Goal: Task Accomplishment & Management: Use online tool/utility

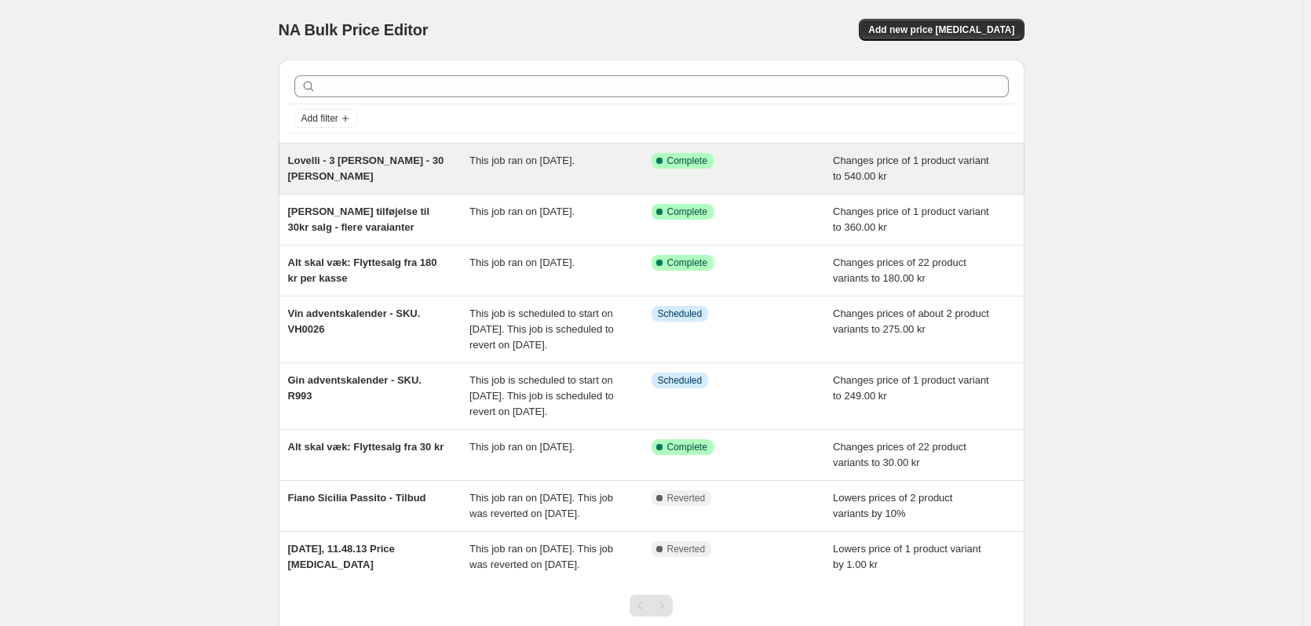
click at [387, 162] on span "Lovelli - 3 kasser - 30 kr salg" at bounding box center [366, 168] width 156 height 27
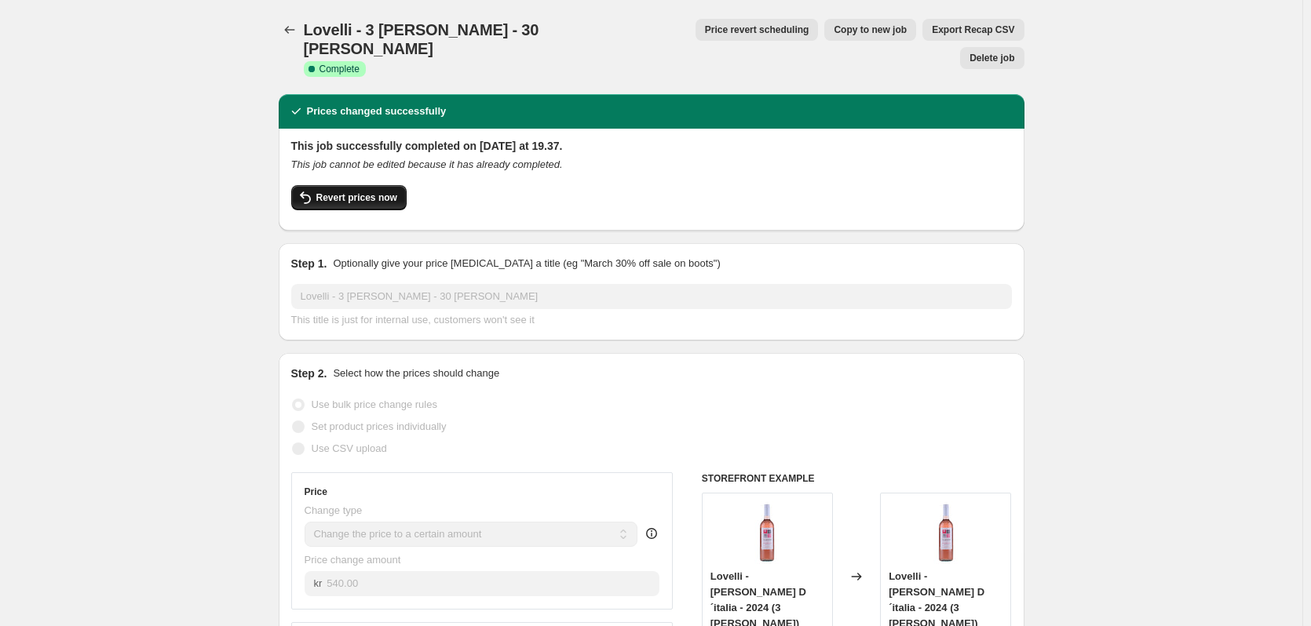
click at [374, 192] on span "Revert prices now" at bounding box center [356, 198] width 81 height 13
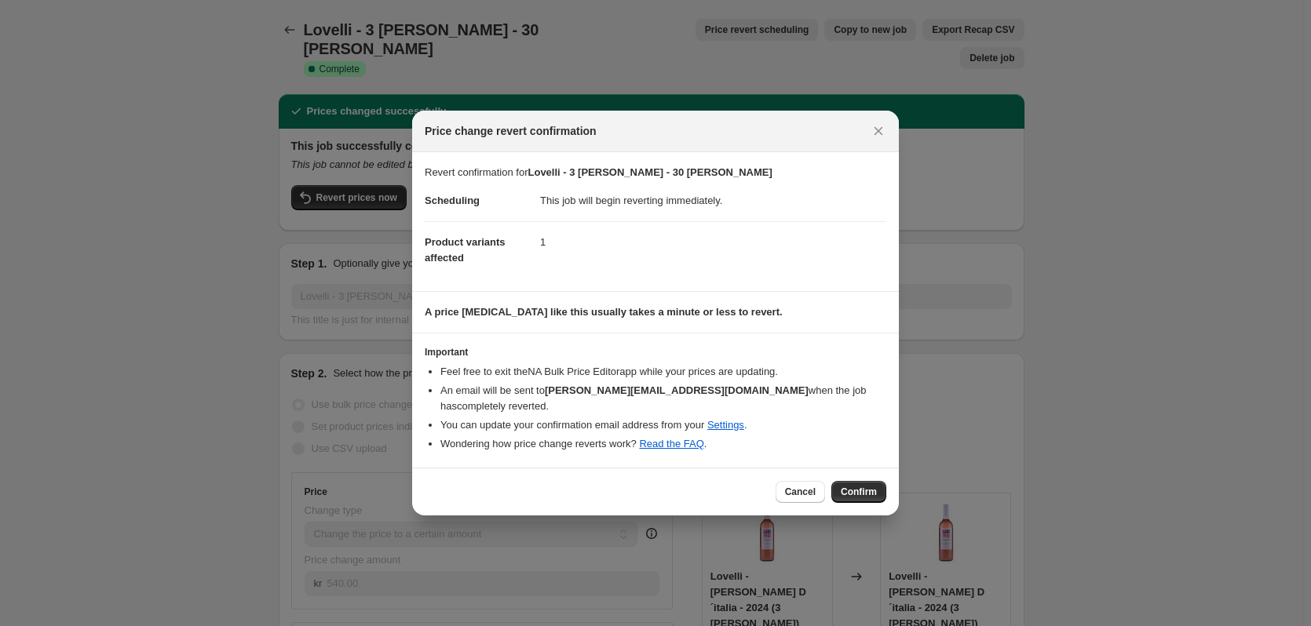
drag, startPoint x: 805, startPoint y: 484, endPoint x: 788, endPoint y: 476, distance: 17.9
click at [805, 486] on span "Cancel" at bounding box center [800, 492] width 31 height 13
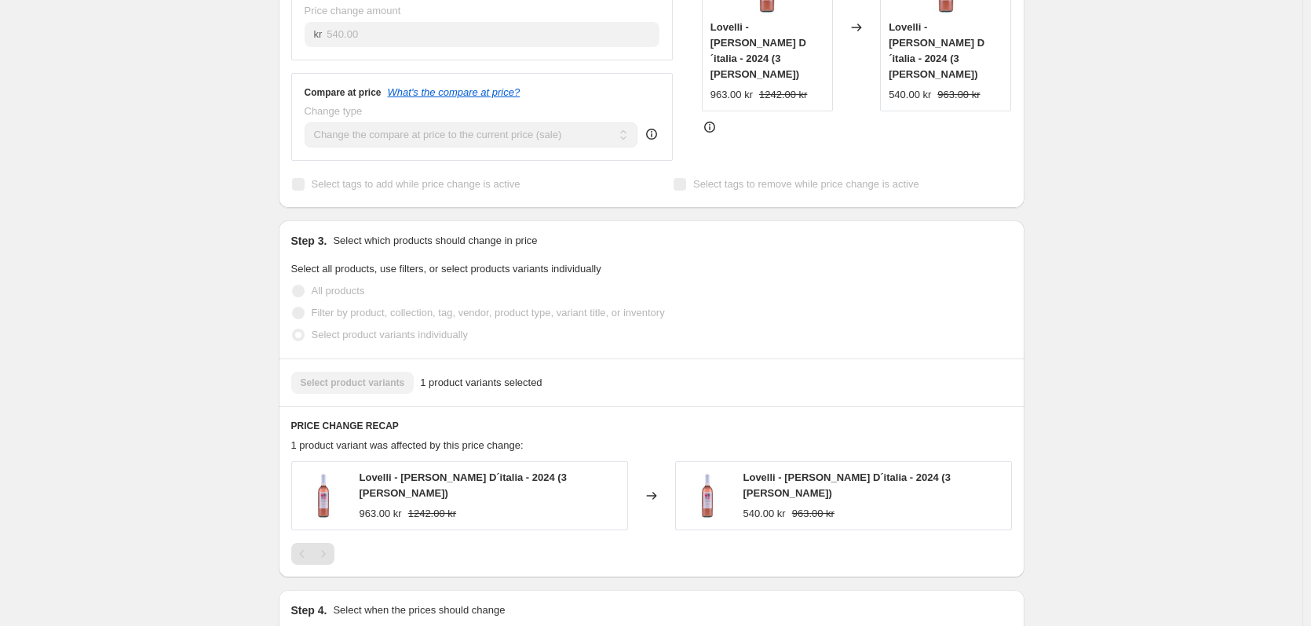
scroll to position [628, 0]
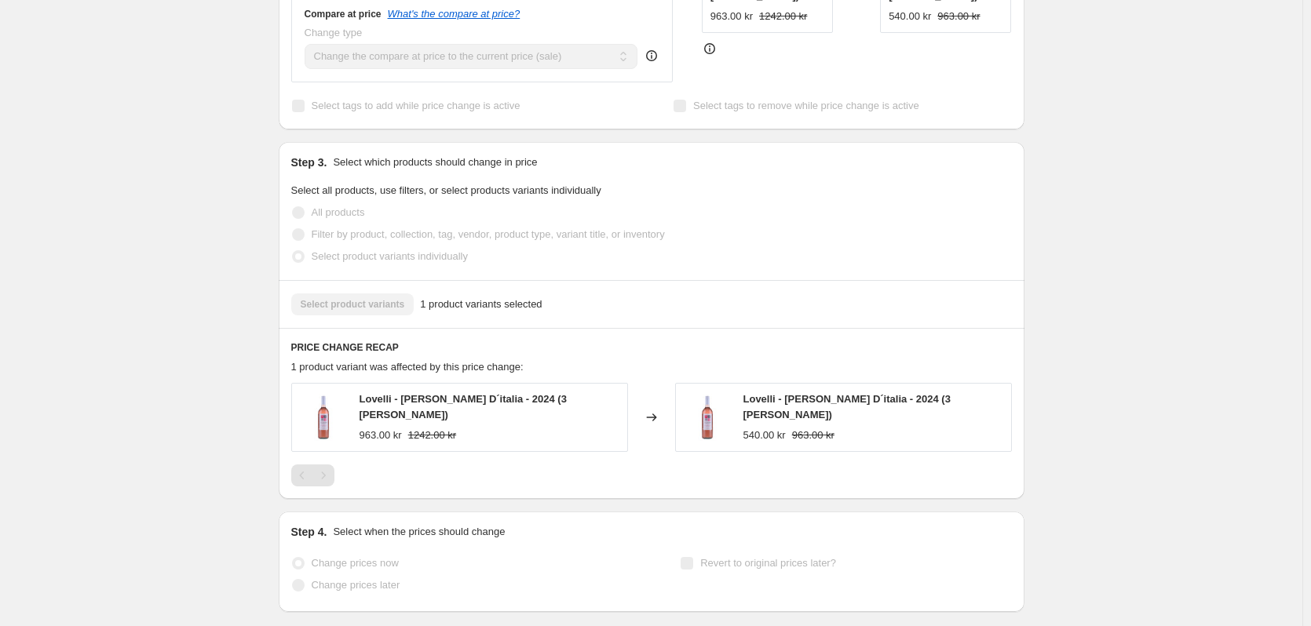
click at [529, 297] on span "1 product variants selected" at bounding box center [481, 305] width 122 height 16
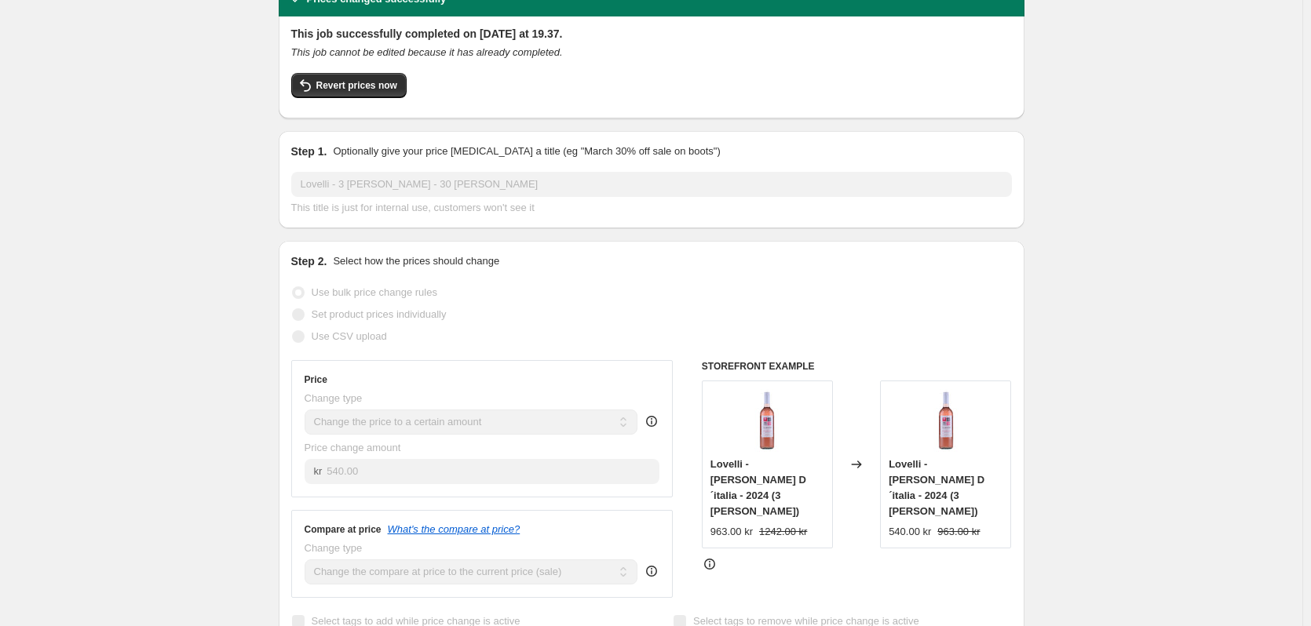
scroll to position [0, 0]
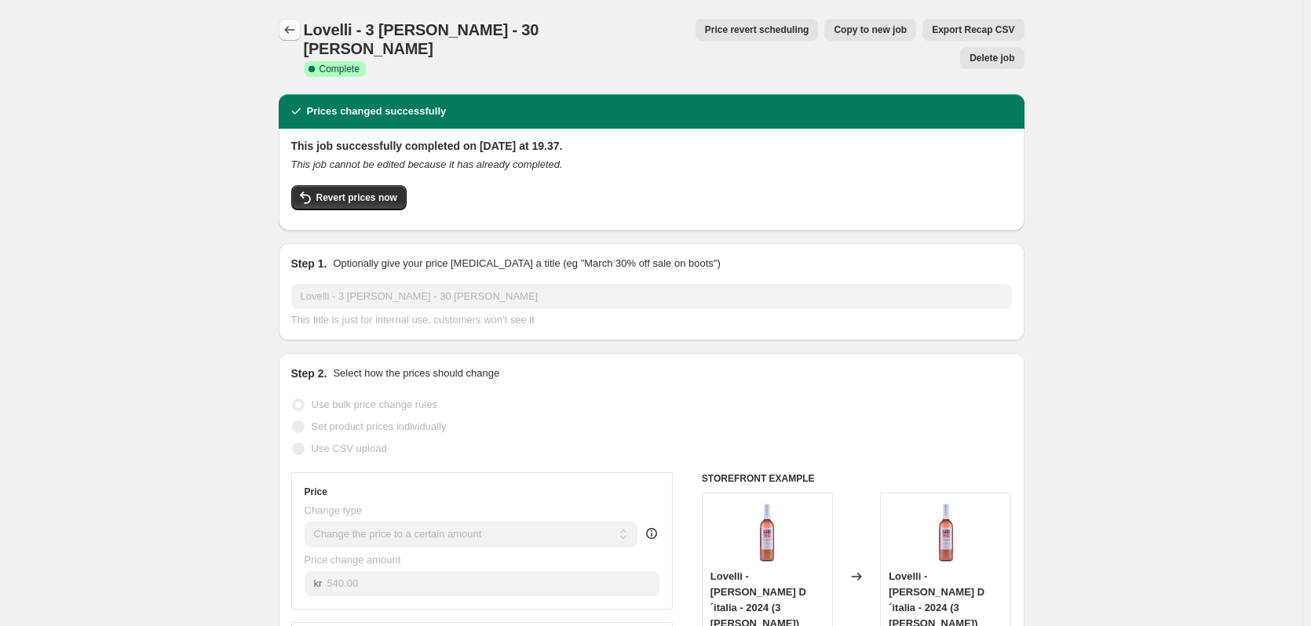
click at [297, 35] on icon "Price change jobs" at bounding box center [290, 30] width 16 height 16
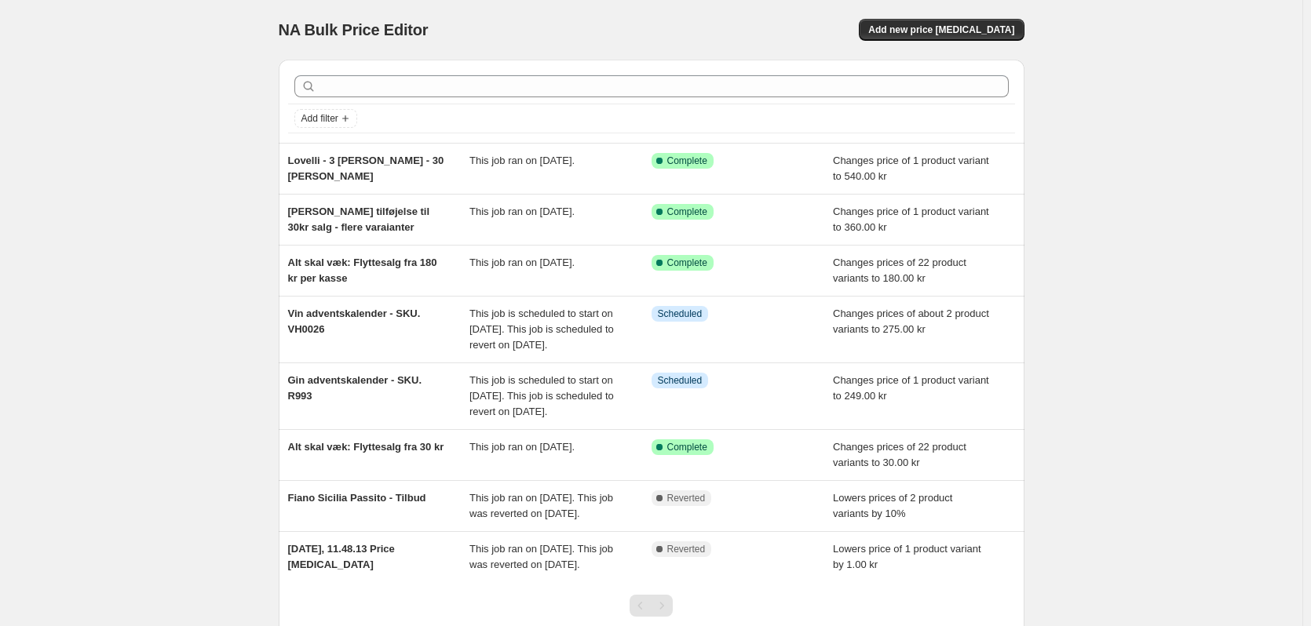
drag, startPoint x: 444, startPoint y: 206, endPoint x: 242, endPoint y: 222, distance: 203.2
click at [220, 222] on div "NA Bulk Price Editor. This page is ready NA Bulk Price Editor Add new price cha…" at bounding box center [651, 369] width 1302 height 738
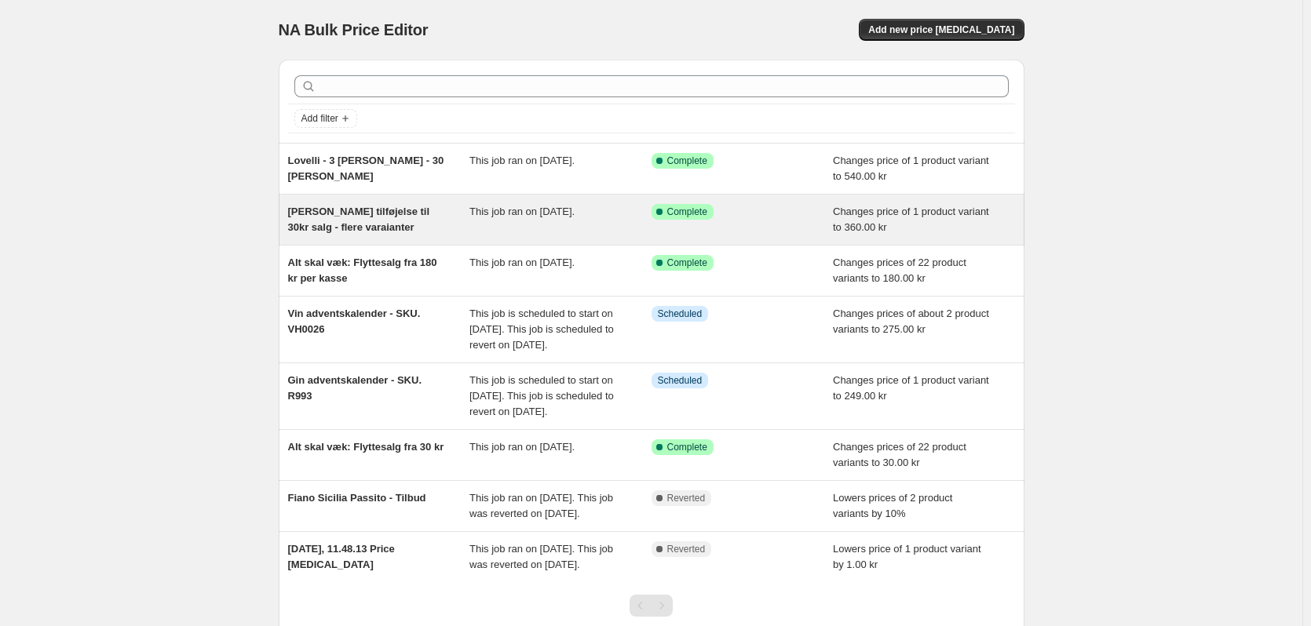
click at [453, 214] on div "[PERSON_NAME] tilføjelse til 30kr salg - flere varaianter" at bounding box center [379, 219] width 182 height 31
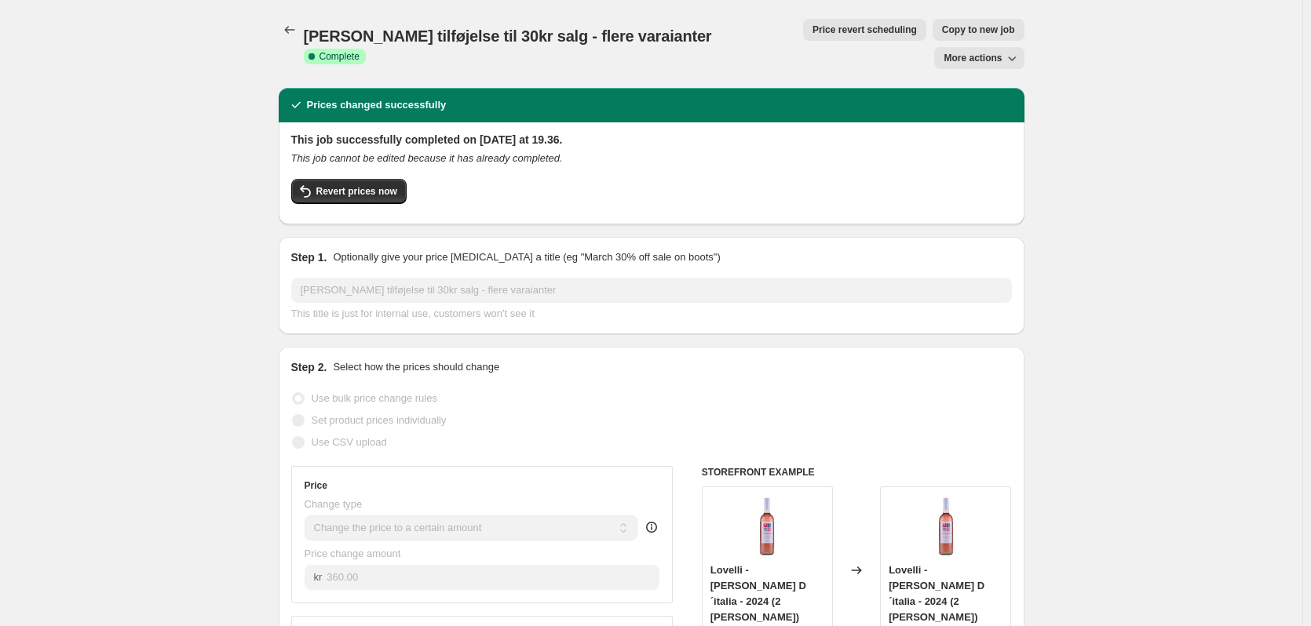
click at [1014, 57] on icon "button" at bounding box center [1012, 59] width 8 height 5
drag, startPoint x: 1171, startPoint y: 118, endPoint x: 1106, endPoint y: 104, distance: 66.7
click at [292, 32] on icon "Price change jobs" at bounding box center [290, 30] width 16 height 16
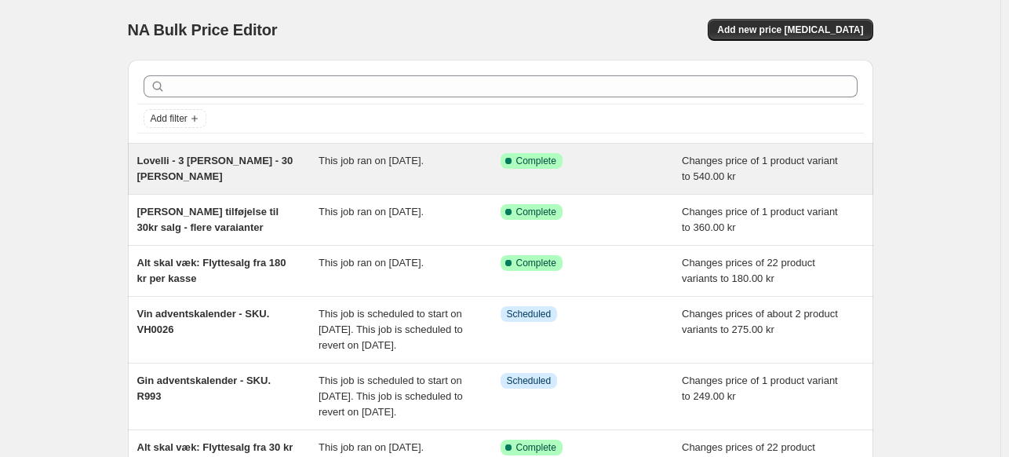
click at [414, 155] on span "This job ran on [DATE]." at bounding box center [371, 161] width 105 height 12
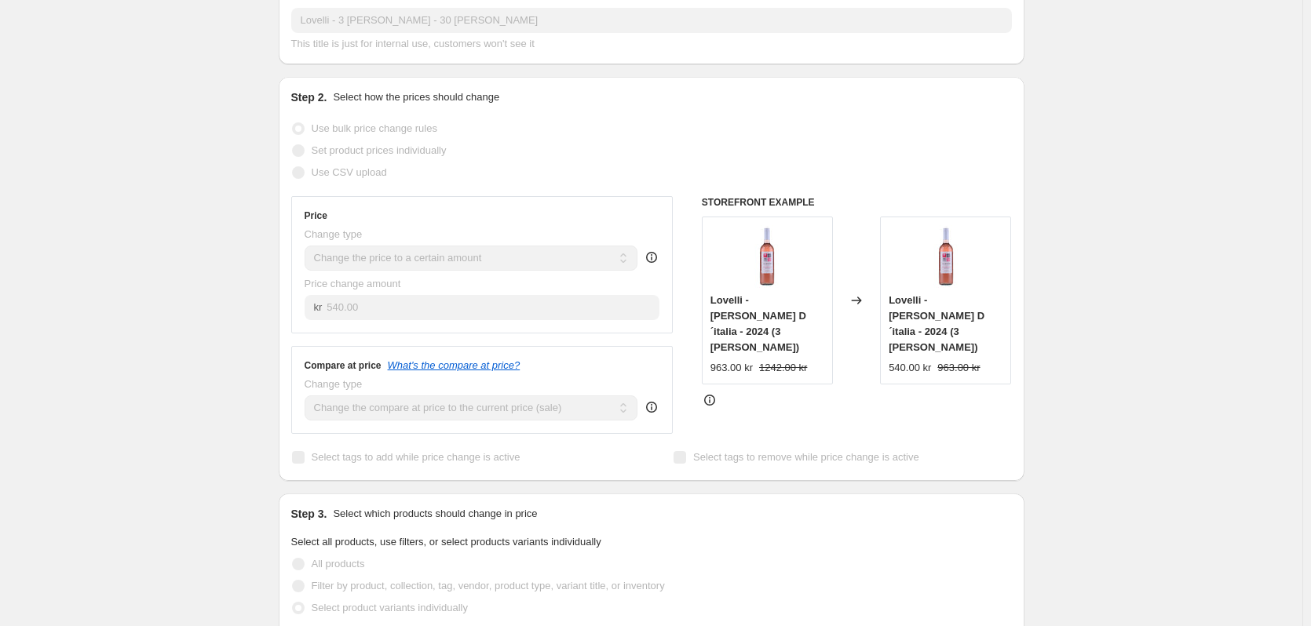
scroll to position [314, 0]
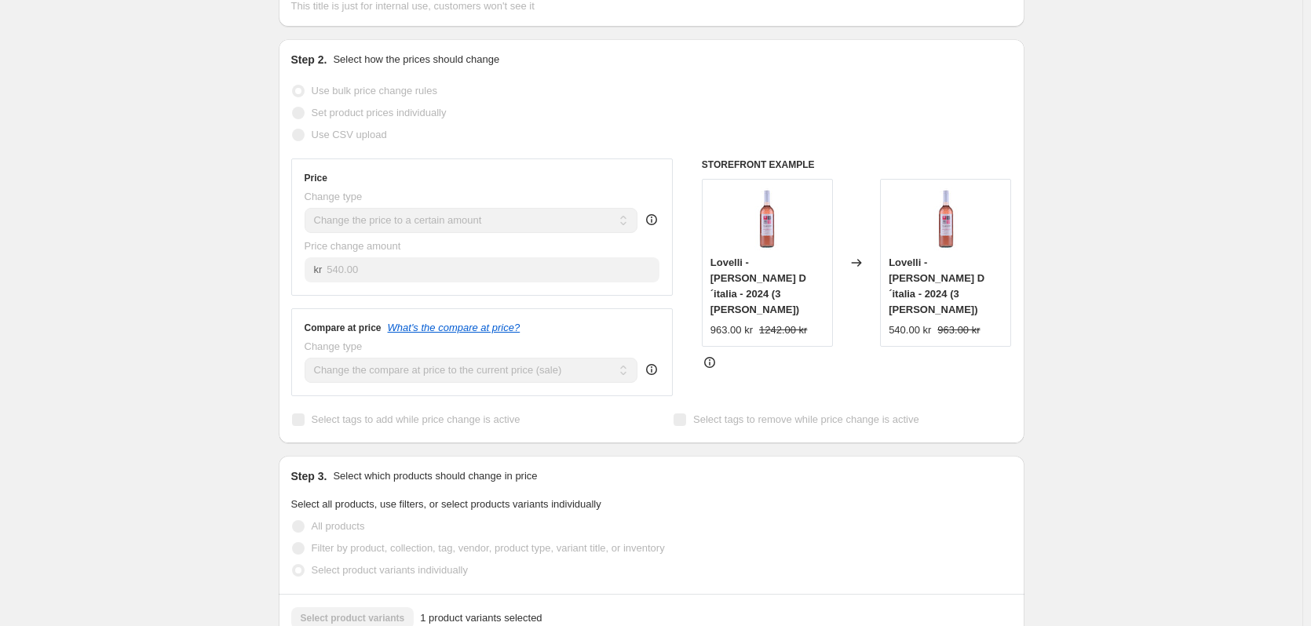
click at [86, 219] on div "Lovelli - 3 kasser - 30 kr salg. This page is ready Lovelli - 3 kasser - 30 kr …" at bounding box center [651, 354] width 1302 height 1336
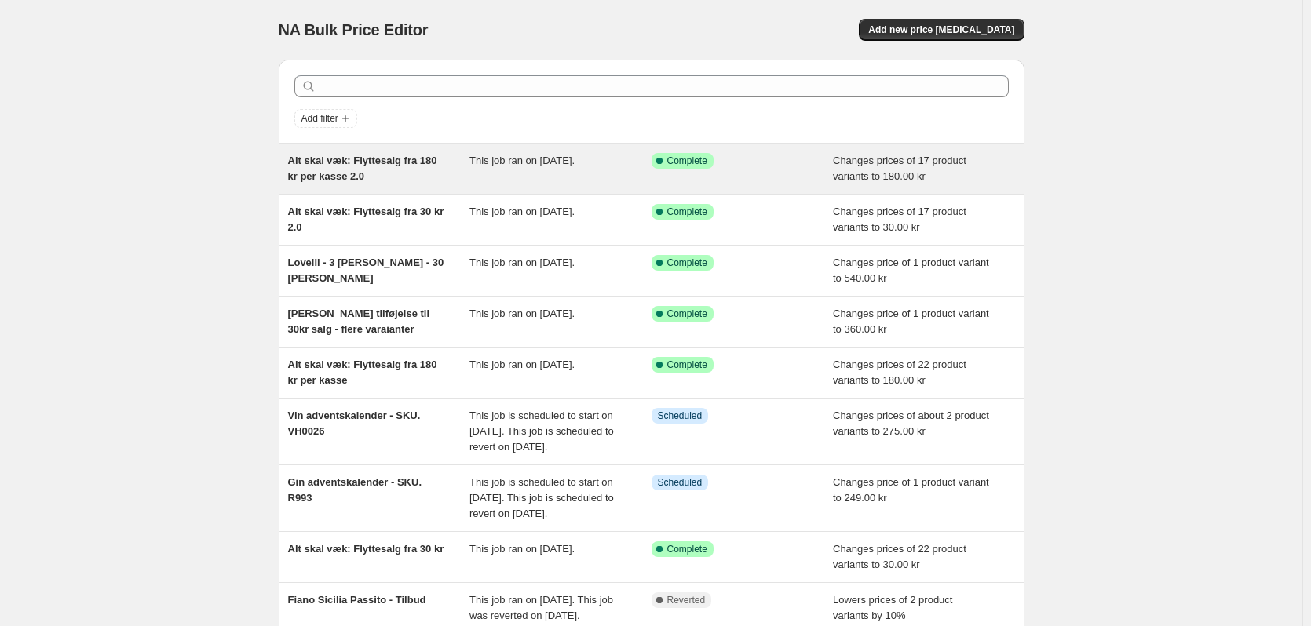
click at [355, 162] on span "Alt skal væk: Flyttesalg fra 180 kr per kasse 2.0" at bounding box center [362, 168] width 149 height 27
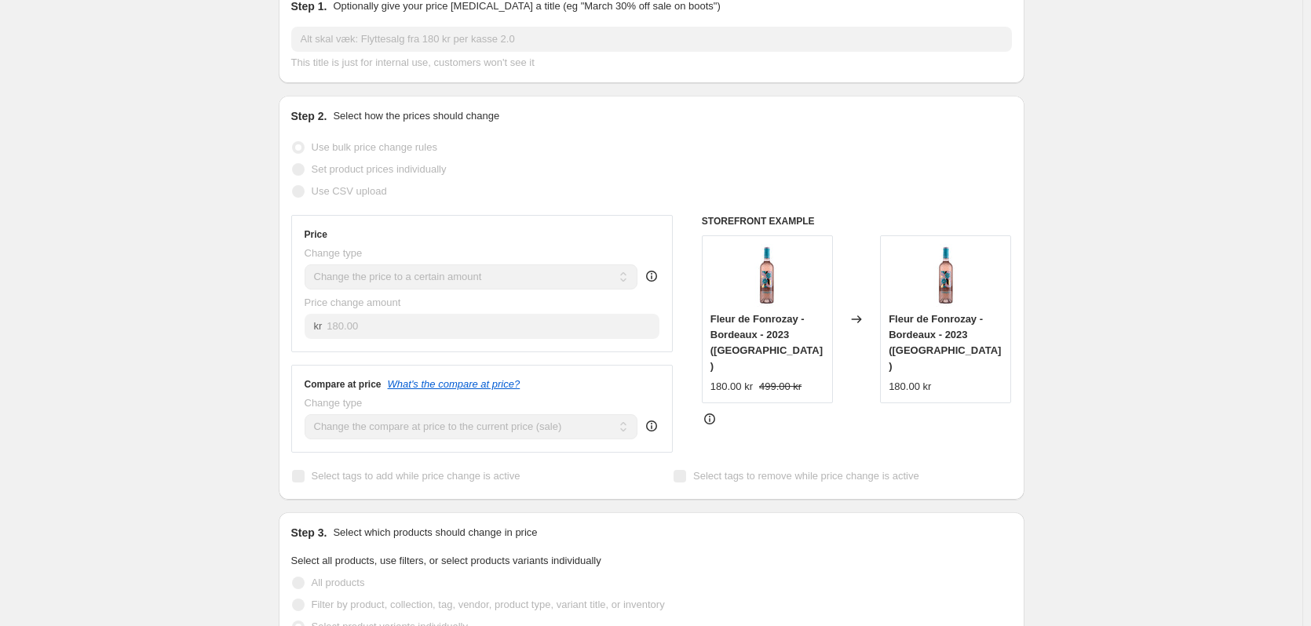
scroll to position [235, 0]
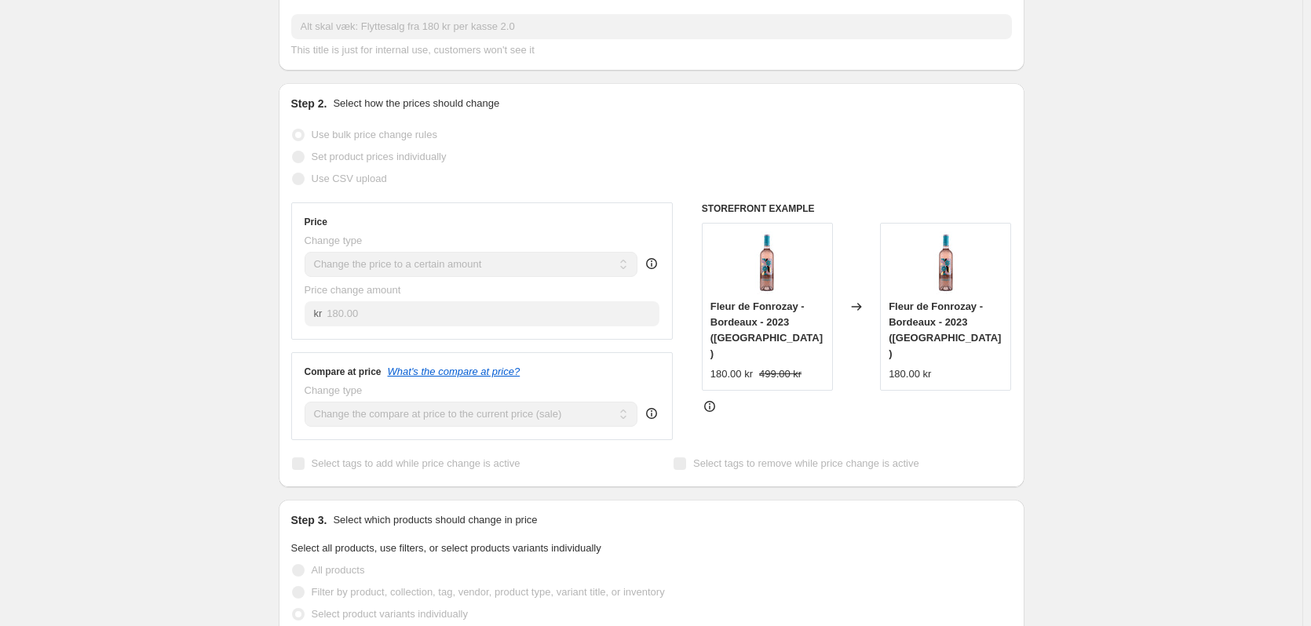
click at [644, 408] on div "Change type Change the compare at price to the current price (sale) Change the …" at bounding box center [483, 405] width 356 height 44
click at [664, 420] on div "Compare at price What's the compare at price? Change type Change the compare at…" at bounding box center [482, 396] width 382 height 88
click at [659, 414] on icon at bounding box center [652, 414] width 16 height 16
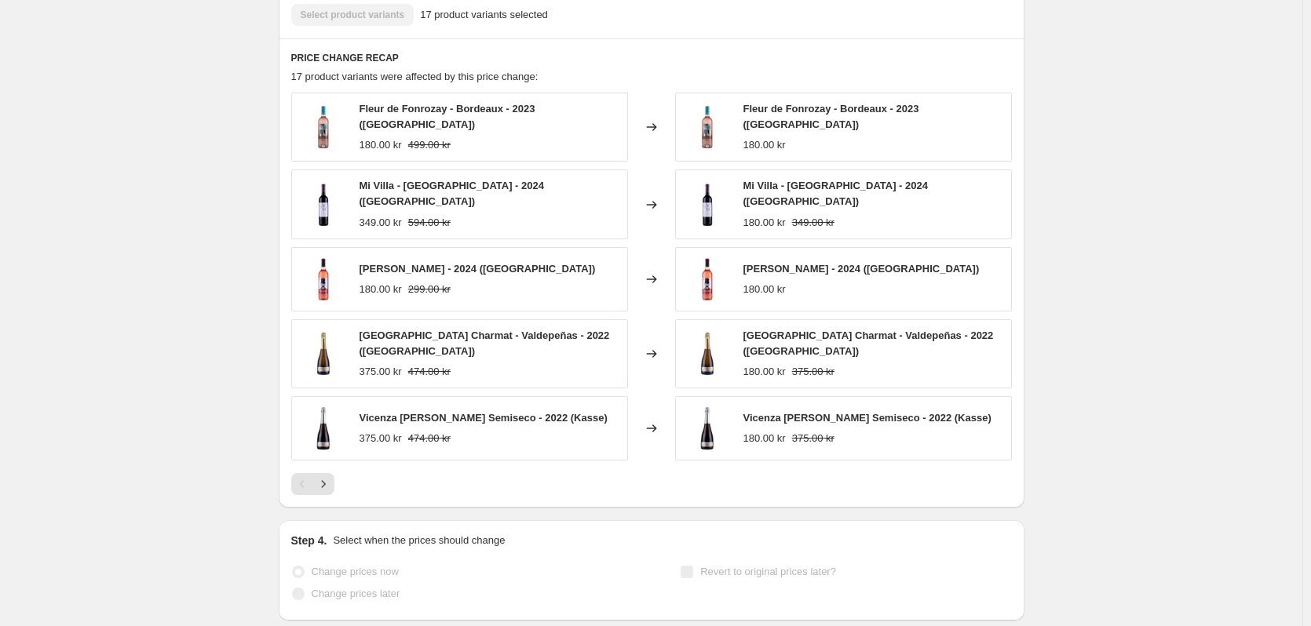
scroll to position [918, 0]
click at [425, 119] on span "Fleur de Fonrozay - Bordeaux - 2023 ([GEOGRAPHIC_DATA])" at bounding box center [448, 118] width 176 height 27
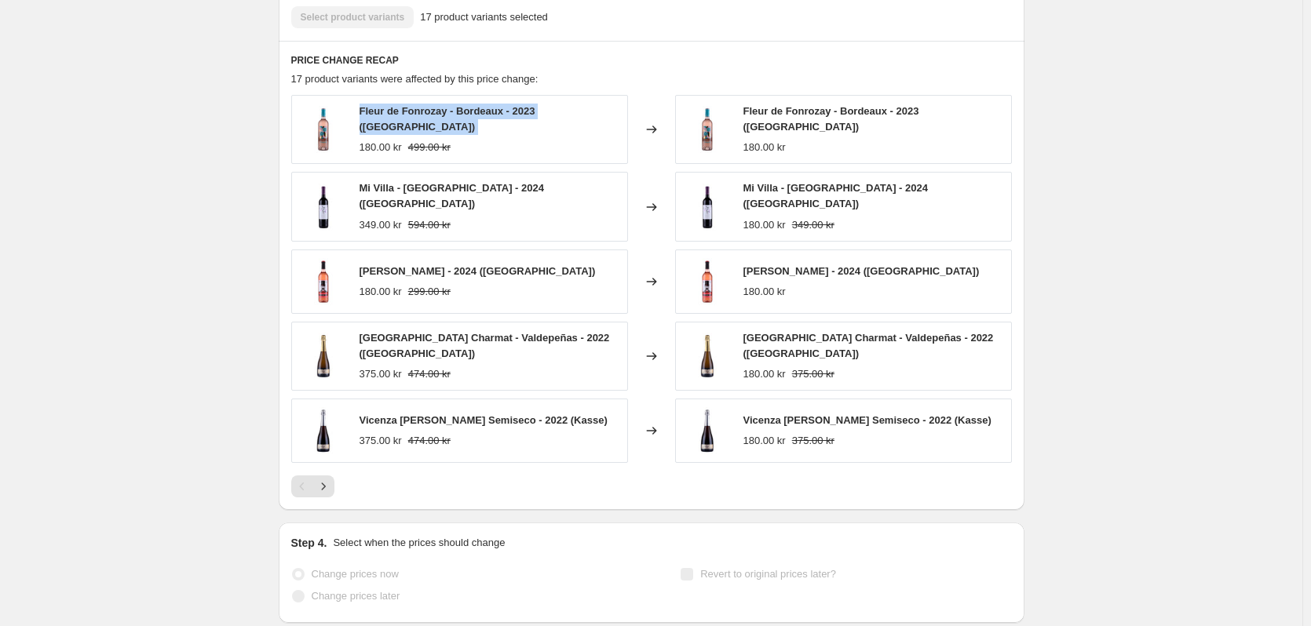
click at [425, 119] on span "Fleur de Fonrozay - Bordeaux - 2023 ([GEOGRAPHIC_DATA])" at bounding box center [448, 118] width 176 height 27
click at [511, 250] on div "Baron De Turis - 2024 (Kasse) 180.00 kr 299.00 kr" at bounding box center [459, 282] width 337 height 64
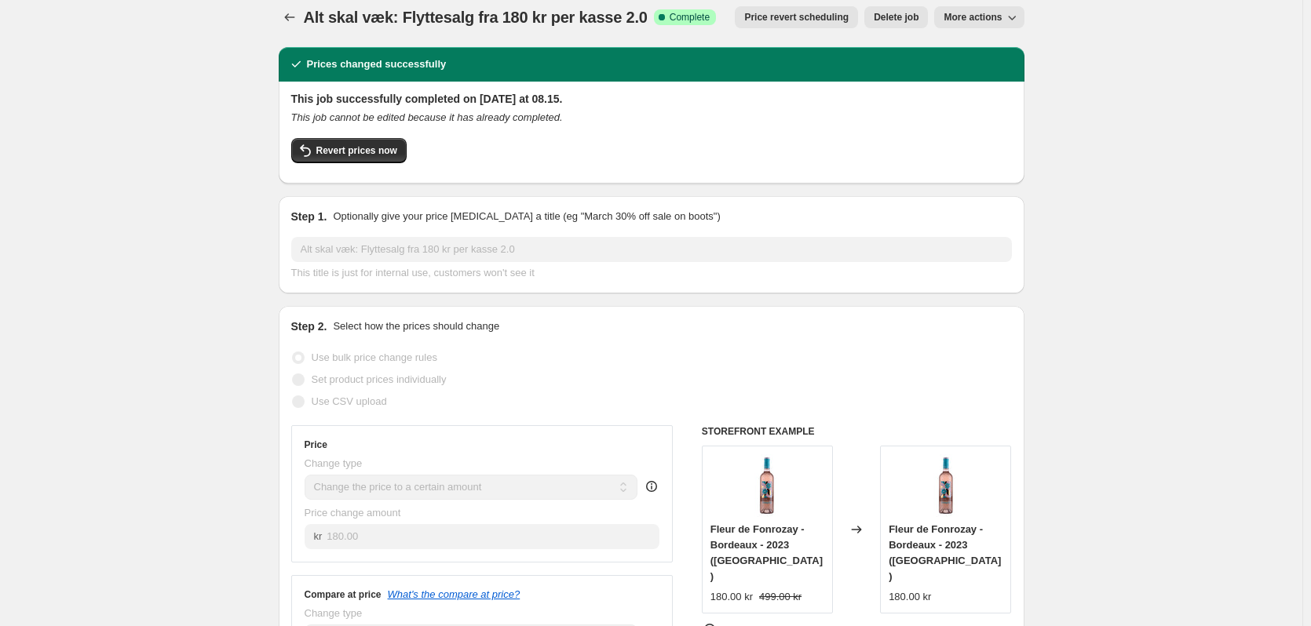
scroll to position [0, 0]
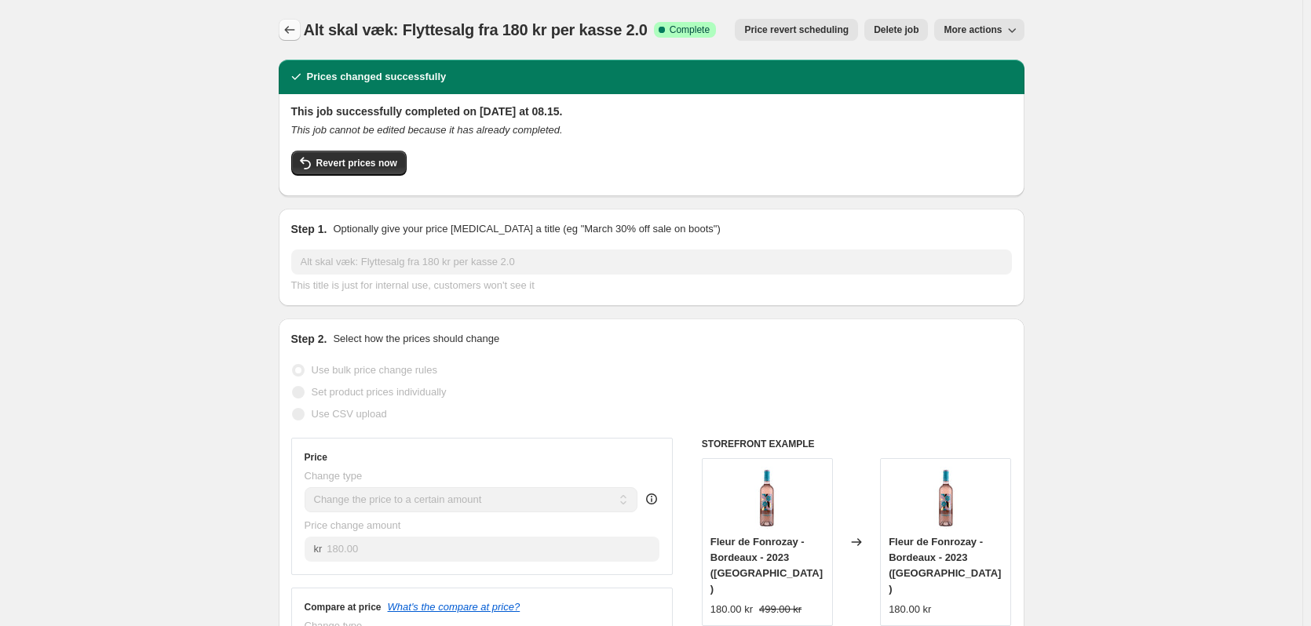
click at [293, 29] on icon "Price change jobs" at bounding box center [290, 30] width 16 height 16
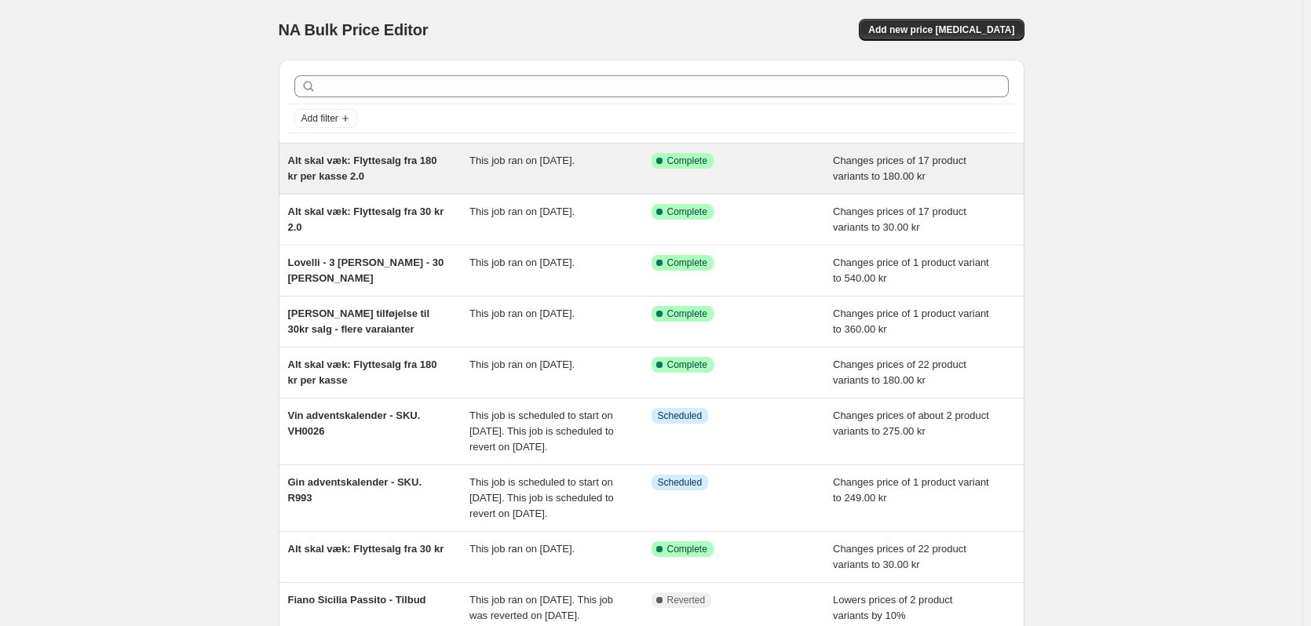
click at [458, 179] on div "Alt skal væk: Flyttesalg fra 180 kr per kasse 2.0" at bounding box center [379, 168] width 182 height 31
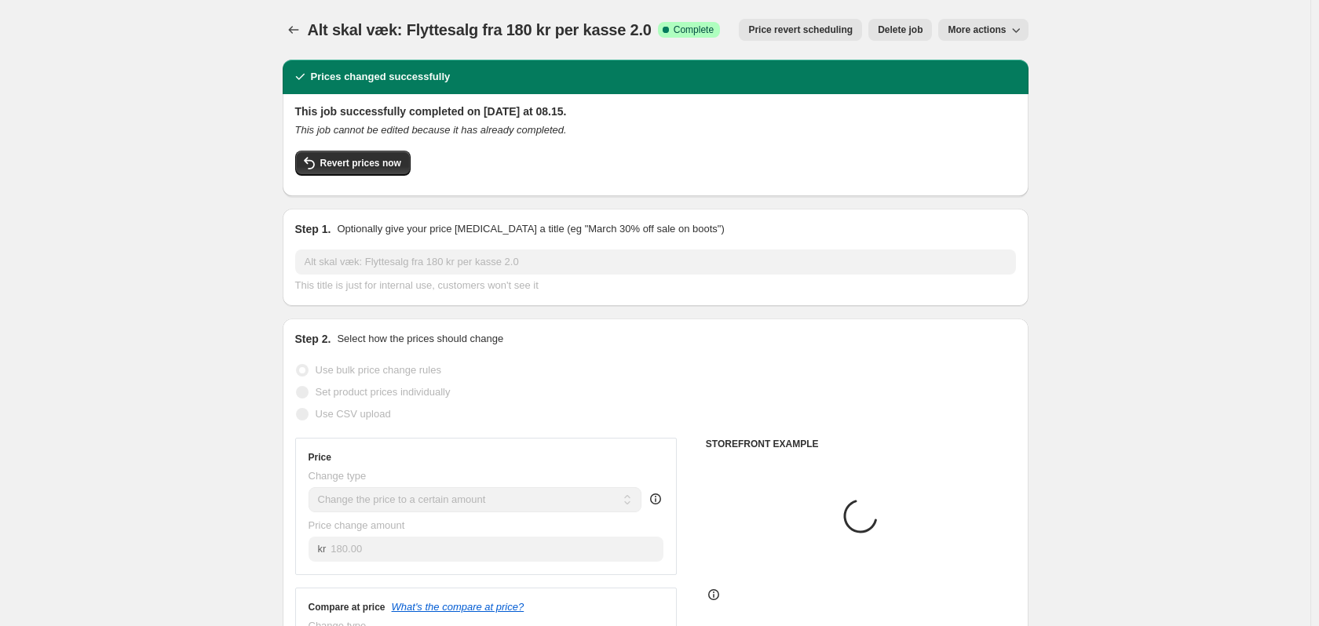
click at [335, 160] on span "Revert prices now" at bounding box center [360, 163] width 81 height 13
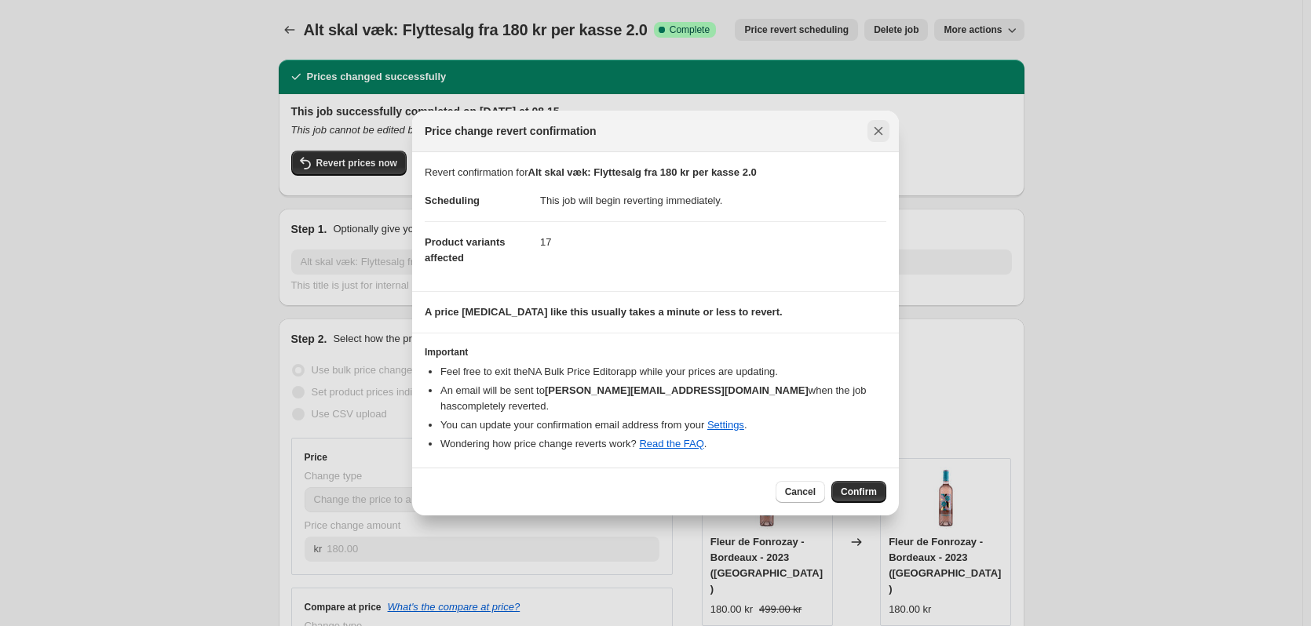
click at [874, 137] on icon "Close" at bounding box center [879, 131] width 16 height 16
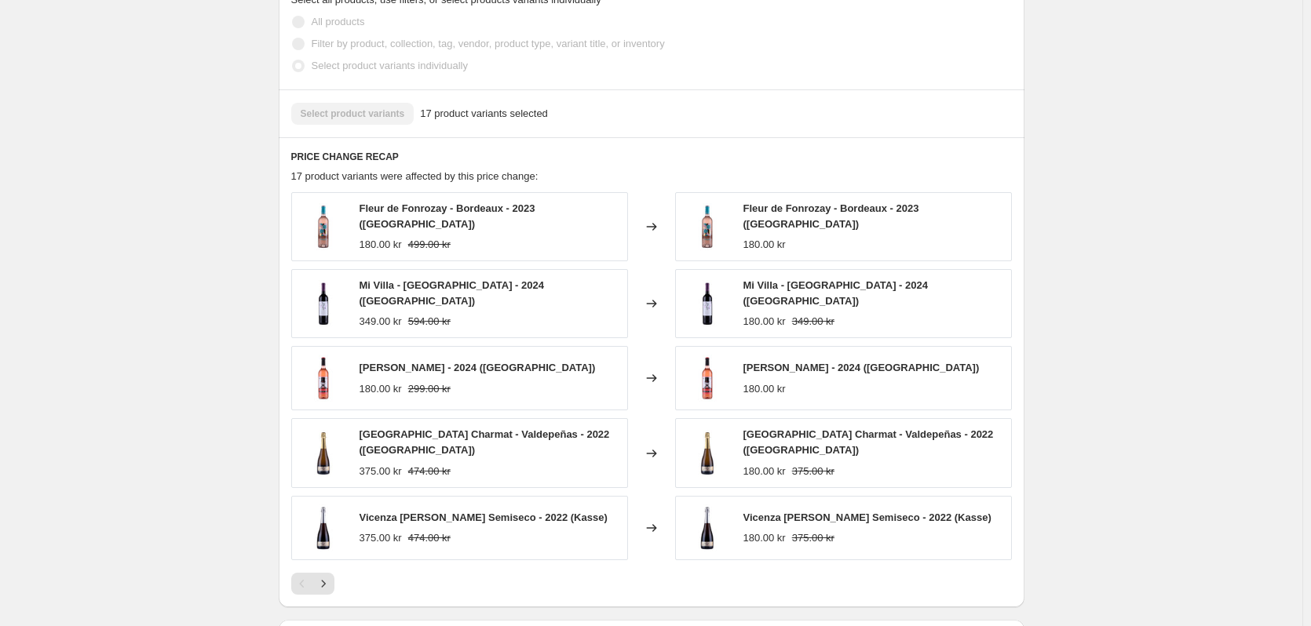
scroll to position [785, 0]
click at [331, 575] on icon "Next" at bounding box center [324, 583] width 16 height 16
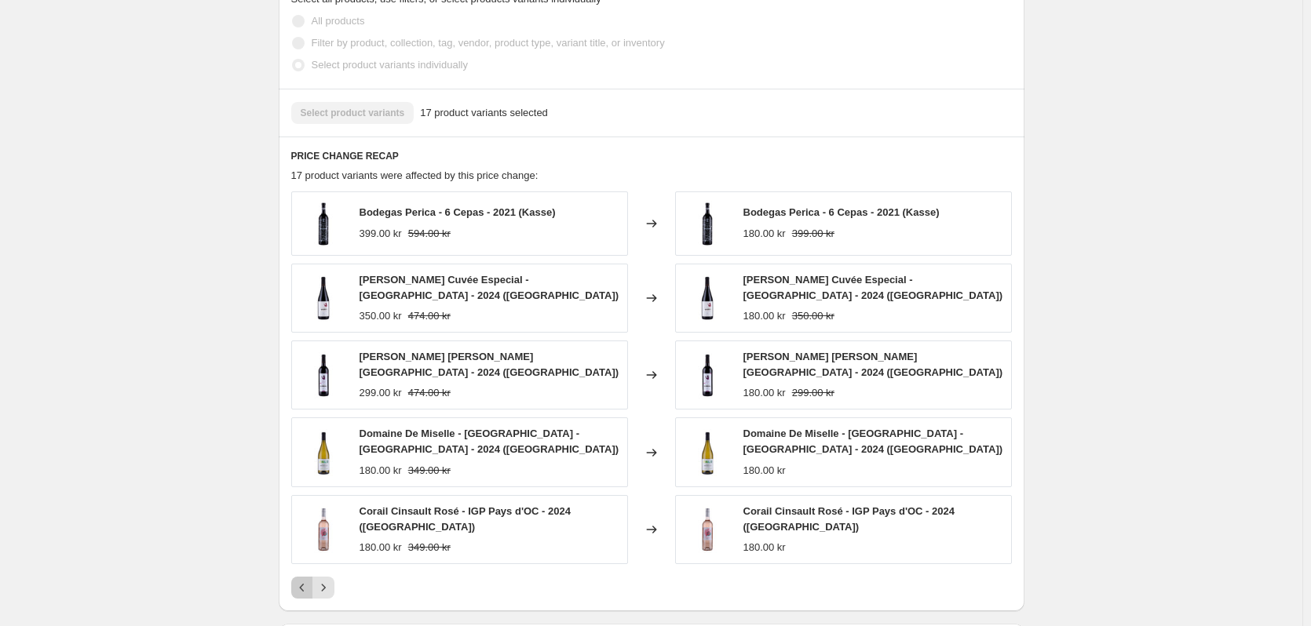
click at [303, 580] on icon "Previous" at bounding box center [302, 588] width 16 height 16
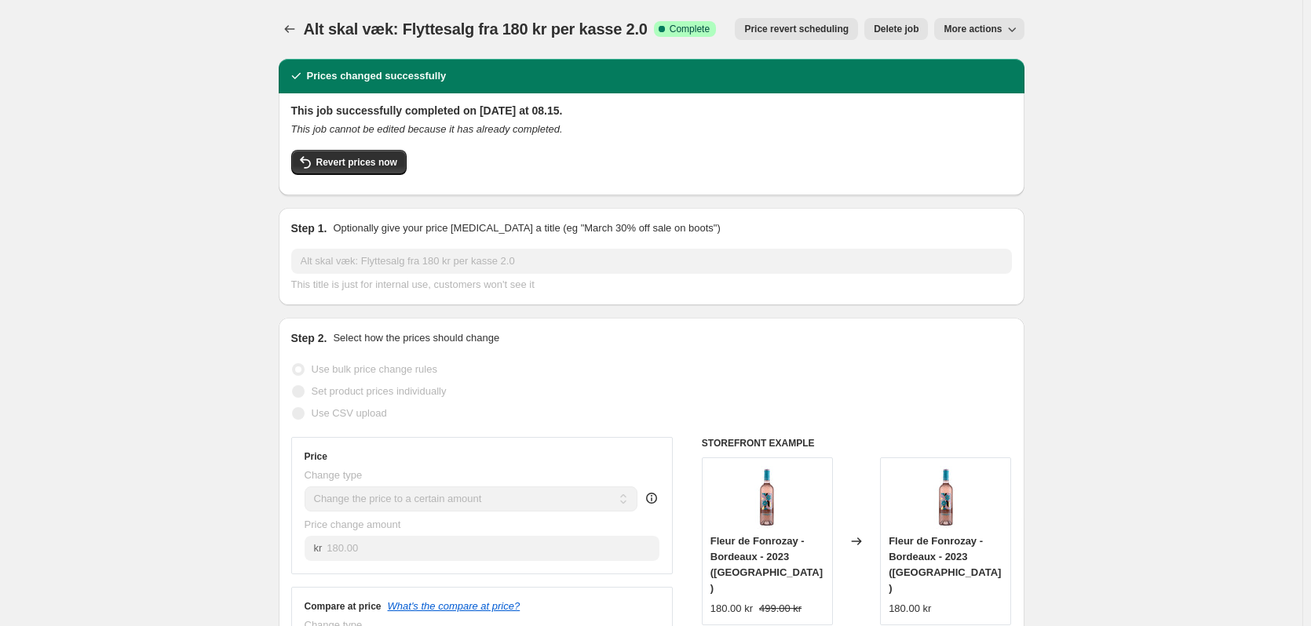
scroll to position [0, 0]
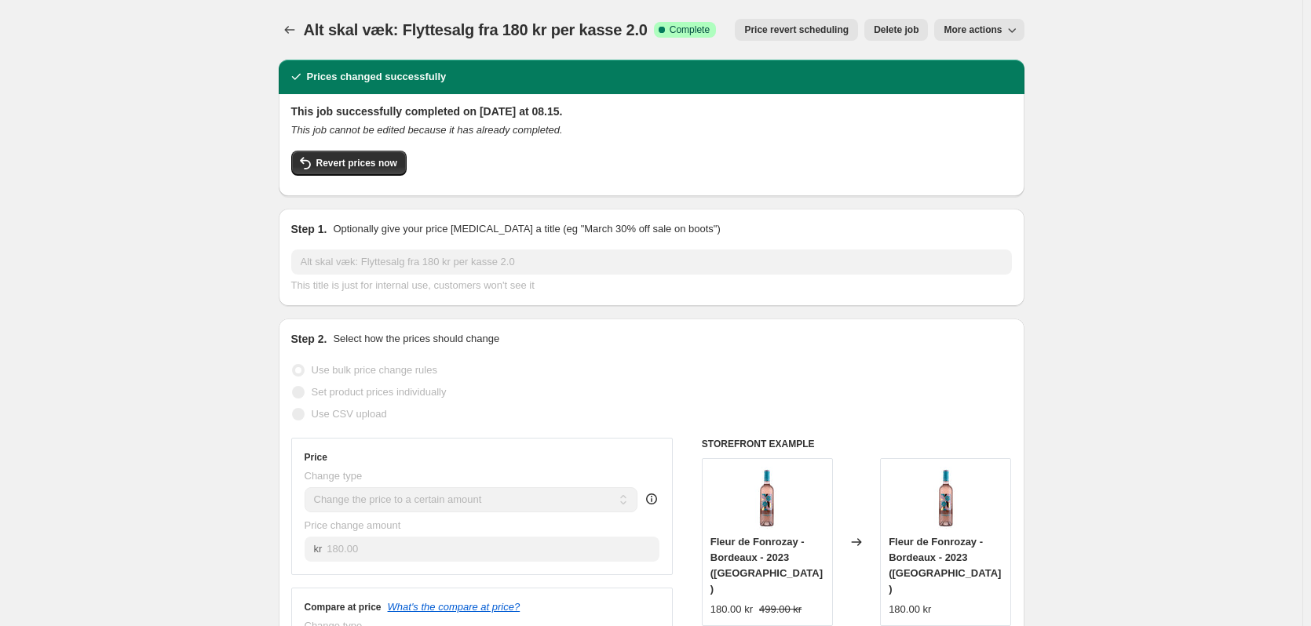
click at [307, 31] on span "Alt skal væk: Flyttesalg fra 180 kr per kasse 2.0" at bounding box center [476, 29] width 344 height 17
click at [297, 31] on icon "Price change jobs" at bounding box center [290, 30] width 16 height 16
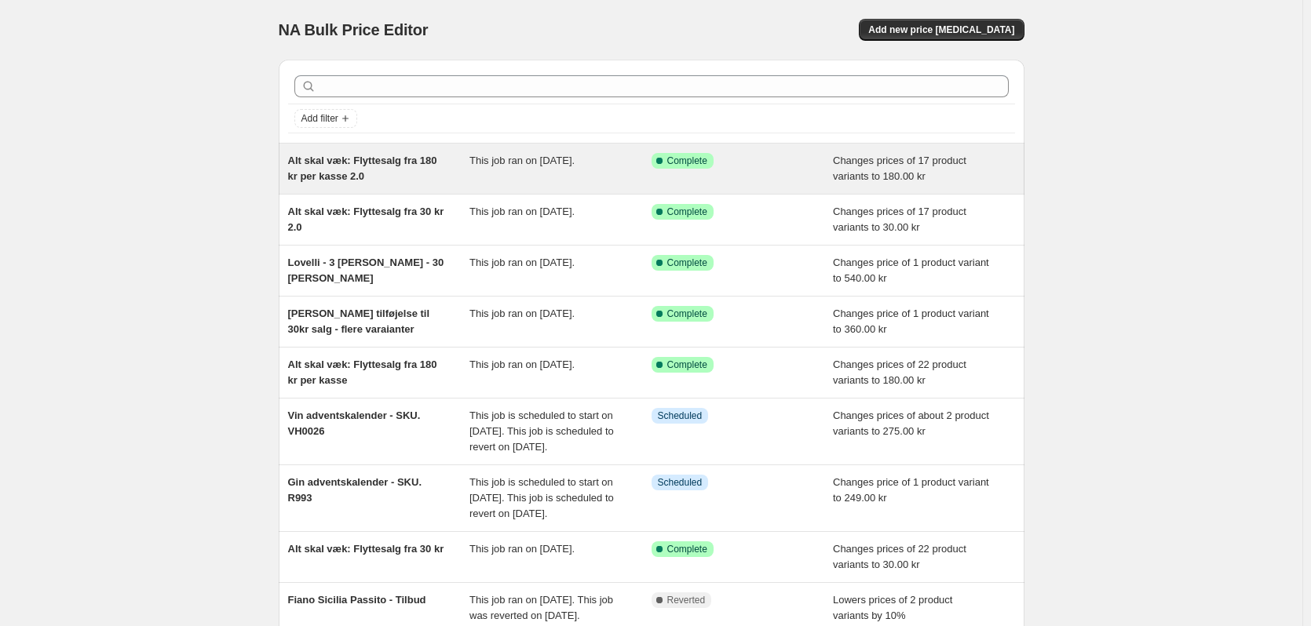
click at [404, 166] on span "Alt skal væk: Flyttesalg fra 180 kr per kasse 2.0" at bounding box center [362, 168] width 149 height 27
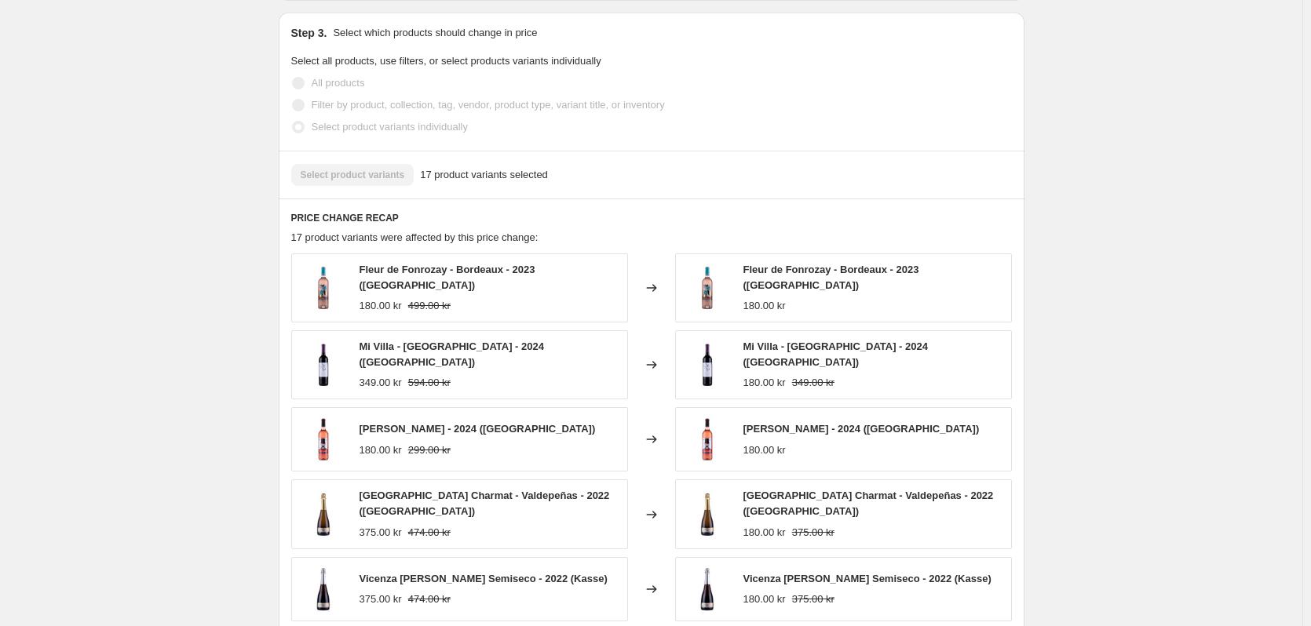
scroll to position [725, 0]
click at [294, 234] on span "17 product variants were affected by this price change:" at bounding box center [414, 236] width 247 height 12
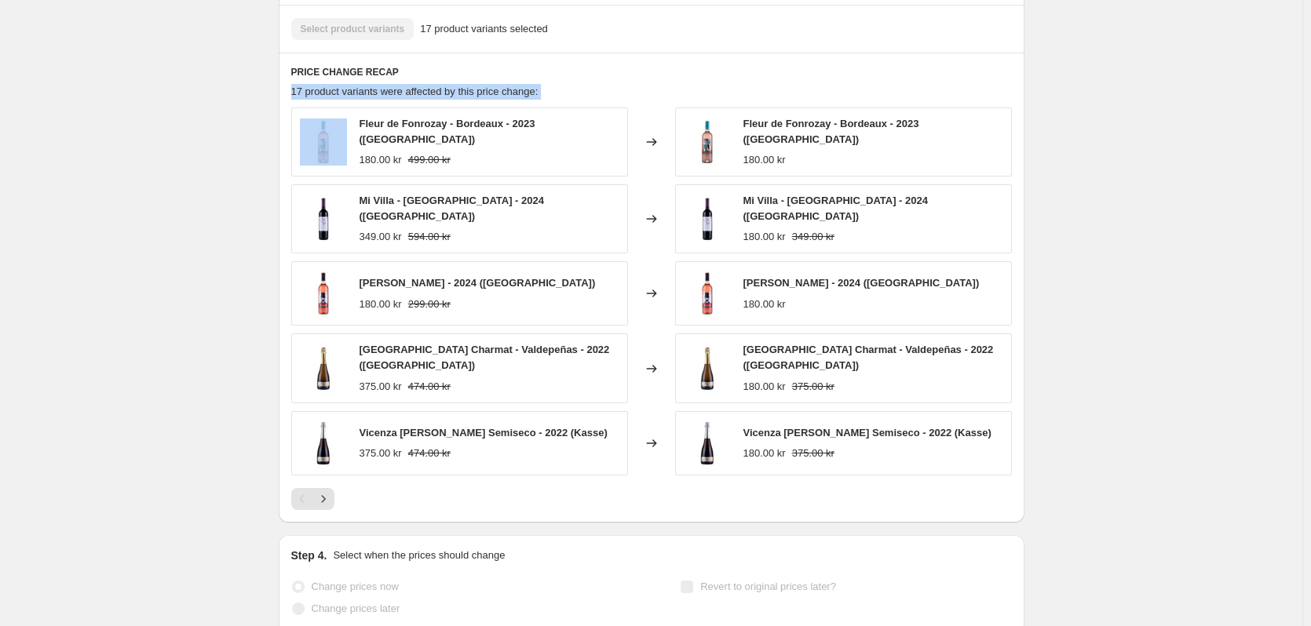
scroll to position [882, 0]
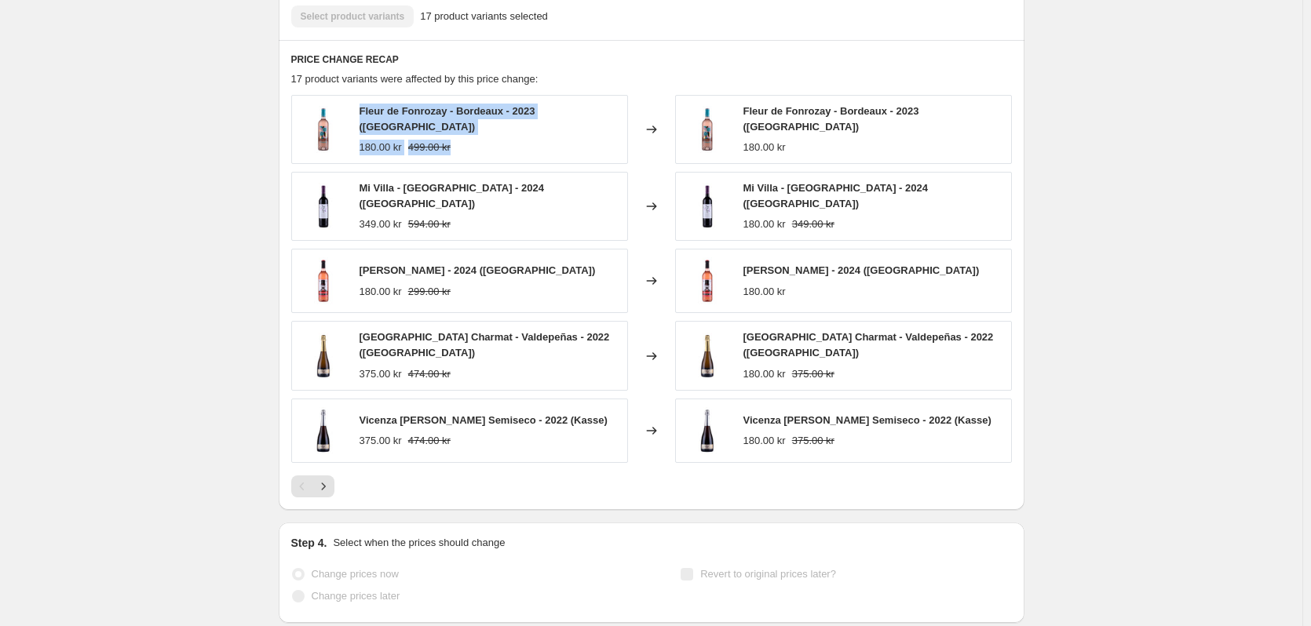
drag, startPoint x: 362, startPoint y: 117, endPoint x: 587, endPoint y: 144, distance: 227.0
click at [587, 144] on div "Fleur de Fonrozay - Bordeaux - 2023 (Kasse) 180.00 kr 499.00 kr" at bounding box center [459, 129] width 337 height 69
click at [582, 146] on div "Fleur de Fonrozay - Bordeaux - 2023 (Kasse) 180.00 kr 499.00 kr" at bounding box center [459, 129] width 337 height 69
drag, startPoint x: 454, startPoint y: 148, endPoint x: 308, endPoint y: 120, distance: 148.6
click at [308, 120] on div "Fleur de Fonrozay - Bordeaux - 2023 (Kasse) 180.00 kr 499.00 kr" at bounding box center [459, 129] width 337 height 69
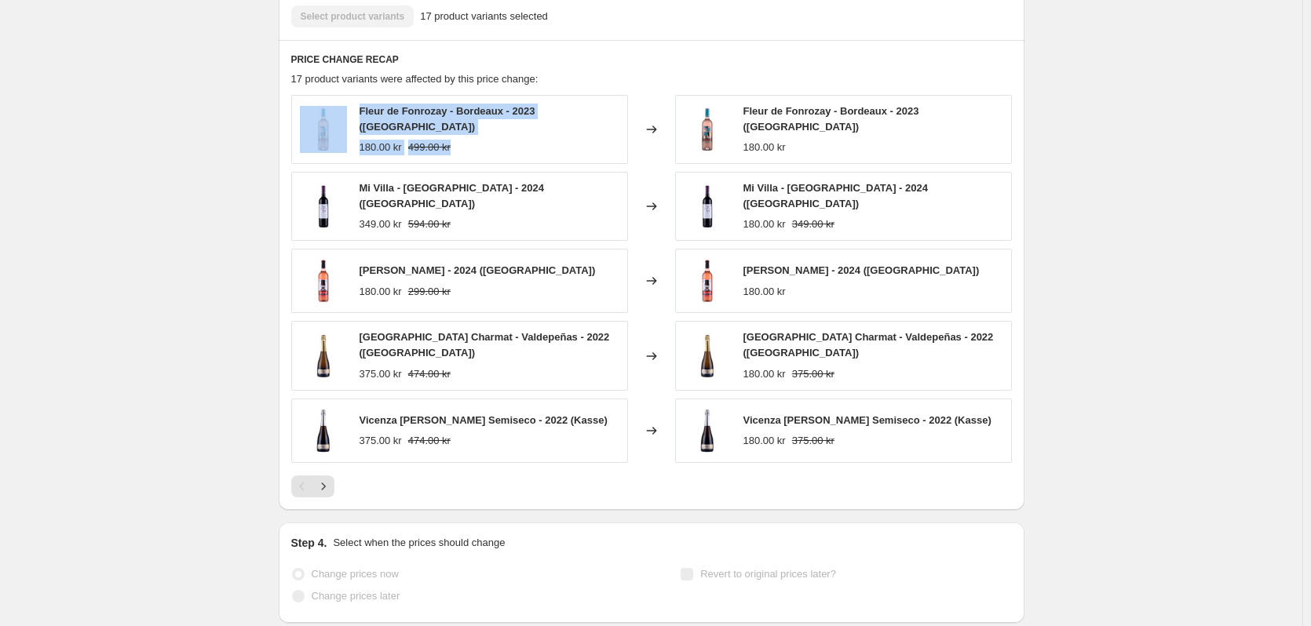
click at [531, 126] on div "Fleur de Fonrozay - Bordeaux - 2023 (Kasse) 180.00 kr 499.00 kr" at bounding box center [490, 130] width 260 height 52
click at [421, 129] on div "Fleur de Fonrozay - Bordeaux - 2023 (Kasse) 180.00 kr 499.00 kr" at bounding box center [490, 130] width 260 height 52
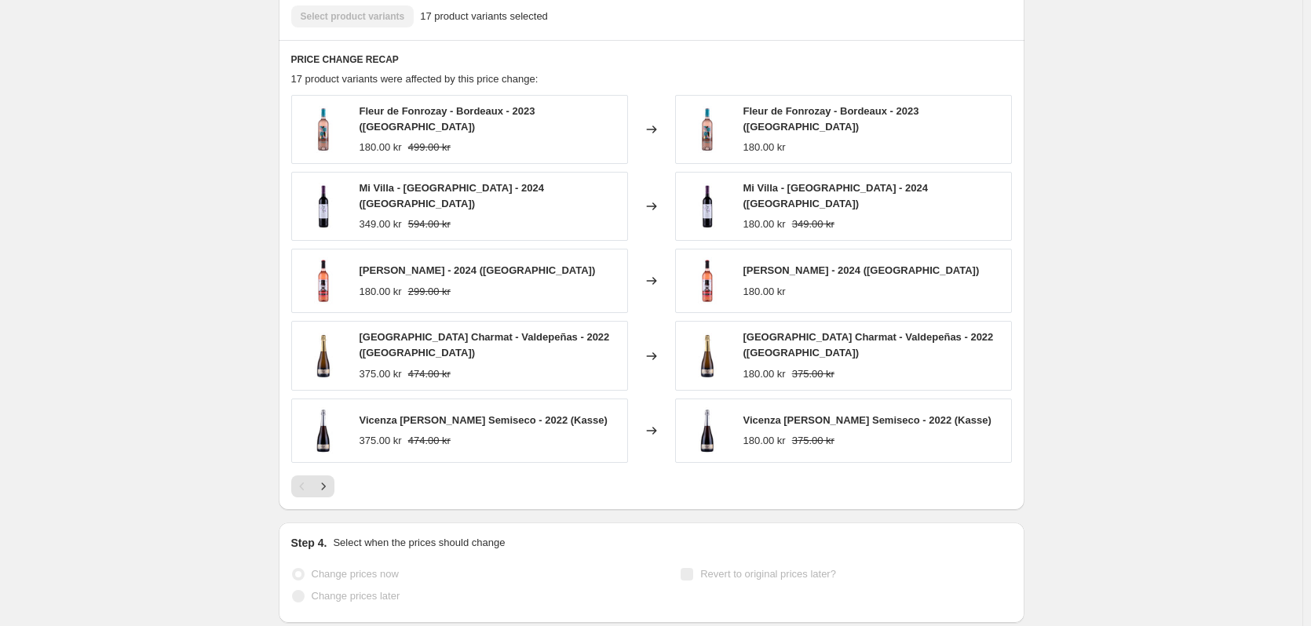
click at [783, 142] on div "180.00 kr" at bounding box center [764, 148] width 42 height 16
click at [360, 129] on div "Fleur de Fonrozay - Bordeaux - 2023 (Kasse) 180.00 kr 499.00 kr" at bounding box center [459, 129] width 337 height 69
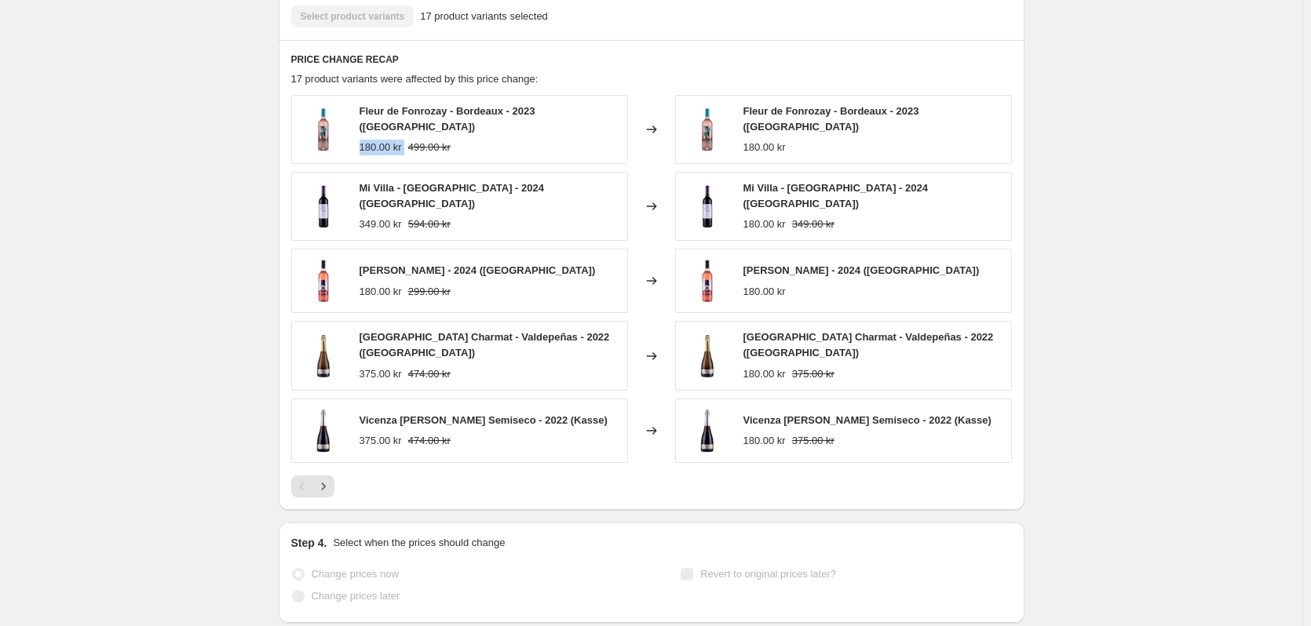
drag, startPoint x: 360, startPoint y: 129, endPoint x: 422, endPoint y: 129, distance: 62.0
click at [375, 129] on div "Fleur de Fonrozay - Bordeaux - 2023 (Kasse) 180.00 kr 499.00 kr" at bounding box center [459, 129] width 337 height 69
click at [807, 140] on div "180.00 kr" at bounding box center [873, 148] width 260 height 16
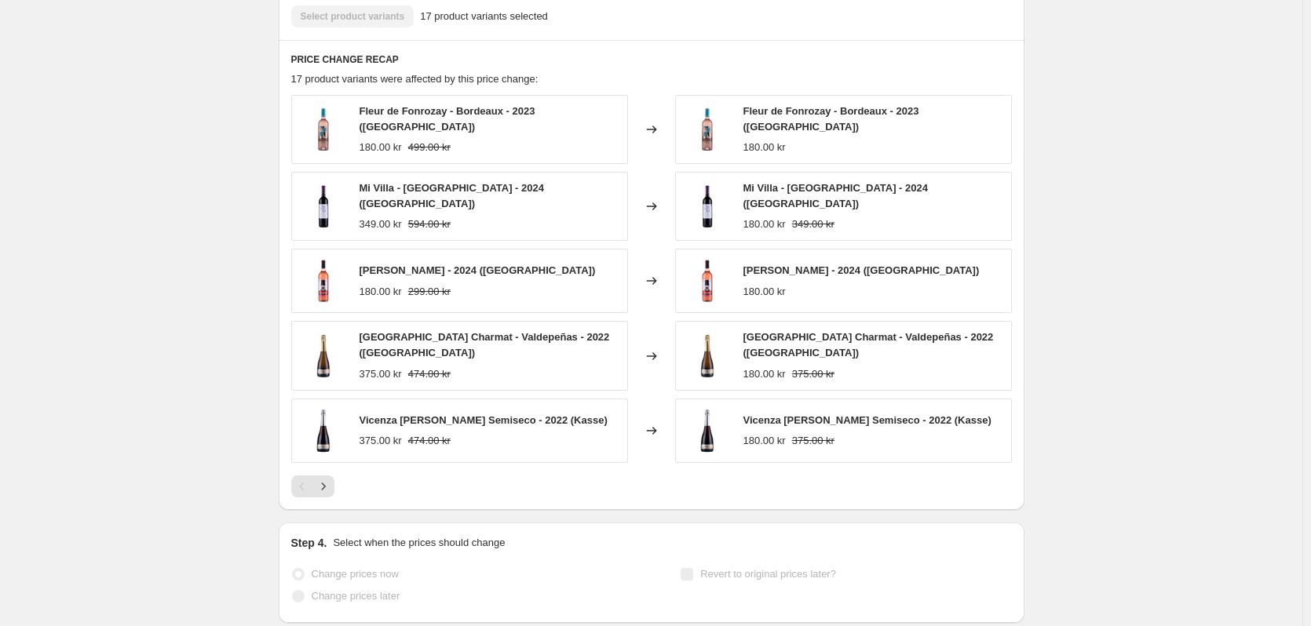
click at [465, 217] on div "349.00 kr 594.00 kr" at bounding box center [490, 225] width 260 height 16
click at [415, 141] on strike "499.00 kr" at bounding box center [429, 148] width 42 height 16
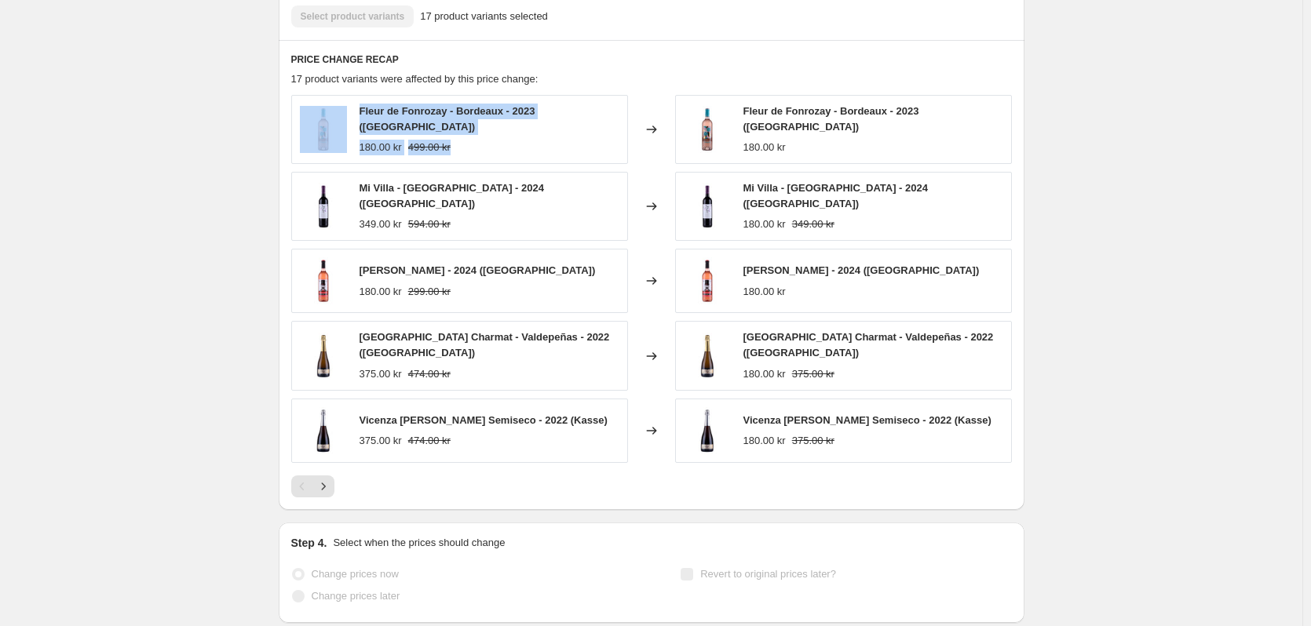
drag, startPoint x: 467, startPoint y: 141, endPoint x: 337, endPoint y: 124, distance: 131.3
click at [337, 124] on div "Fleur de Fonrozay - Bordeaux - 2023 (Kasse) 180.00 kr 499.00 kr" at bounding box center [459, 129] width 337 height 69
click at [776, 140] on div "180.00 kr" at bounding box center [764, 148] width 42 height 16
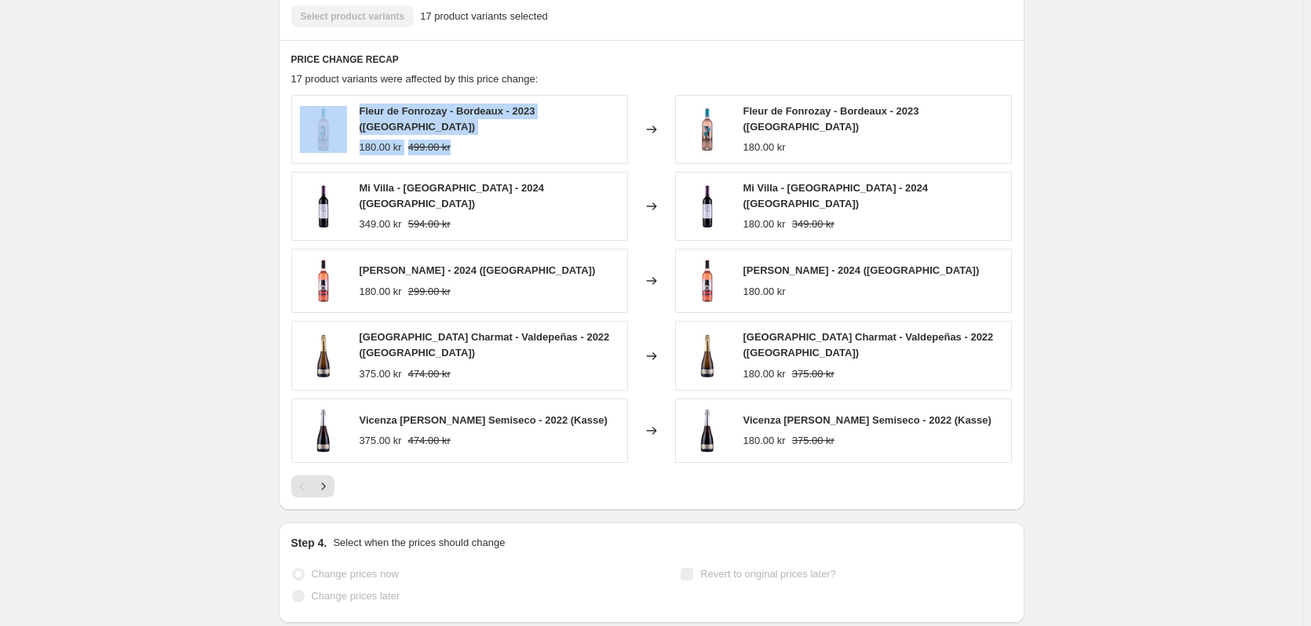
click at [400, 217] on div "349.00 kr" at bounding box center [381, 225] width 42 height 16
click at [399, 199] on div "Mi Villa - Rioja Alavesa - 2024 (Kasse) 349.00 kr 594.00 kr" at bounding box center [490, 207] width 260 height 52
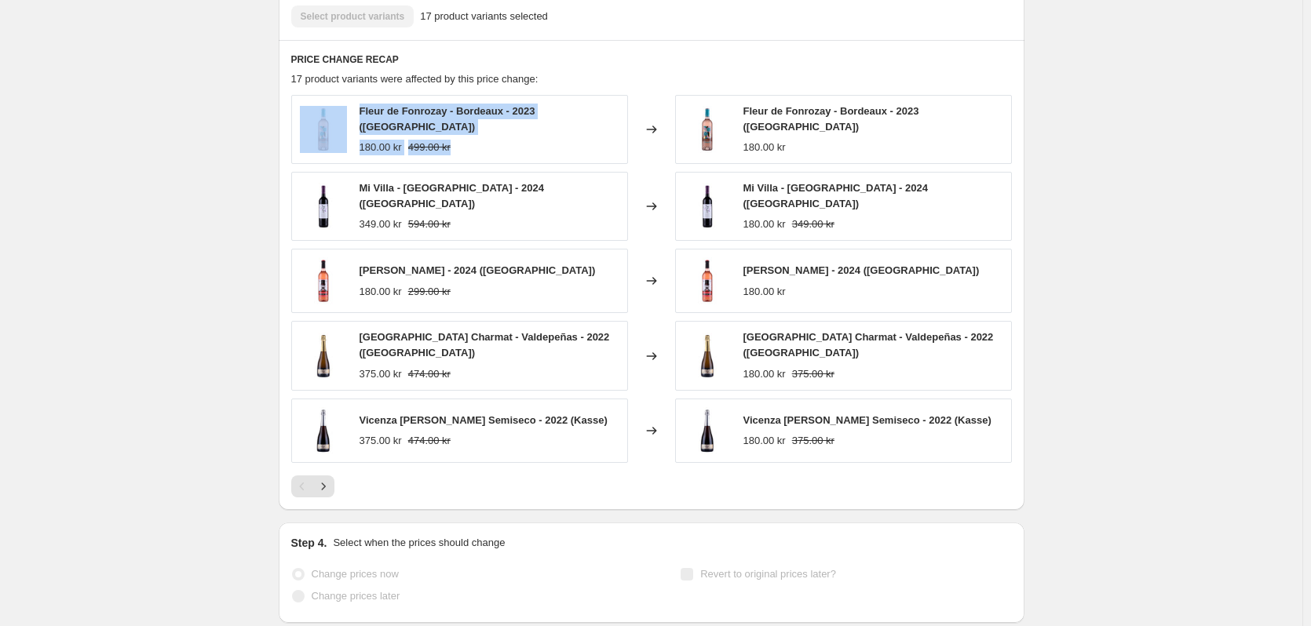
click at [395, 271] on div "Baron De Turis - 2024 (Kasse) 180.00 kr 299.00 kr" at bounding box center [478, 281] width 236 height 36
drag, startPoint x: 381, startPoint y: 268, endPoint x: 527, endPoint y: 272, distance: 146.0
click at [527, 272] on div "Baron De Turis - 2024 (Kasse) 180.00 kr 299.00 kr" at bounding box center [459, 281] width 337 height 64
drag, startPoint x: 382, startPoint y: 336, endPoint x: 566, endPoint y: 394, distance: 192.6
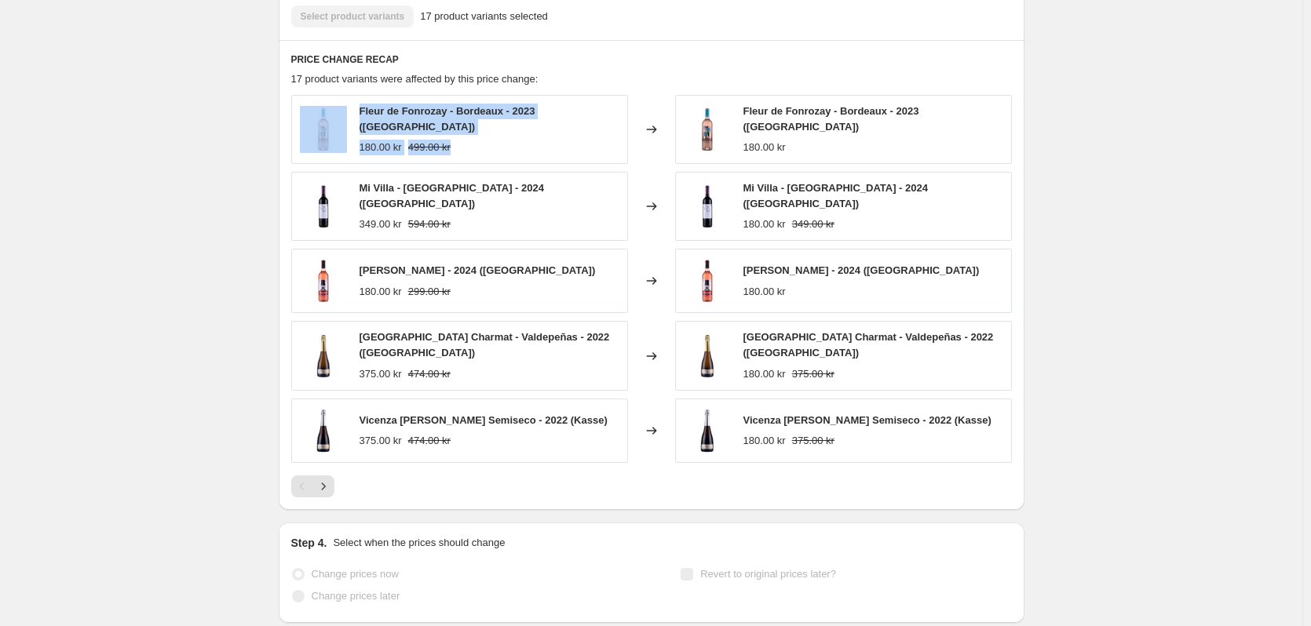
click at [566, 394] on div "Fleur de Fonrozay - Bordeaux - 2023 (Kasse) 180.00 kr 499.00 kr Changed to Fleu…" at bounding box center [651, 279] width 721 height 368
click at [453, 433] on div "375.00 kr 474.00 kr" at bounding box center [484, 441] width 248 height 16
click at [330, 479] on icon "Next" at bounding box center [324, 487] width 16 height 16
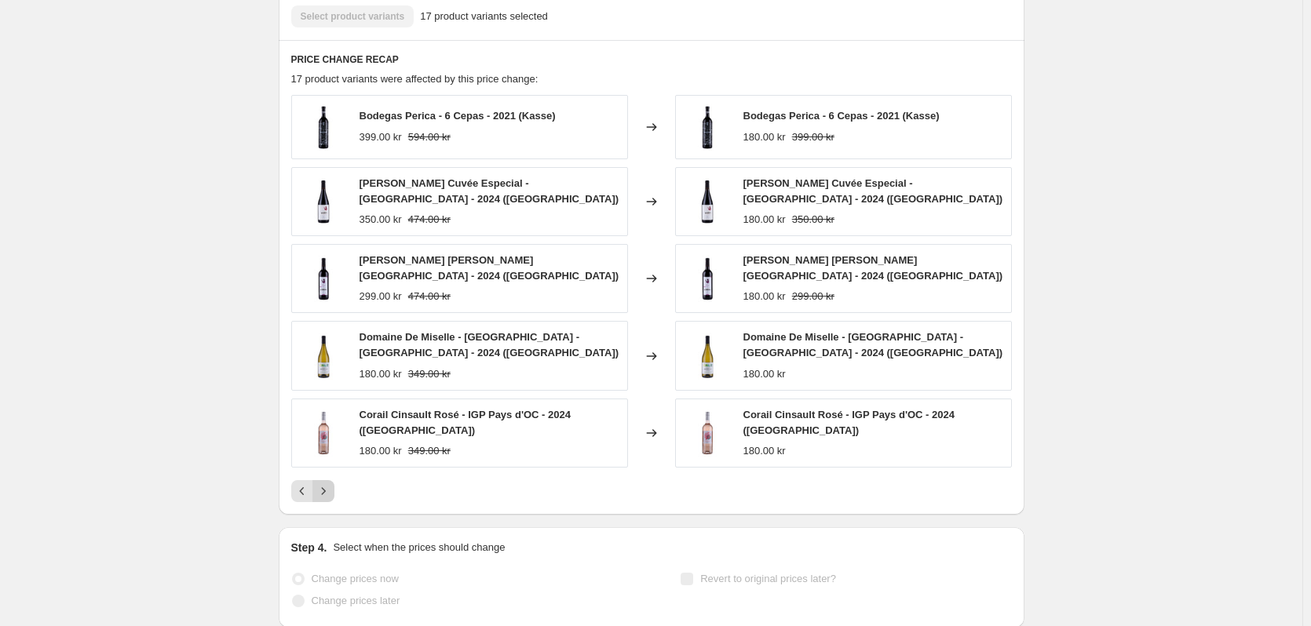
click at [321, 484] on icon "Next" at bounding box center [324, 492] width 16 height 16
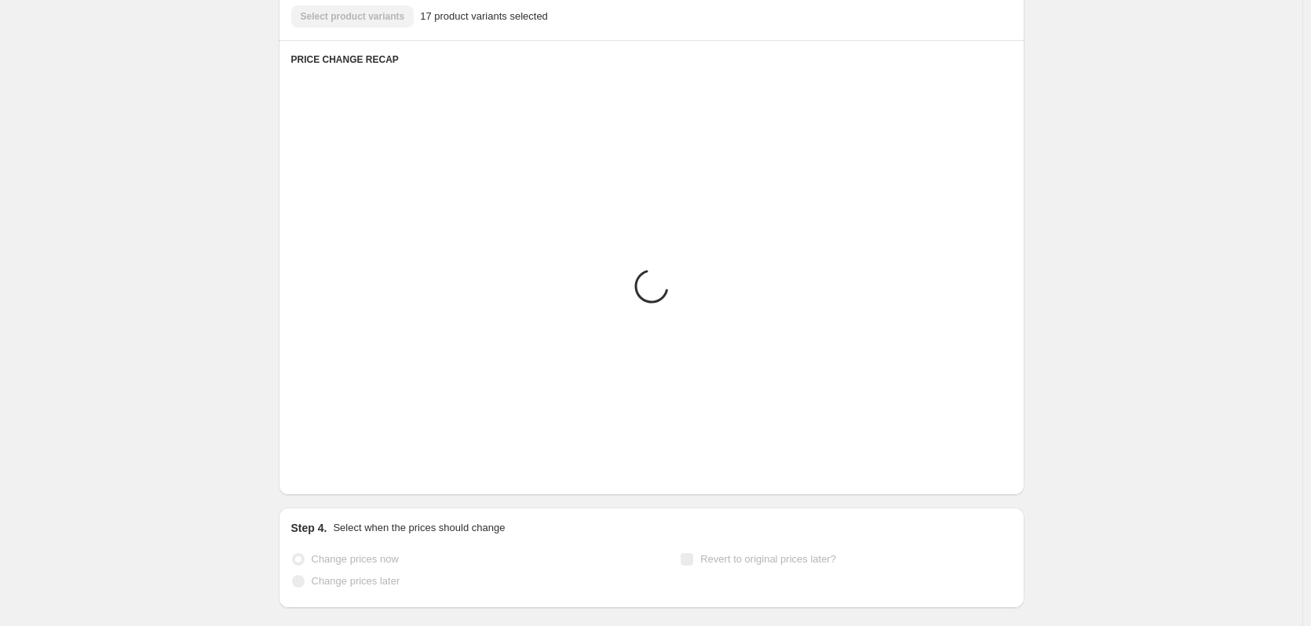
click at [331, 473] on icon "Next" at bounding box center [324, 472] width 16 height 16
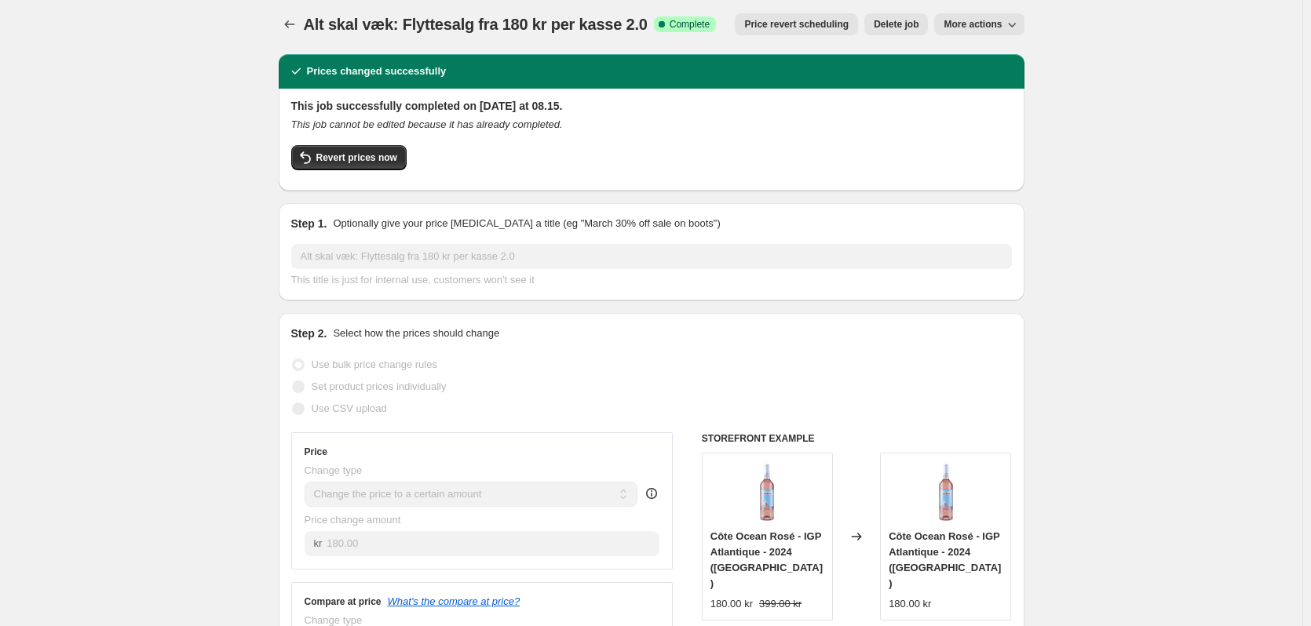
scroll to position [0, 0]
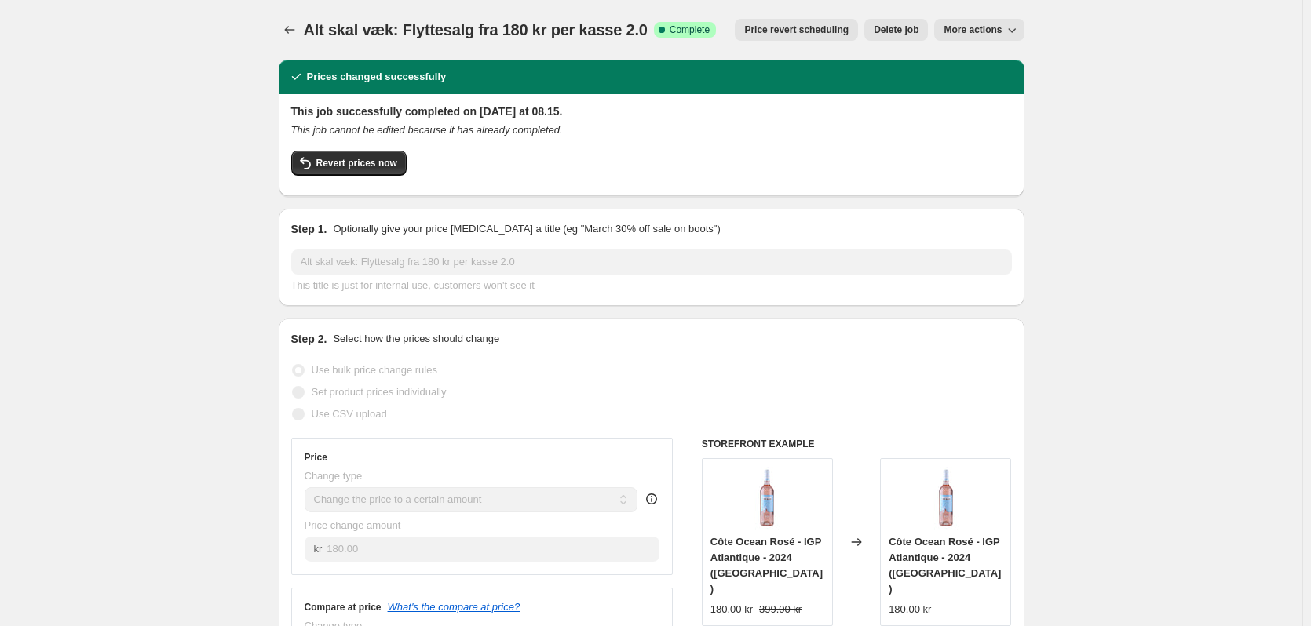
click at [1010, 34] on icon "button" at bounding box center [1012, 30] width 16 height 16
click at [999, 65] on span "Copy to new job" at bounding box center [987, 63] width 73 height 12
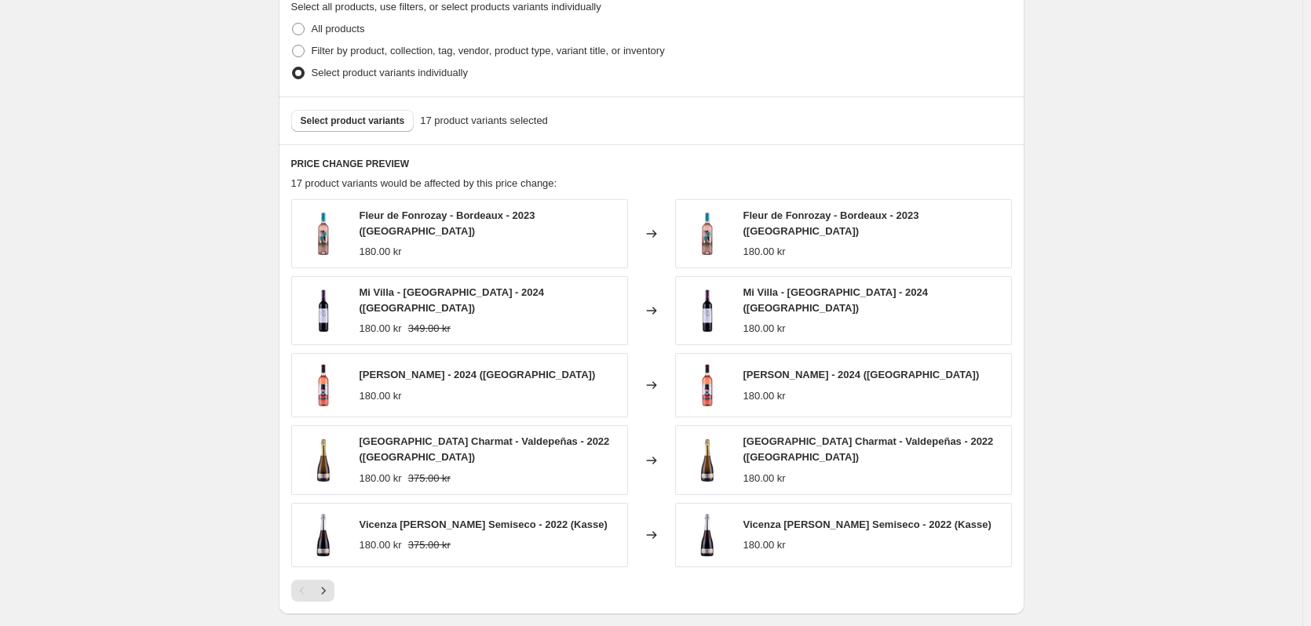
drag, startPoint x: 1082, startPoint y: 319, endPoint x: 1269, endPoint y: 410, distance: 208.5
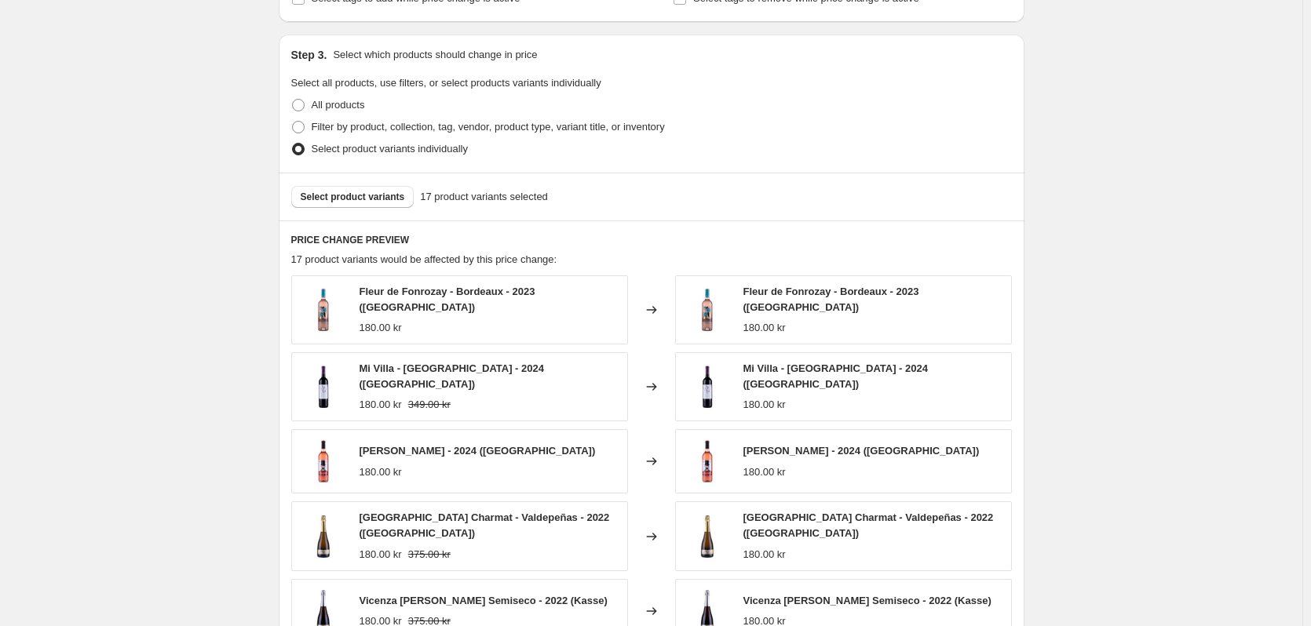
scroll to position [549, 0]
click at [378, 197] on span "Select product variants" at bounding box center [353, 199] width 104 height 13
click at [205, 137] on div "Create new price change job. This page is ready Create new price change job Dra…" at bounding box center [651, 194] width 1302 height 1486
click at [204, 122] on div "Create new price change job. This page is ready Create new price change job Dra…" at bounding box center [651, 194] width 1302 height 1486
click at [199, 117] on div "Create new price change job. This page is ready Create new price change job Dra…" at bounding box center [651, 194] width 1302 height 1486
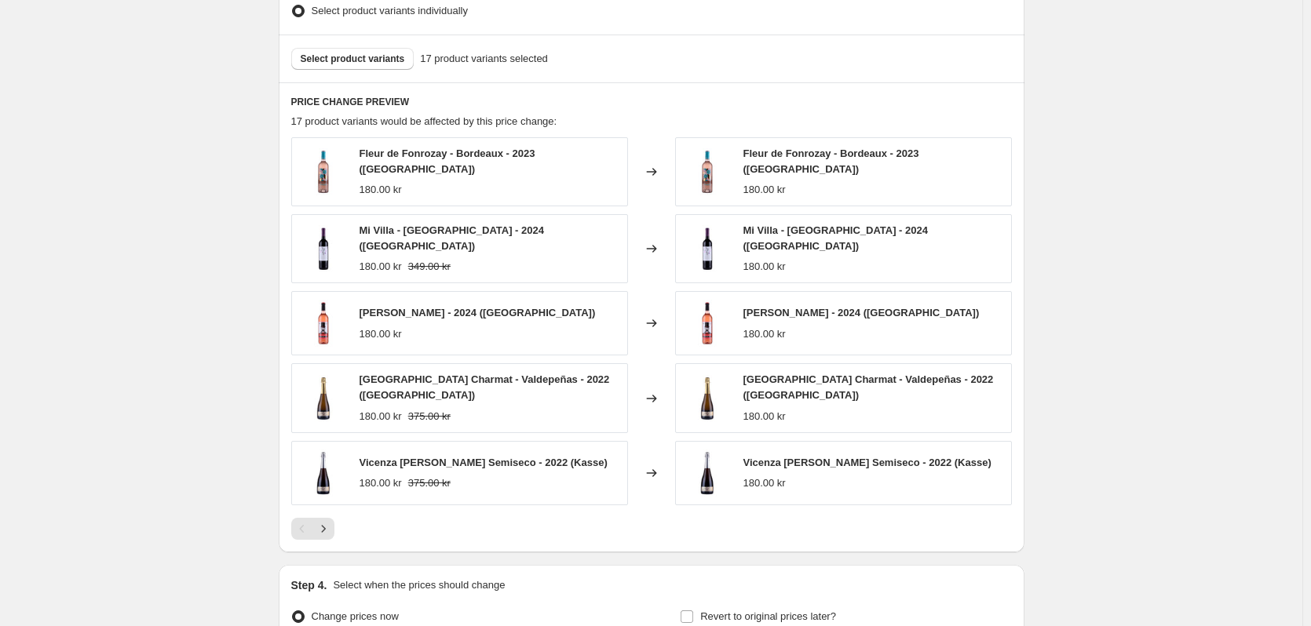
scroll to position [845, 0]
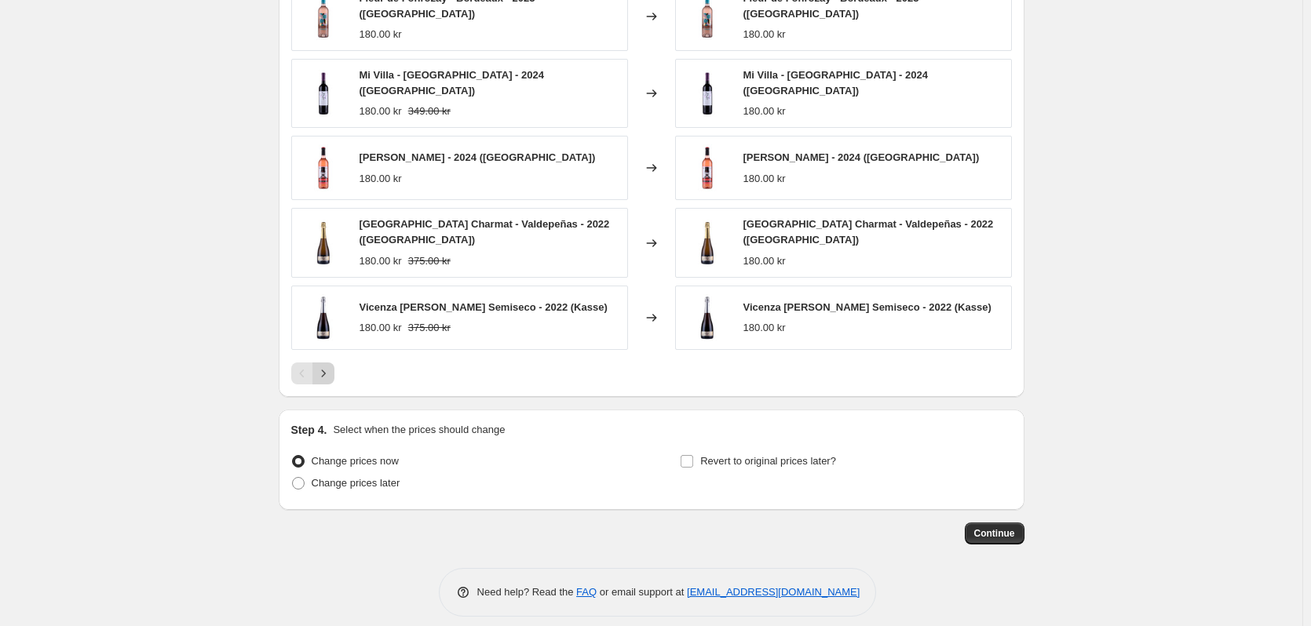
click at [331, 366] on icon "Next" at bounding box center [324, 374] width 16 height 16
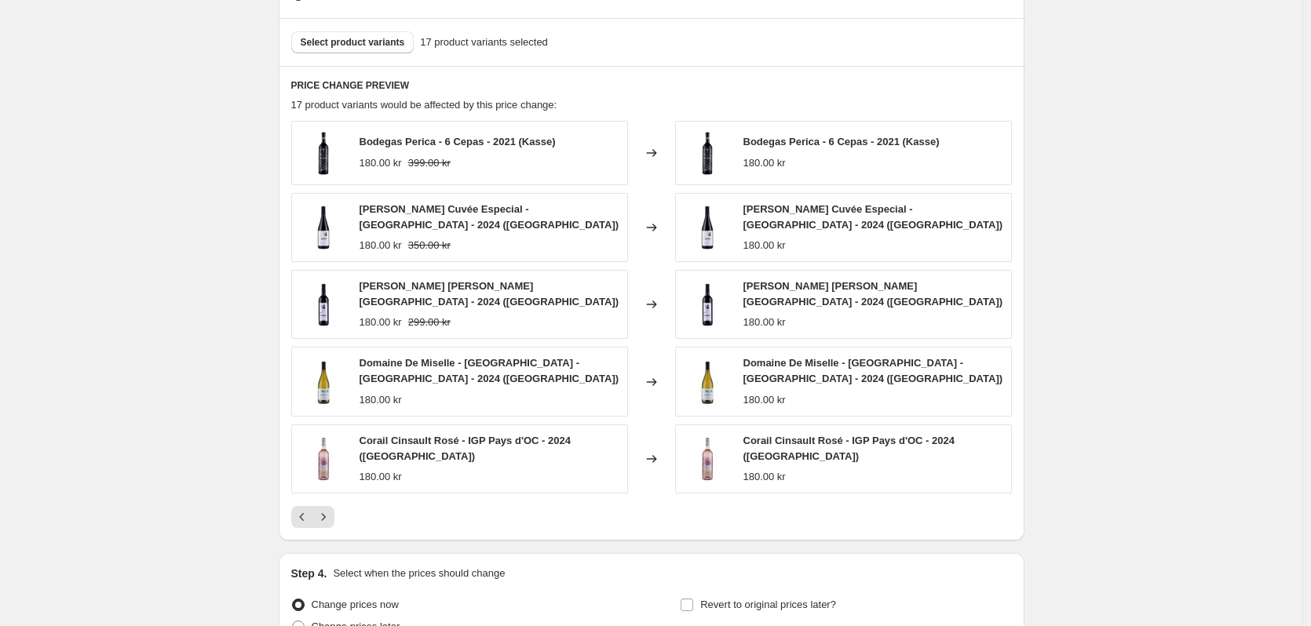
scroll to position [688, 0]
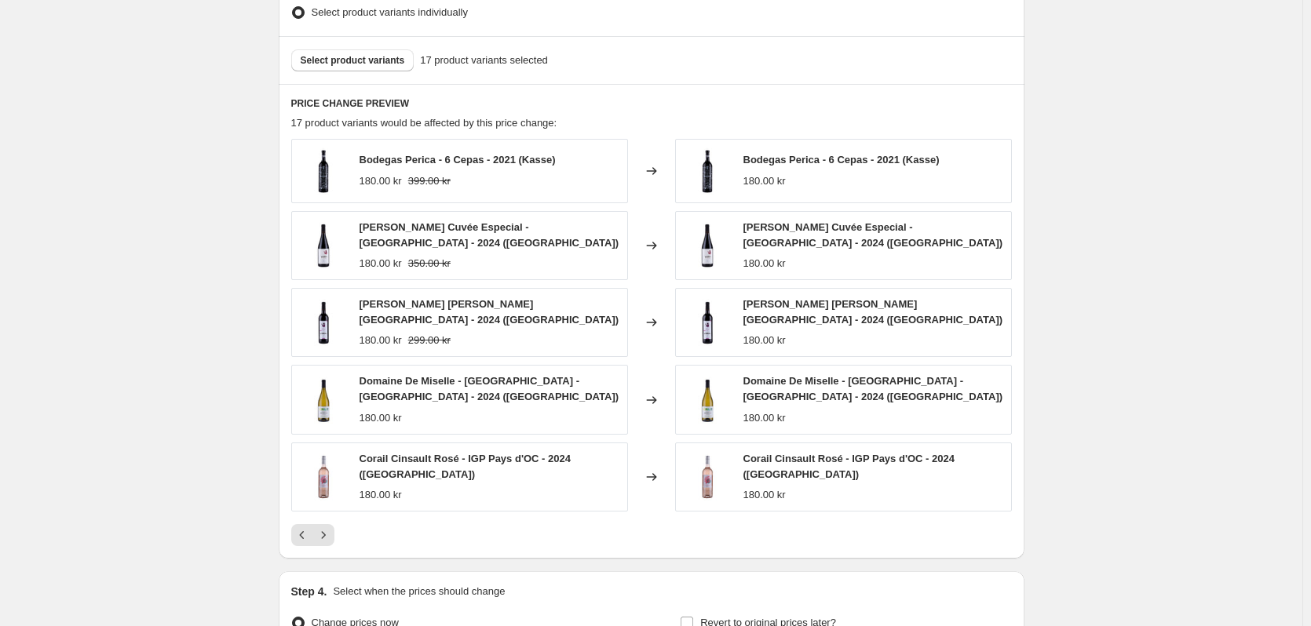
click at [505, 462] on span "Corail Cinsault Rosé - IGP Pays d'OC - 2024 (Kasse)" at bounding box center [465, 466] width 211 height 27
copy span "Corail Cinsault Rosé - IGP Pays d'OC - 2024 (Kasse)"
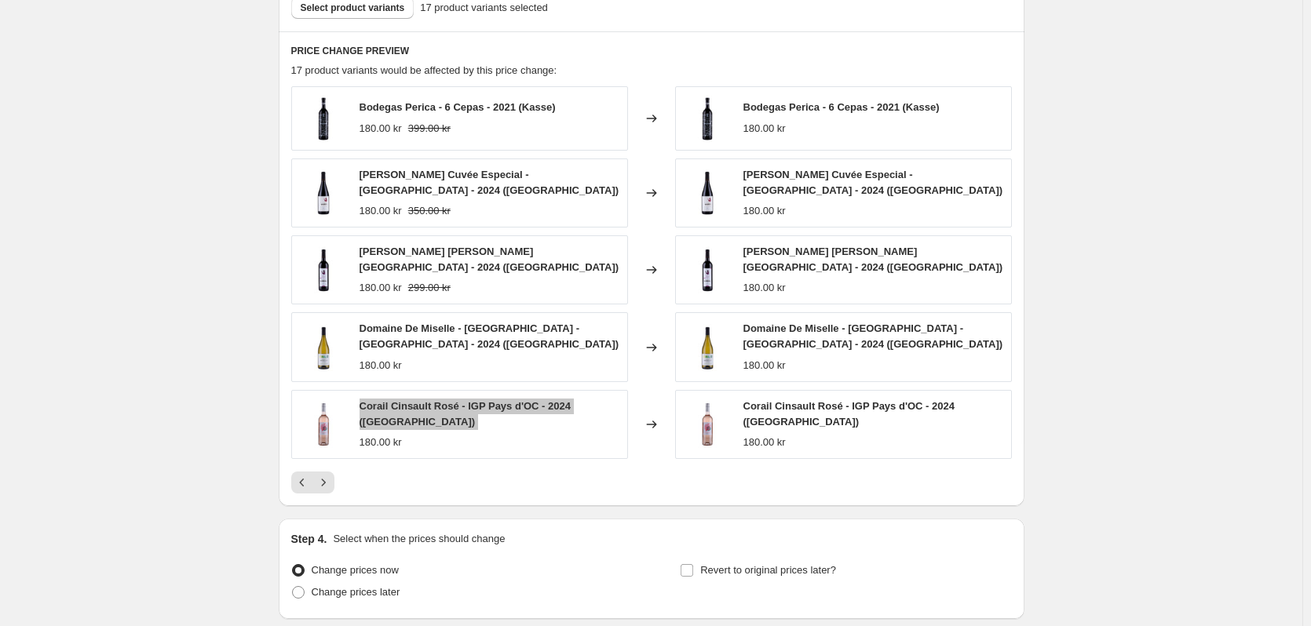
scroll to position [855, 0]
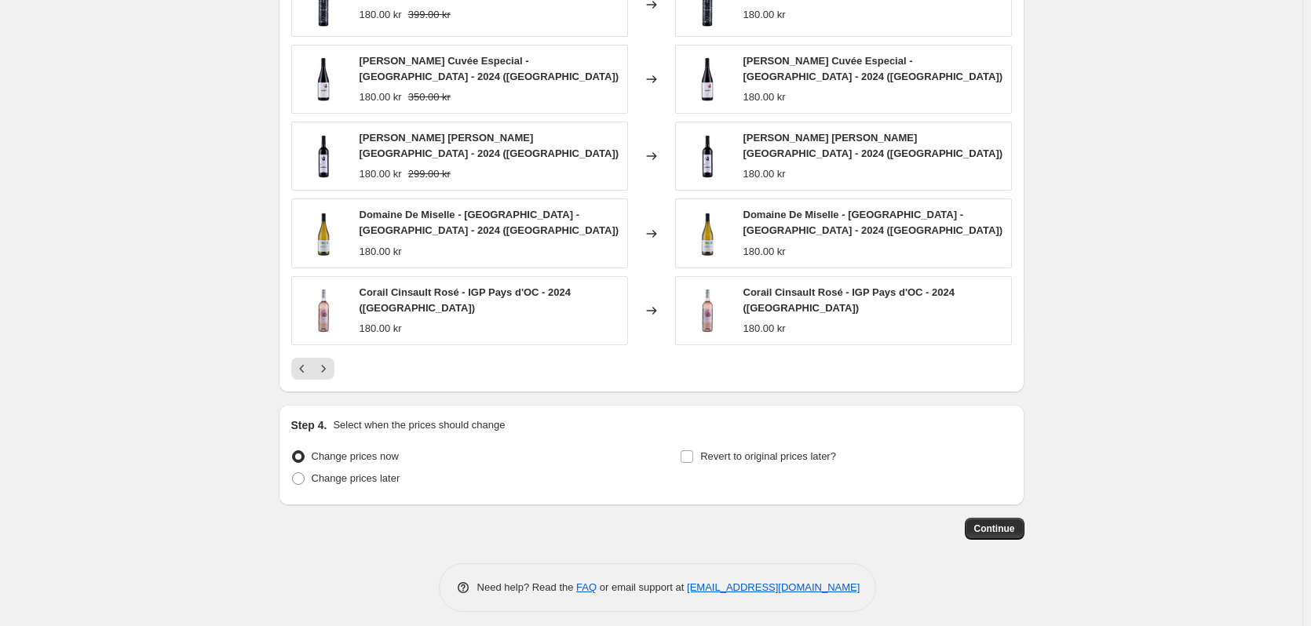
click at [428, 370] on div at bounding box center [651, 369] width 721 height 22
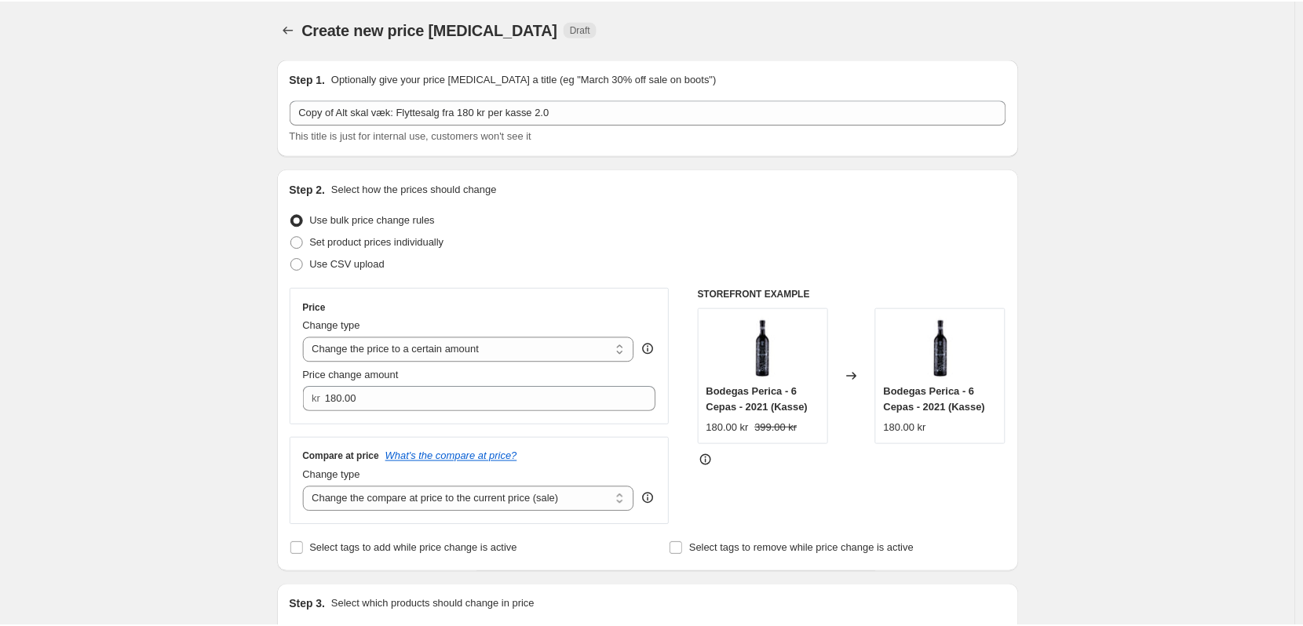
scroll to position [0, 0]
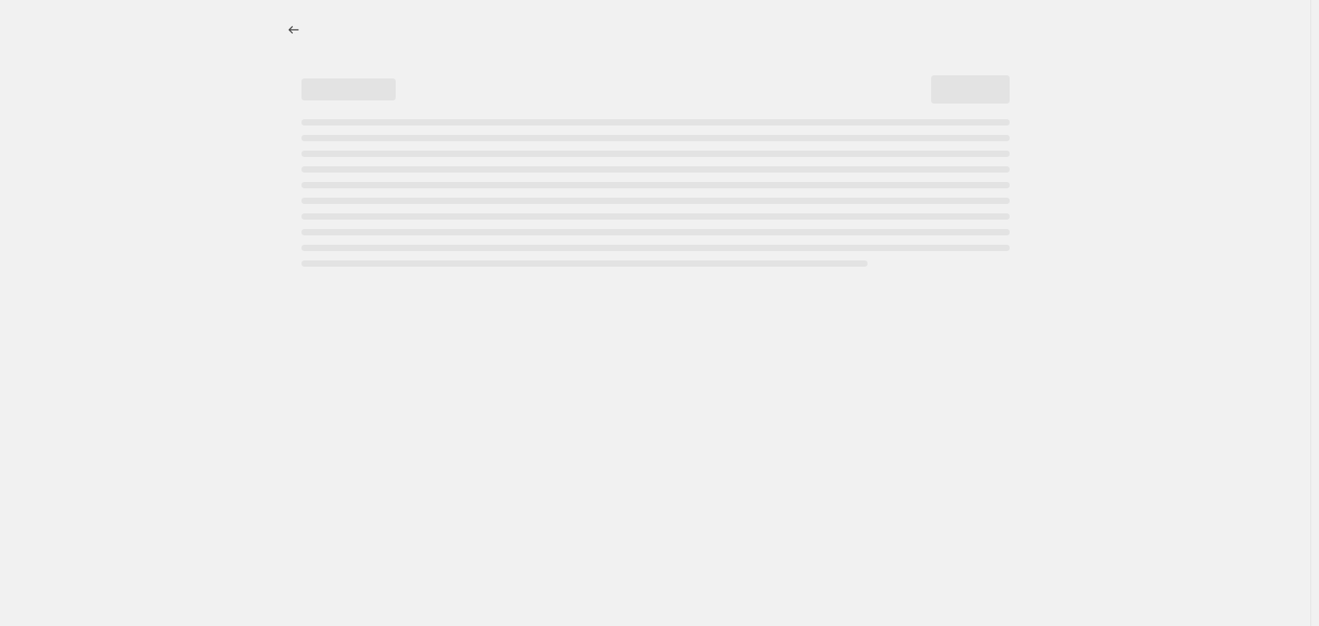
select select "percentage"
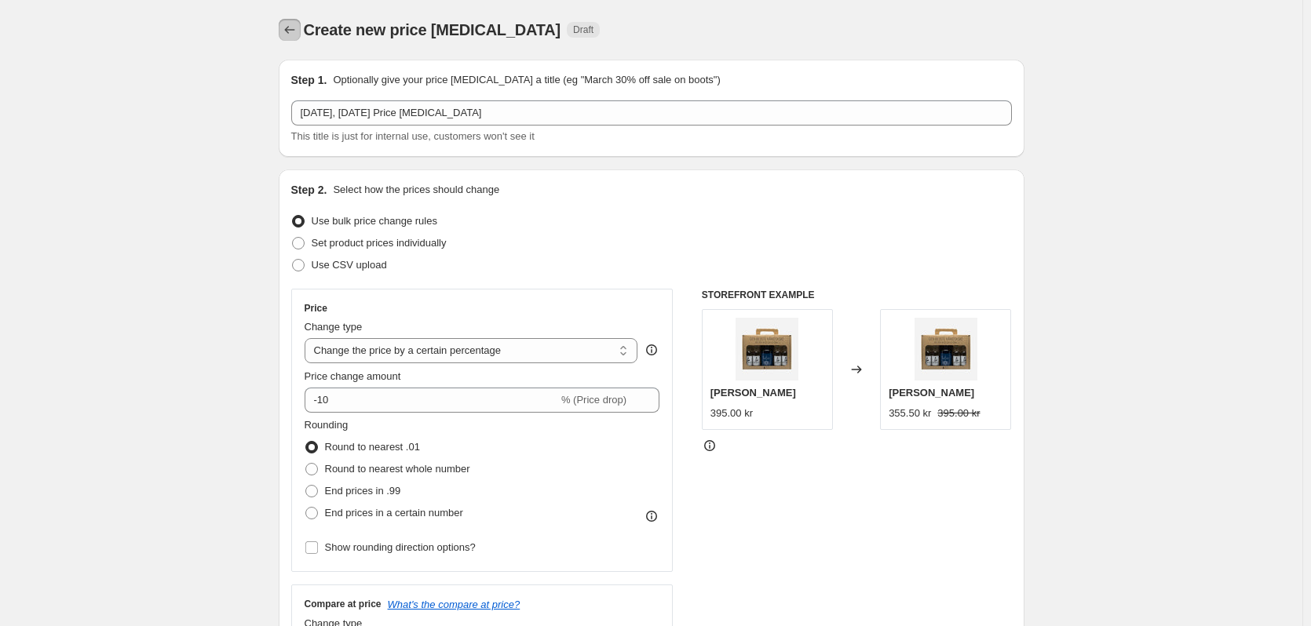
click at [283, 35] on button "Price change jobs" at bounding box center [290, 30] width 22 height 22
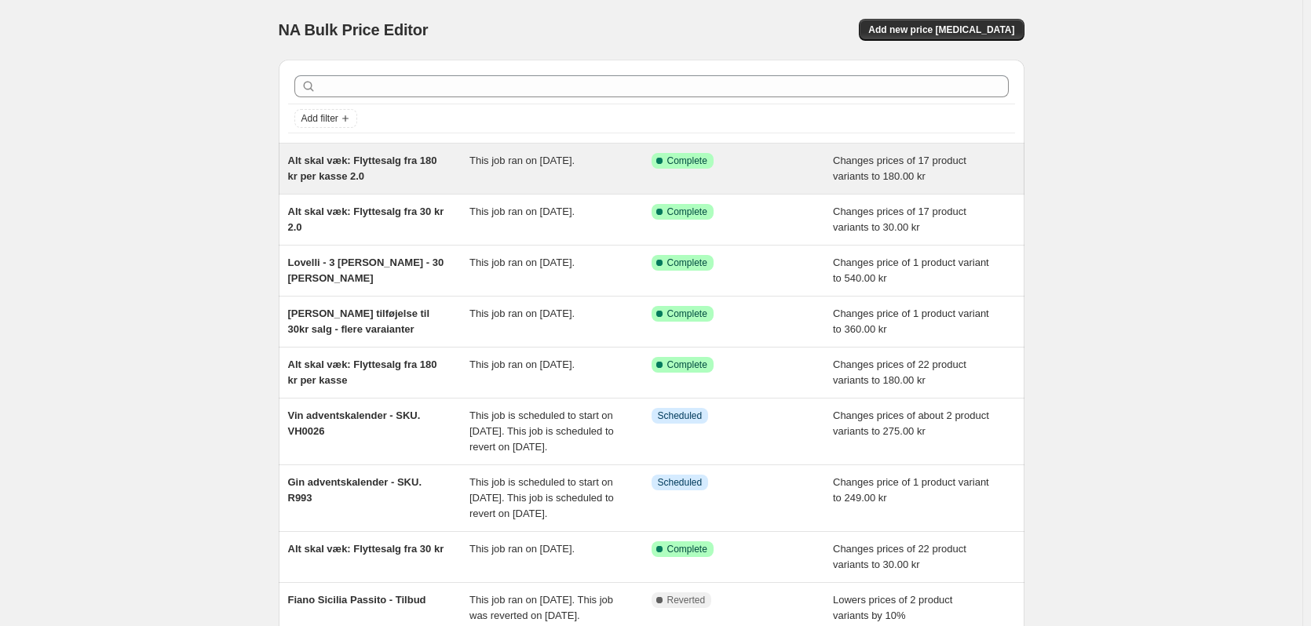
drag, startPoint x: 403, startPoint y: 170, endPoint x: 370, endPoint y: 166, distance: 33.1
click at [370, 166] on span "Alt skal væk: Flyttesalg fra 180 kr per kasse 2.0" at bounding box center [362, 168] width 149 height 27
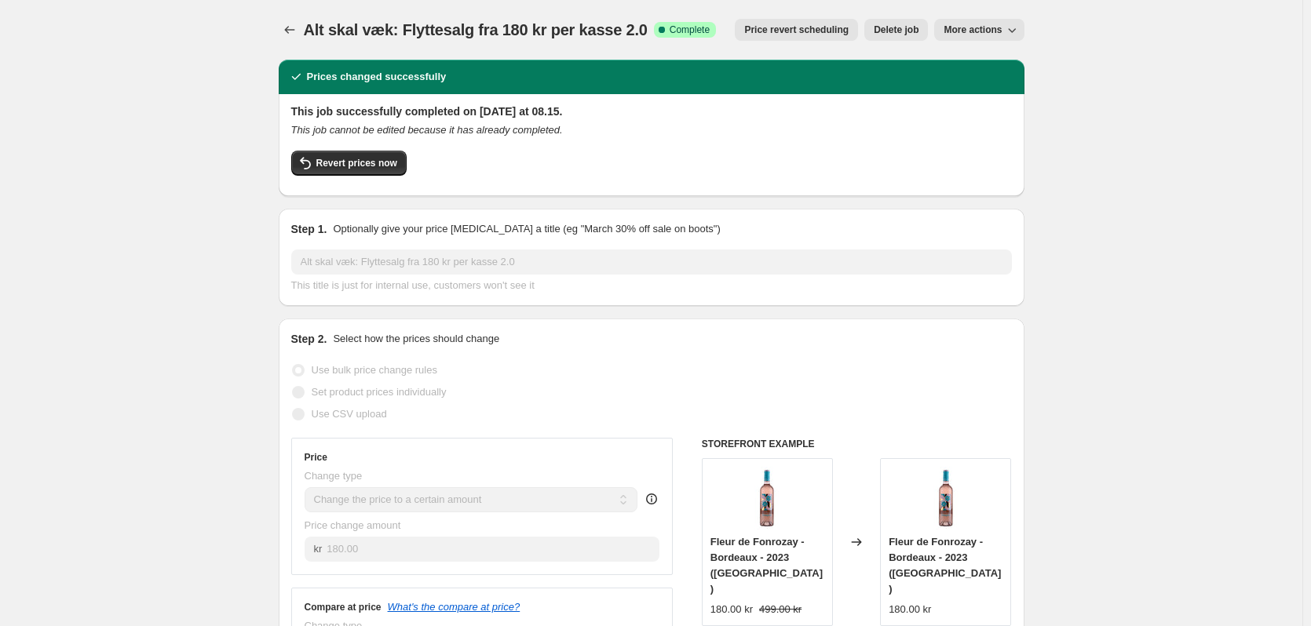
click at [1002, 31] on span "More actions" at bounding box center [973, 30] width 58 height 13
click at [1004, 64] on span "Copy to new job" at bounding box center [987, 63] width 73 height 12
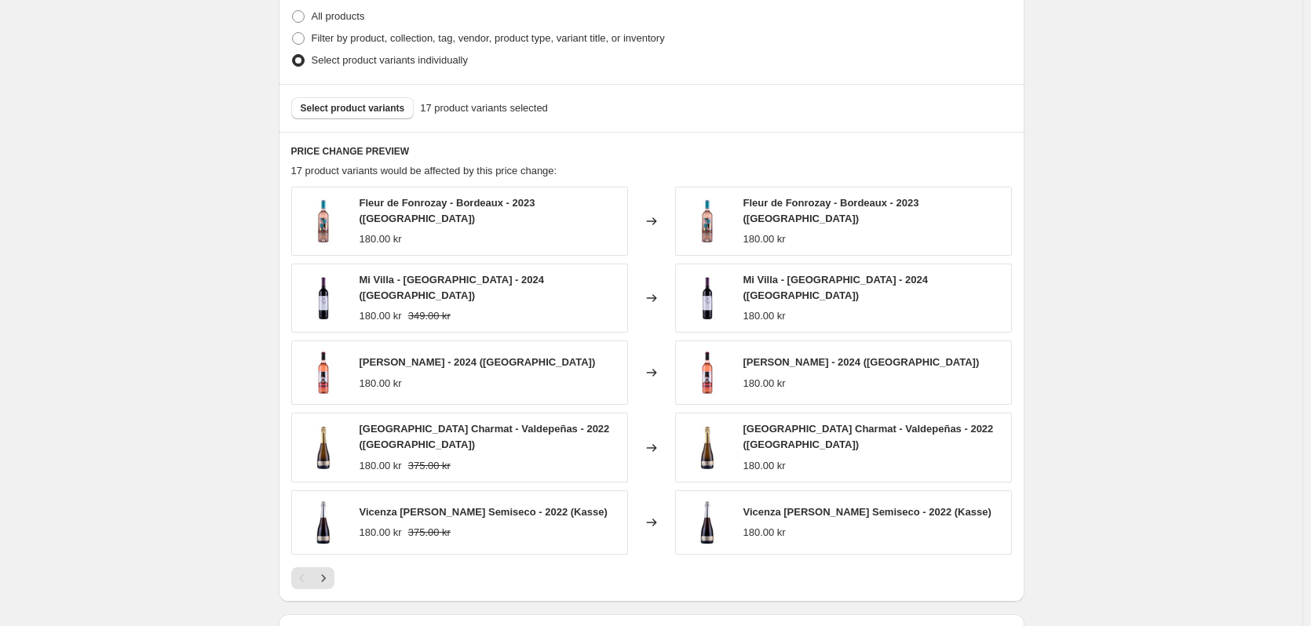
scroll to position [610, 0]
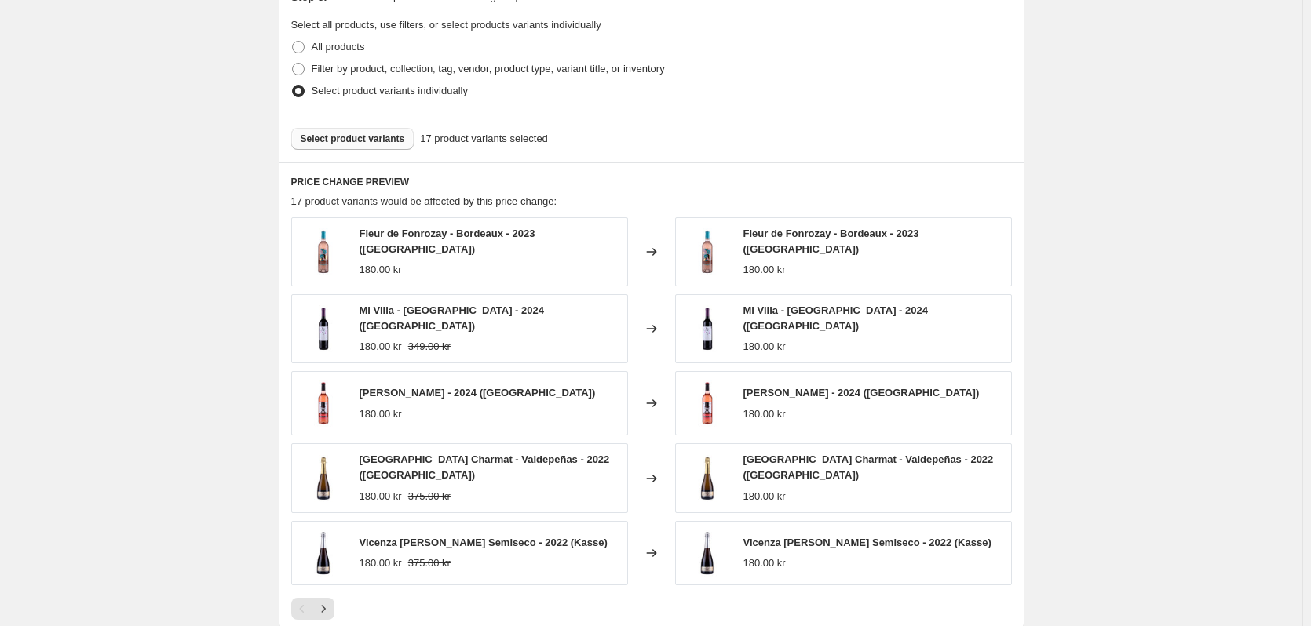
click at [362, 141] on span "Select product variants" at bounding box center [353, 139] width 104 height 13
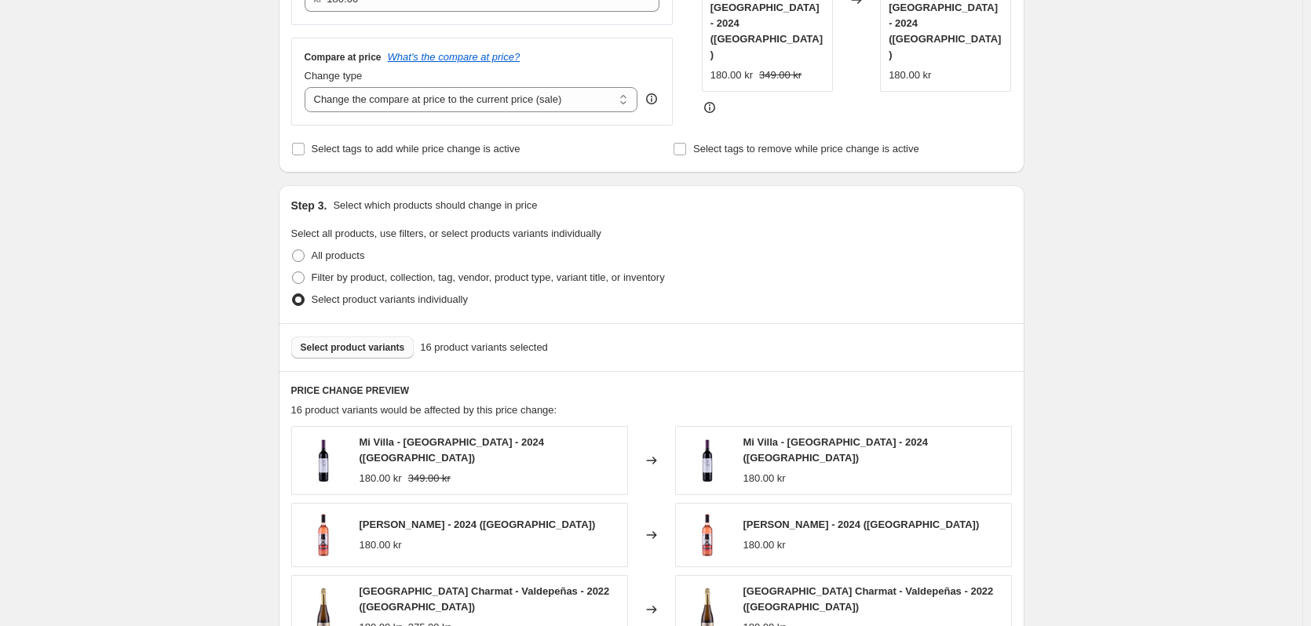
scroll to position [628, 0]
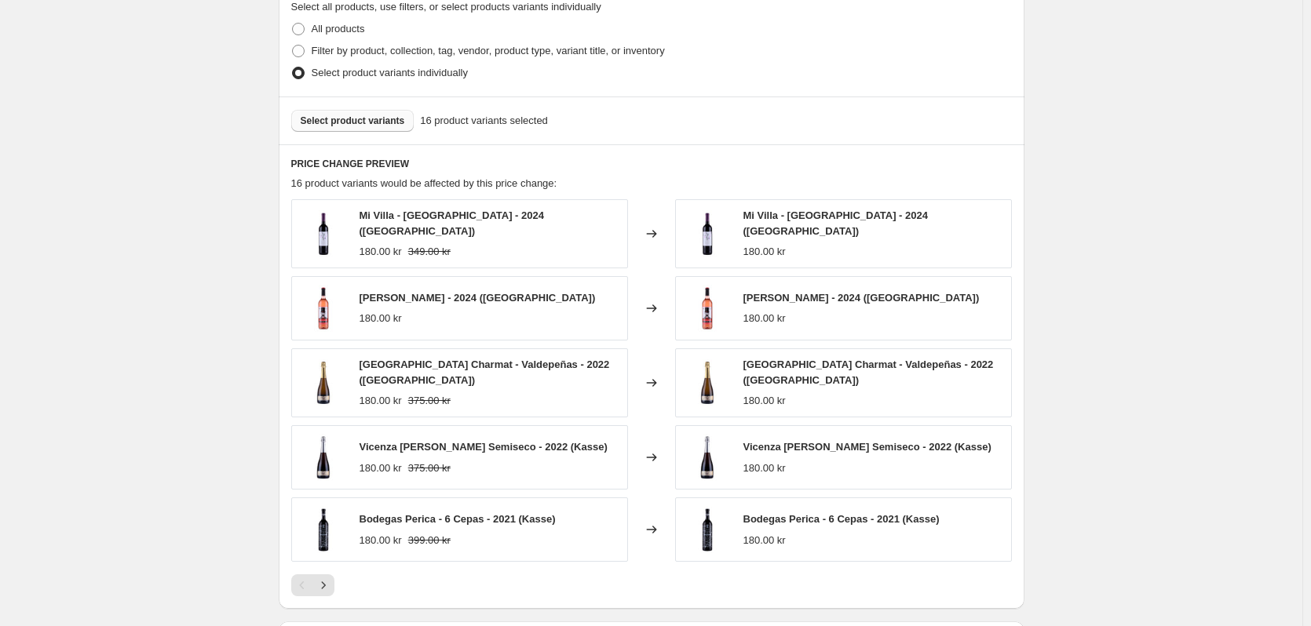
click at [363, 124] on span "Select product variants" at bounding box center [353, 121] width 104 height 13
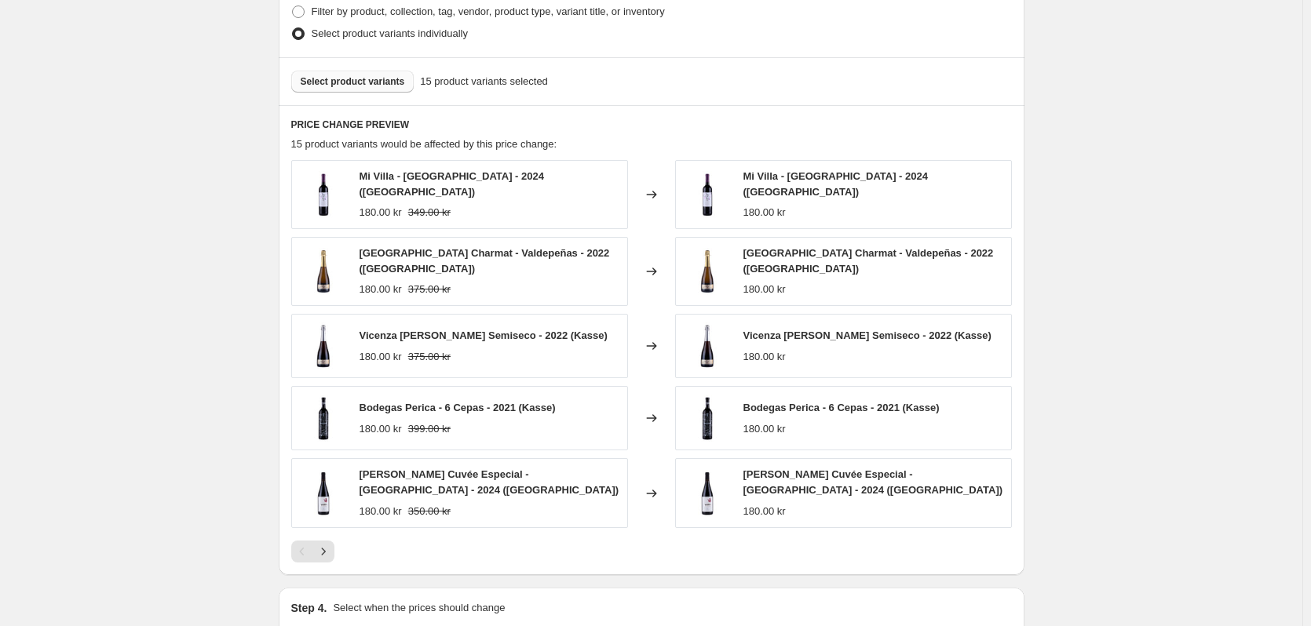
scroll to position [706, 0]
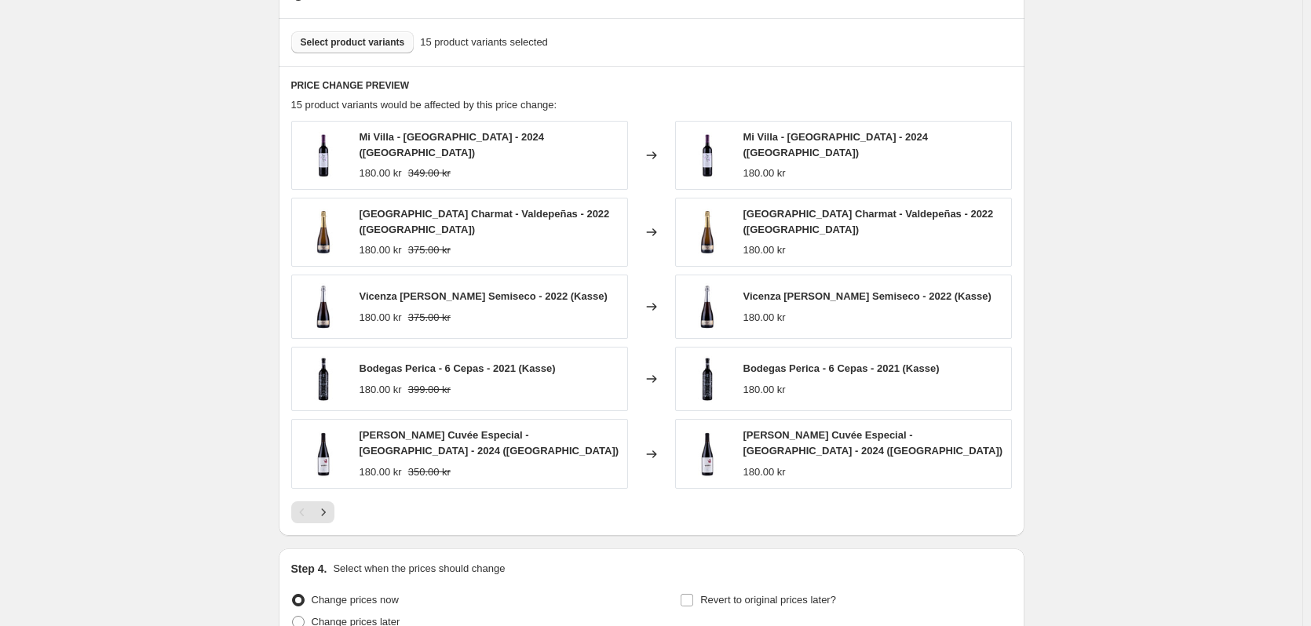
click at [356, 49] on span "Select product variants" at bounding box center [353, 42] width 104 height 13
click at [328, 509] on icon "Next" at bounding box center [324, 513] width 16 height 16
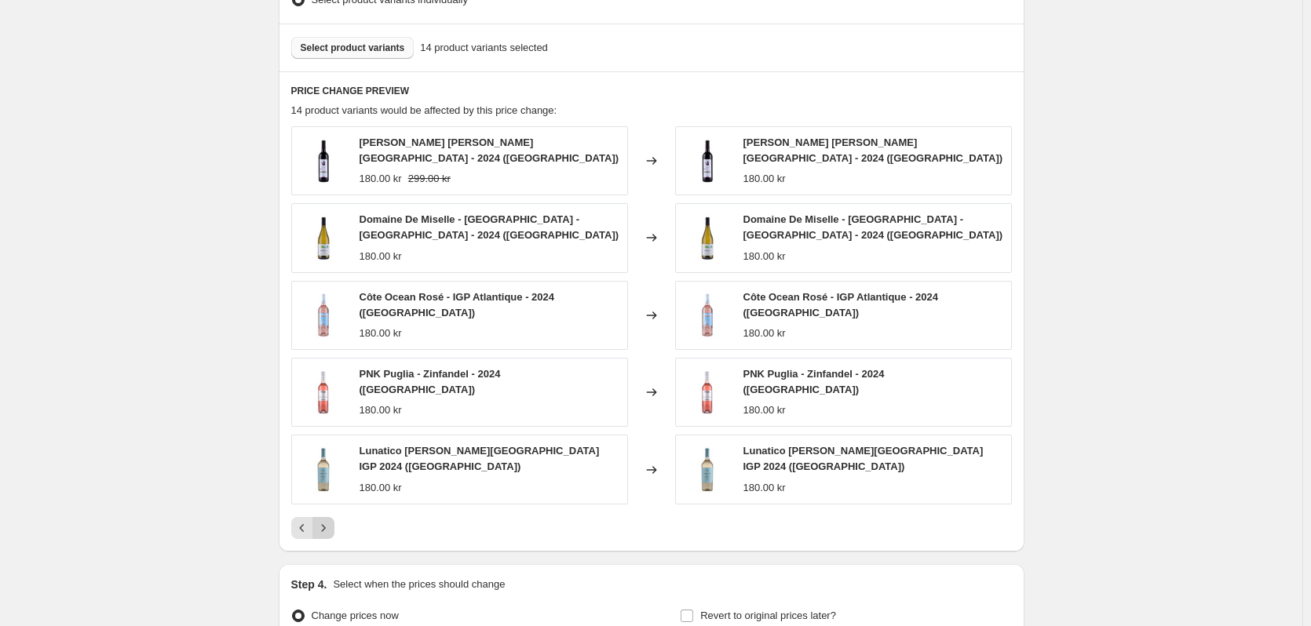
click at [328, 520] on icon "Next" at bounding box center [324, 528] width 16 height 16
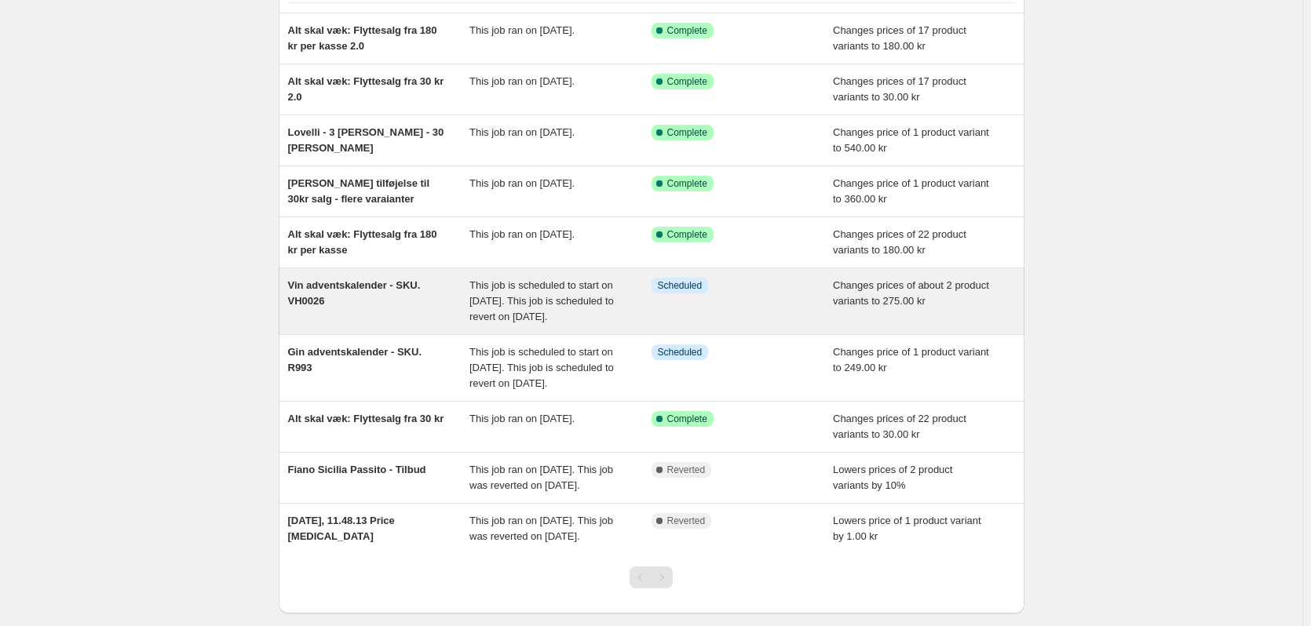
scroll to position [119, 0]
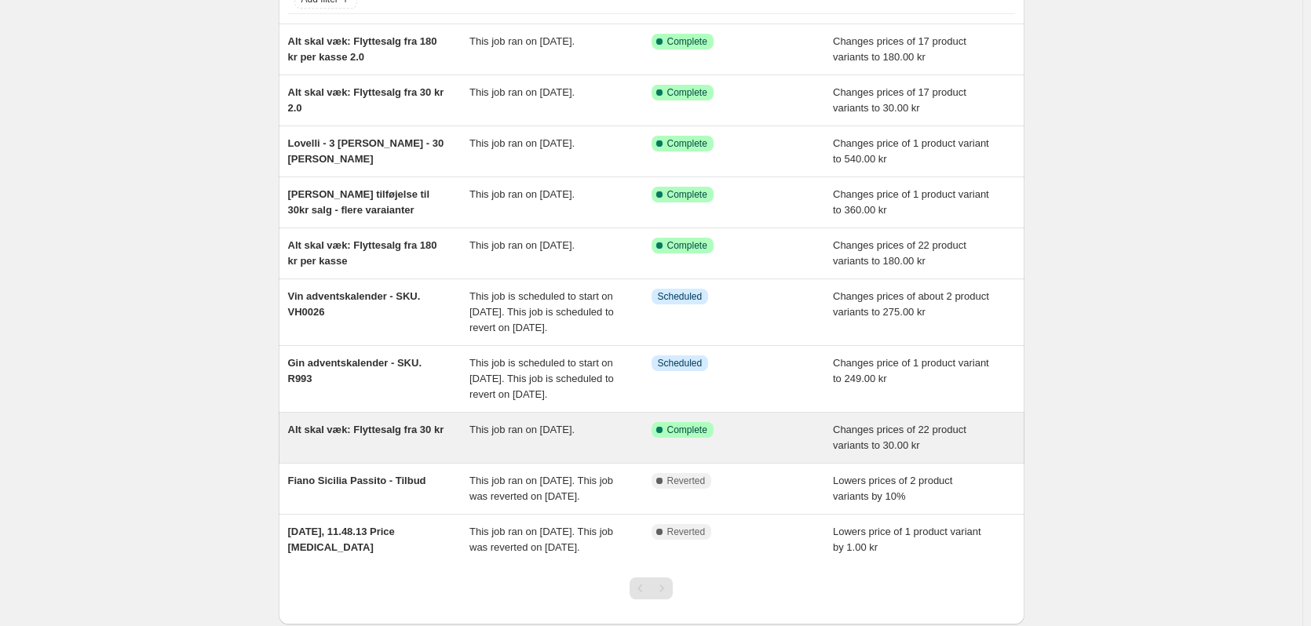
click at [420, 454] on div "Alt skal væk: Flyttesalg fra 30 kr" at bounding box center [379, 437] width 182 height 31
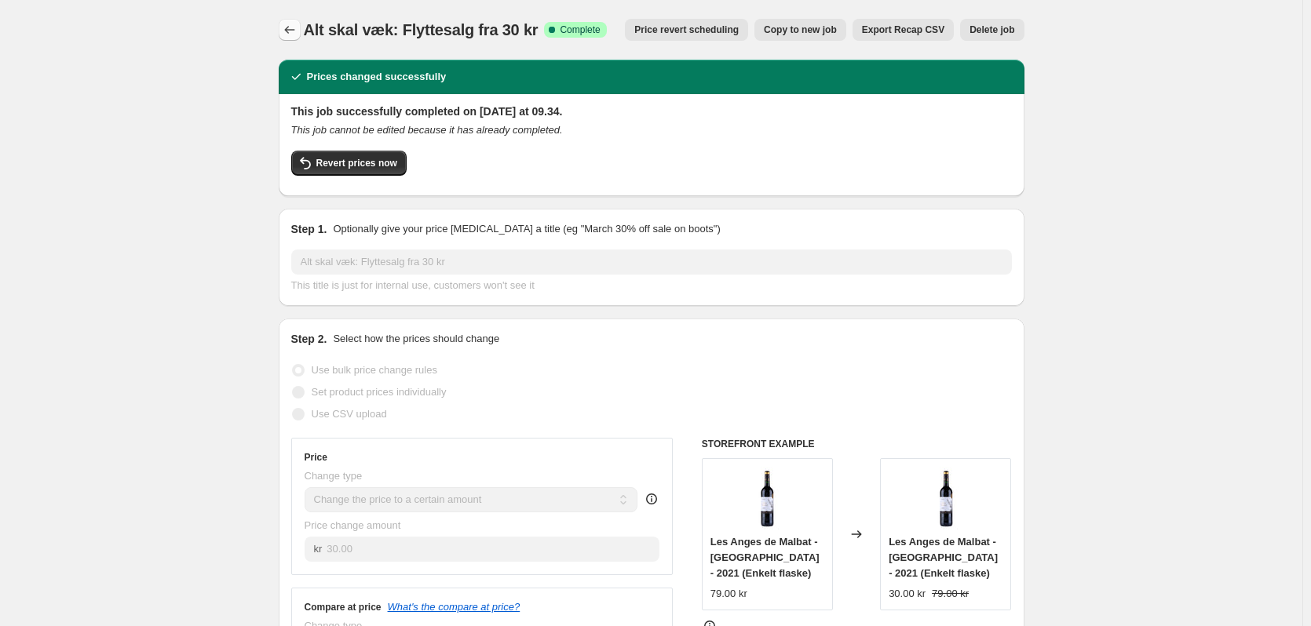
click at [290, 25] on icon "Price change jobs" at bounding box center [290, 30] width 16 height 16
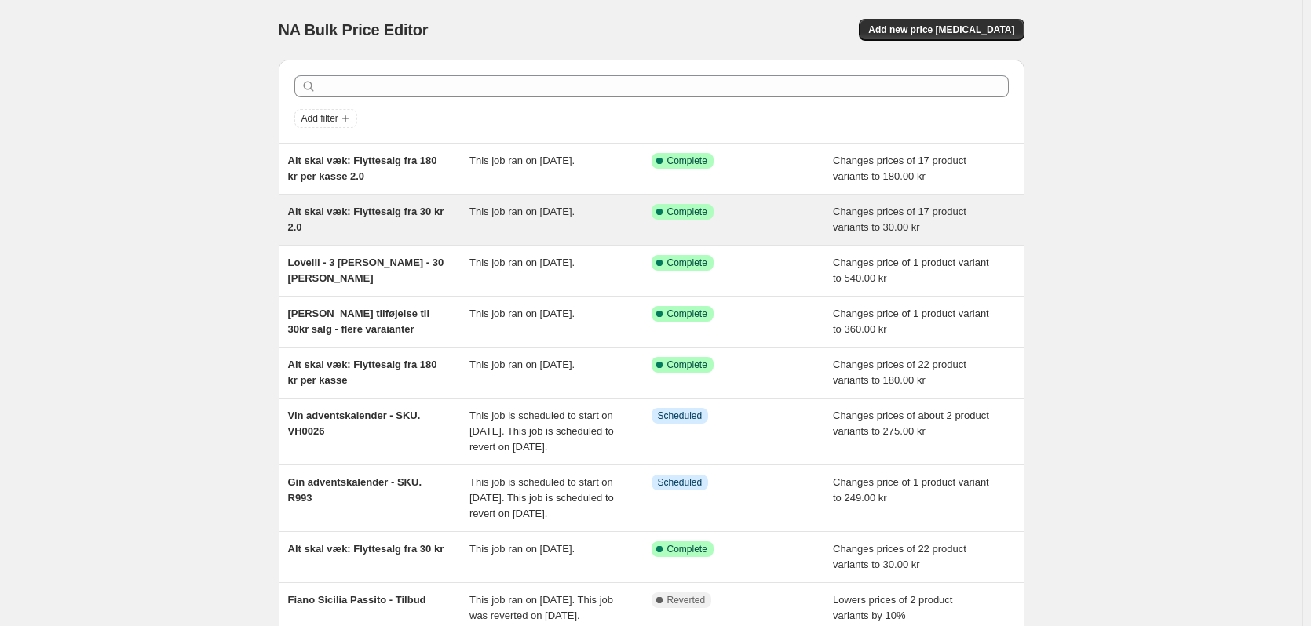
click at [407, 230] on div "Alt skal væk: Flyttesalg fra 30 kr 2.0" at bounding box center [379, 219] width 182 height 31
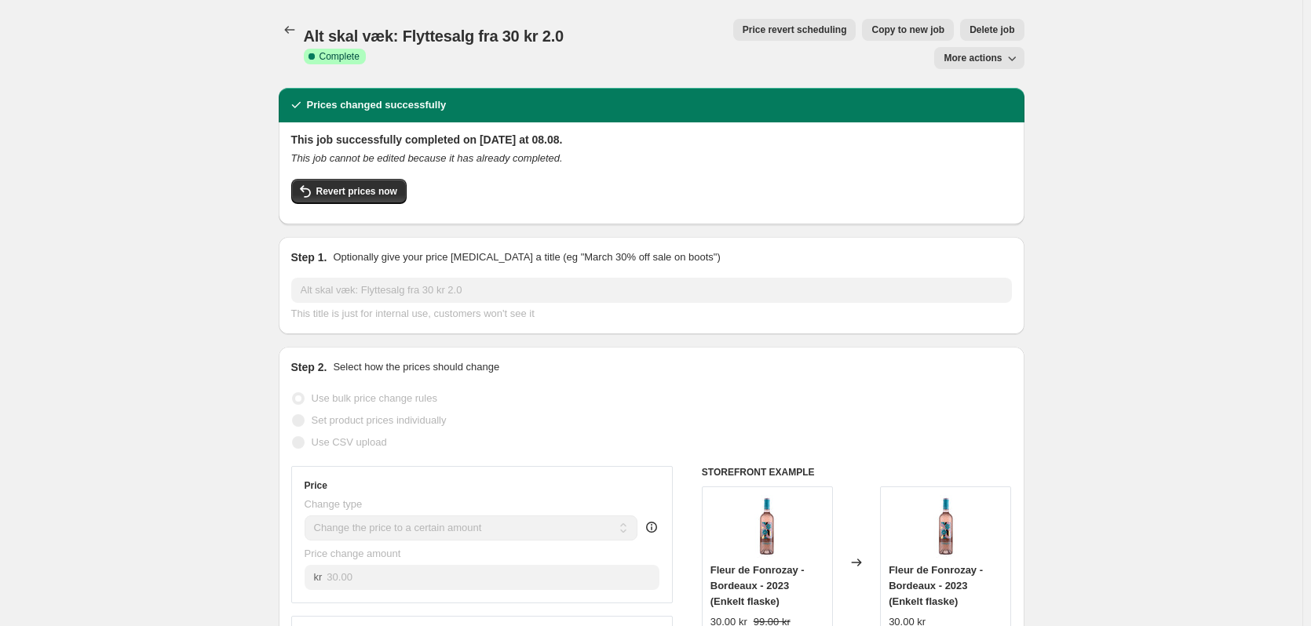
click at [969, 29] on span "Delete job" at bounding box center [991, 30] width 45 height 13
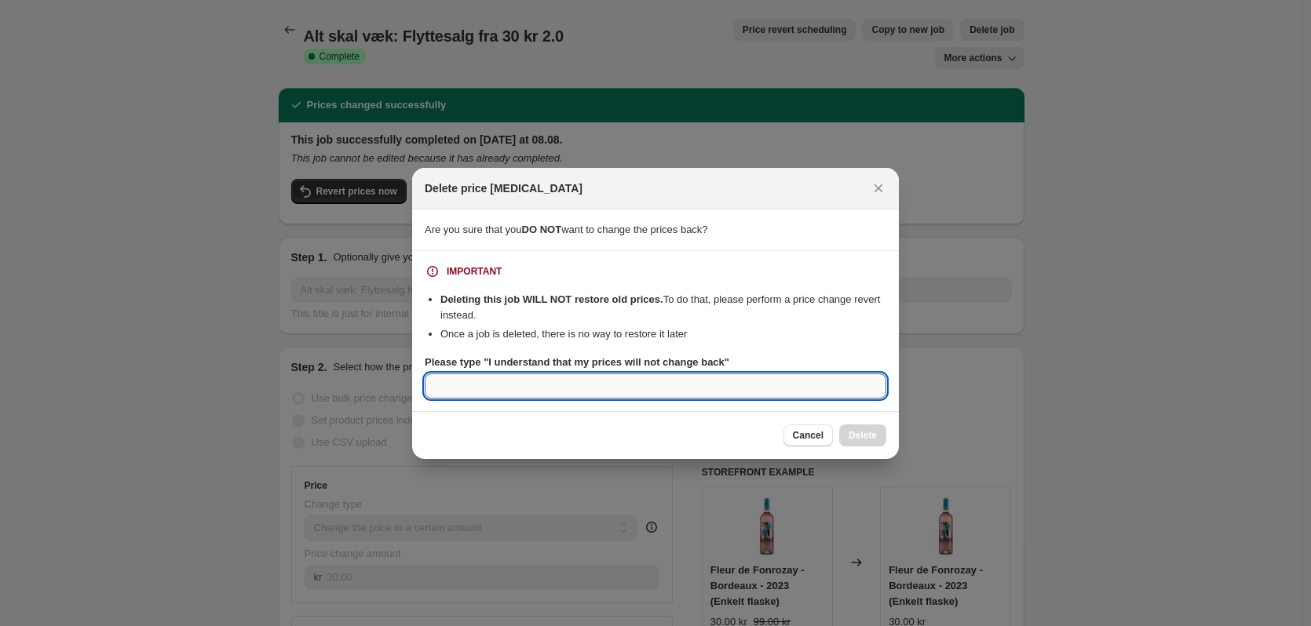
click at [563, 381] on input "Please type "I understand that my prices will not change back"" at bounding box center [656, 386] width 462 height 25
click at [572, 381] on input "Please type "I understand that my prices will not change back"" at bounding box center [656, 386] width 462 height 25
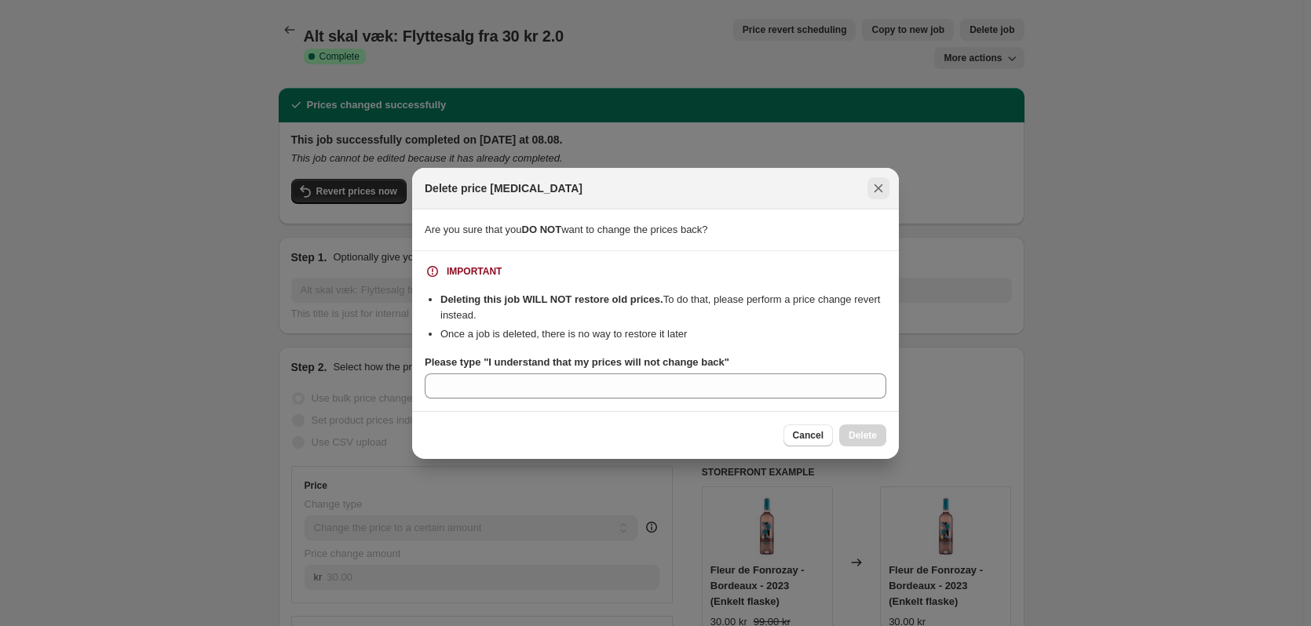
click at [883, 187] on icon "Close" at bounding box center [879, 189] width 16 height 16
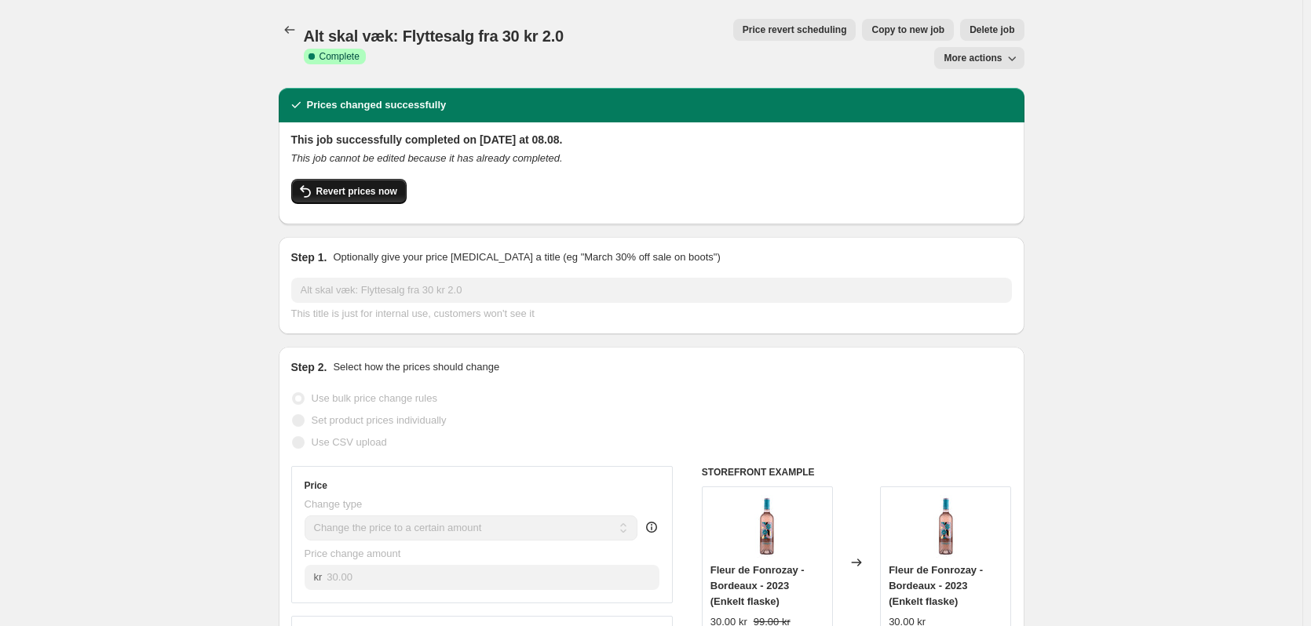
click at [386, 179] on button "Revert prices now" at bounding box center [348, 191] width 115 height 25
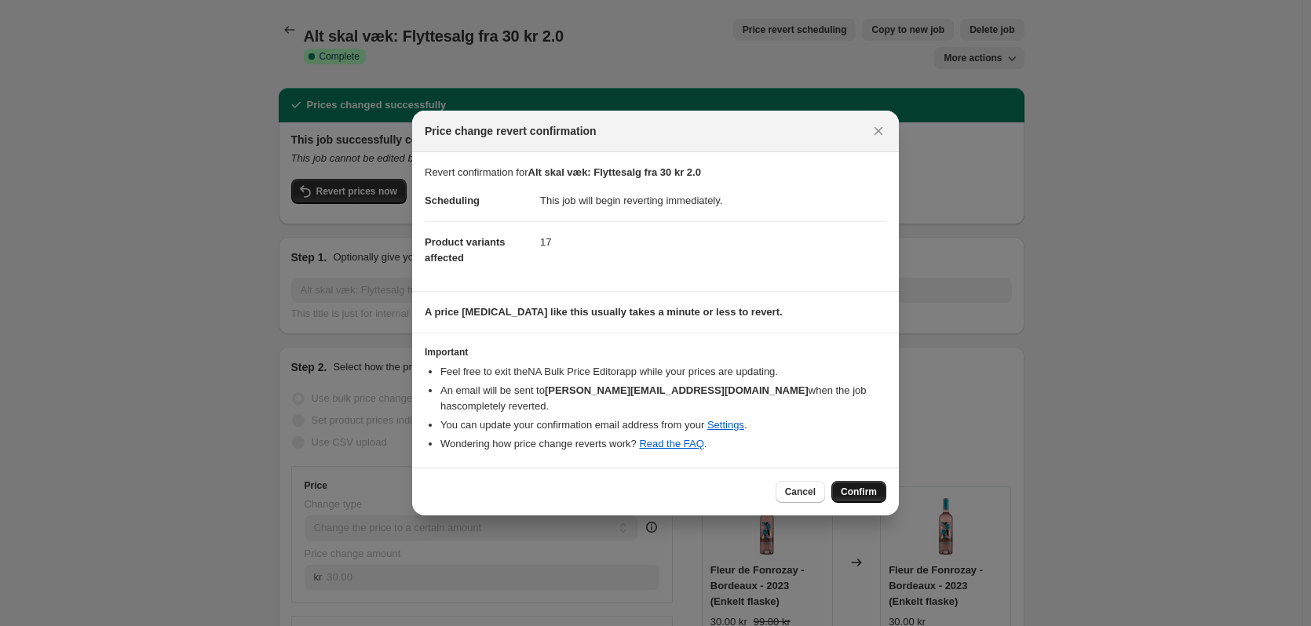
click at [870, 486] on span "Confirm" at bounding box center [859, 492] width 36 height 13
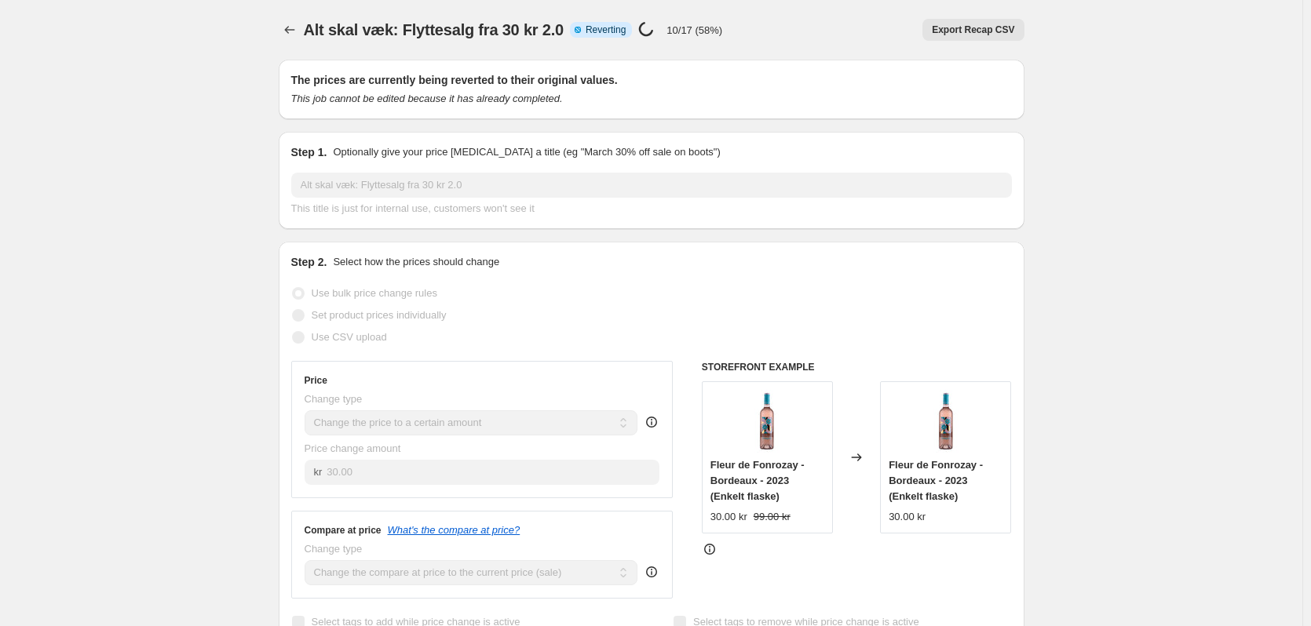
drag, startPoint x: 227, startPoint y: 221, endPoint x: 265, endPoint y: 356, distance: 140.2
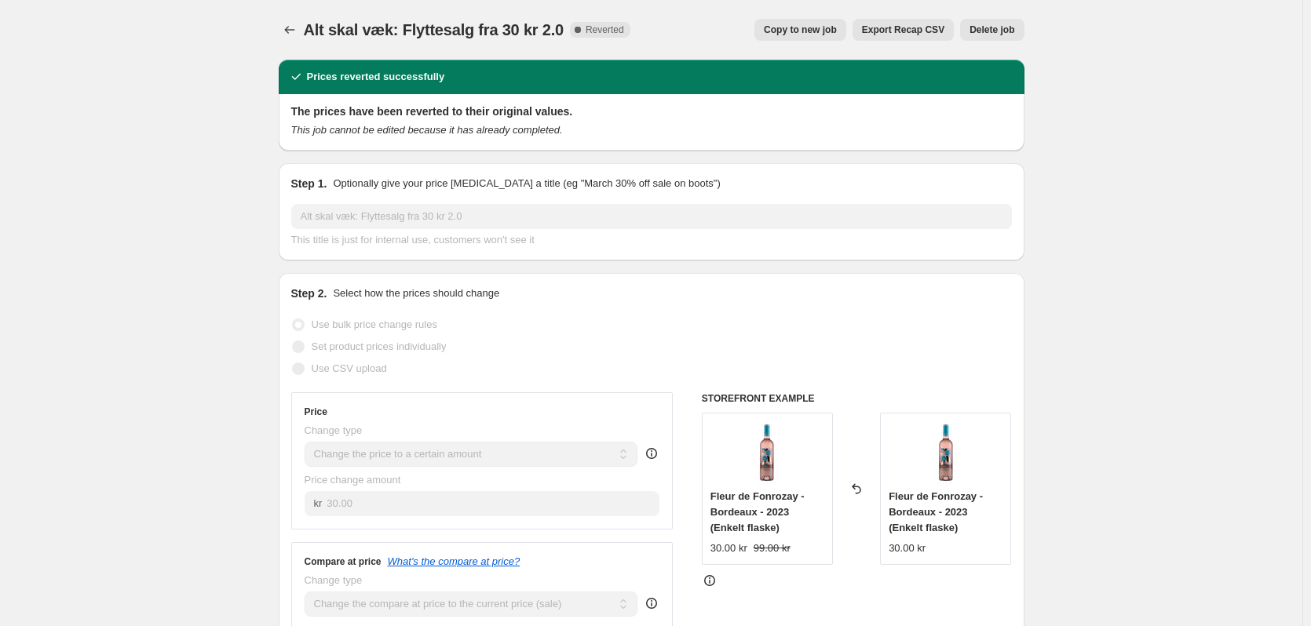
click at [984, 31] on span "Delete job" at bounding box center [991, 30] width 45 height 13
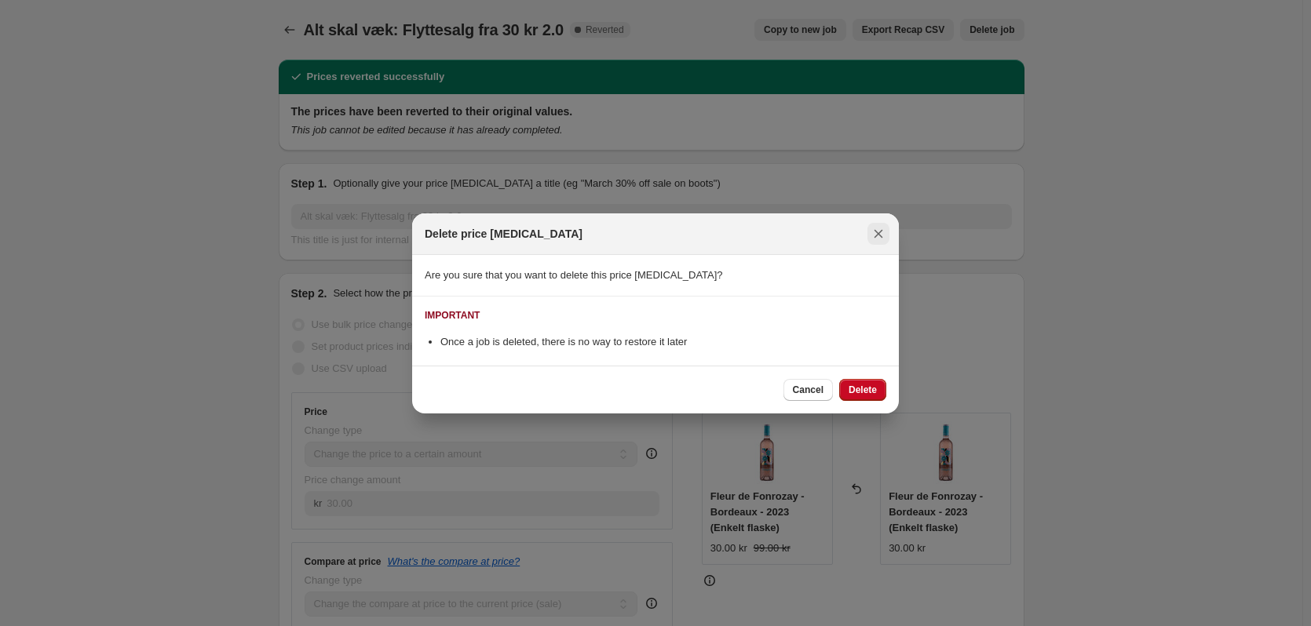
click at [874, 224] on button "Close" at bounding box center [878, 234] width 22 height 22
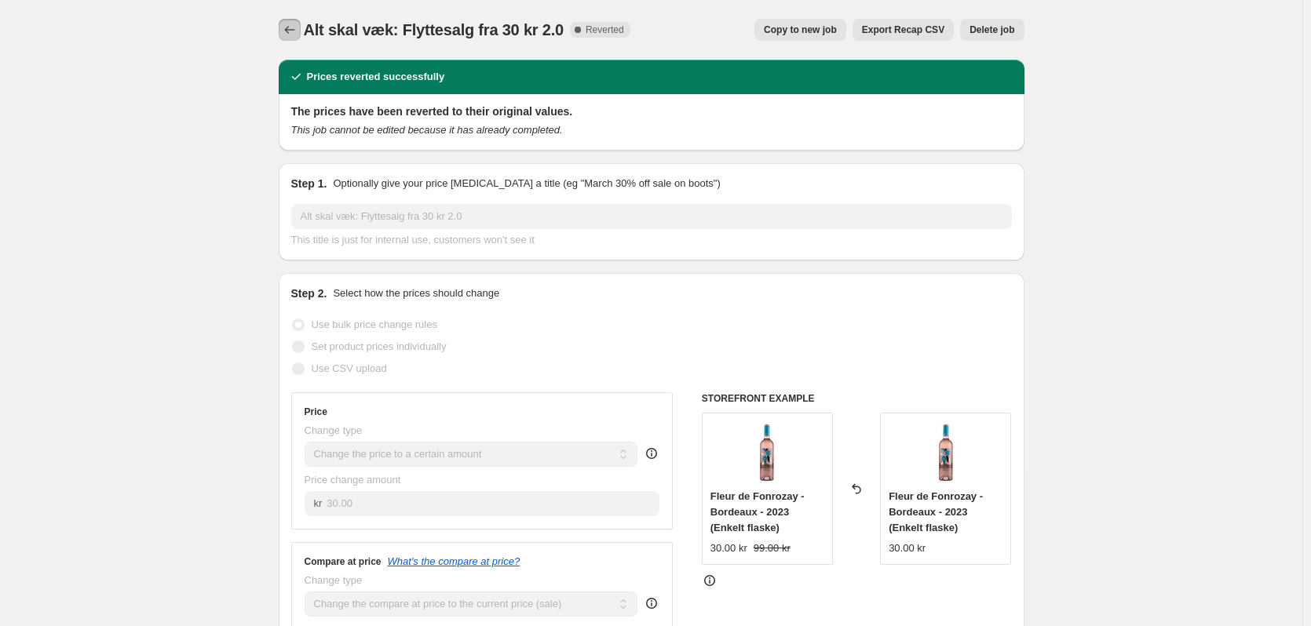
click at [288, 29] on icon "Price change jobs" at bounding box center [290, 30] width 16 height 16
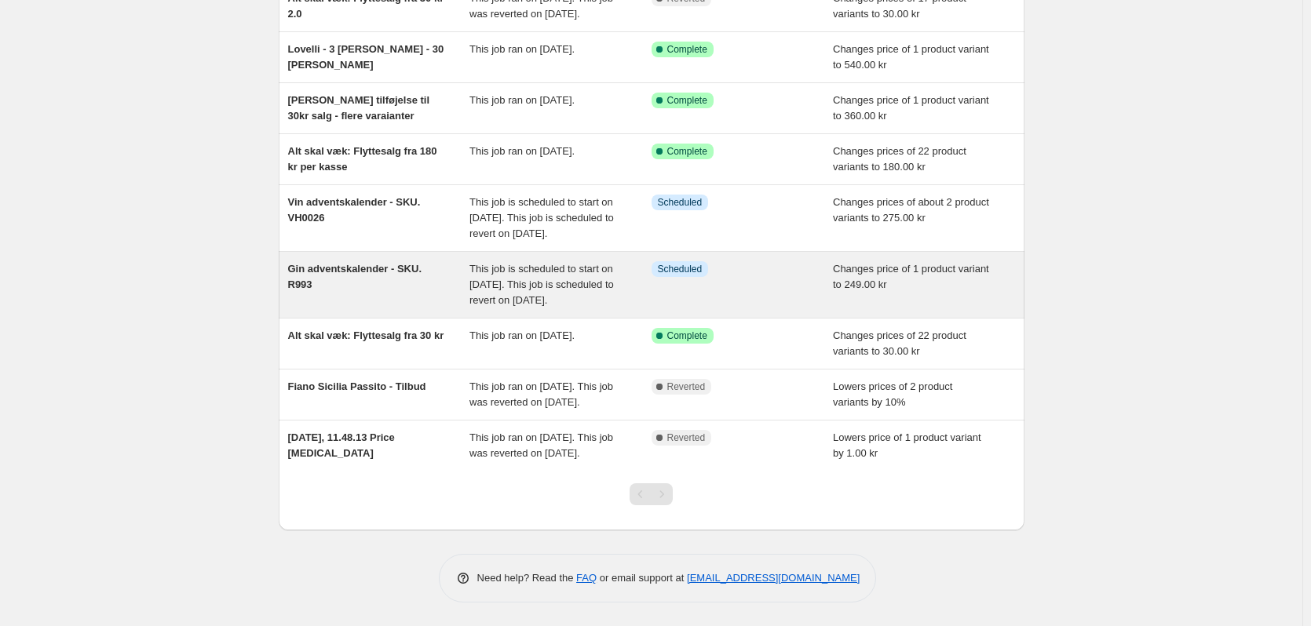
scroll to position [308, 0]
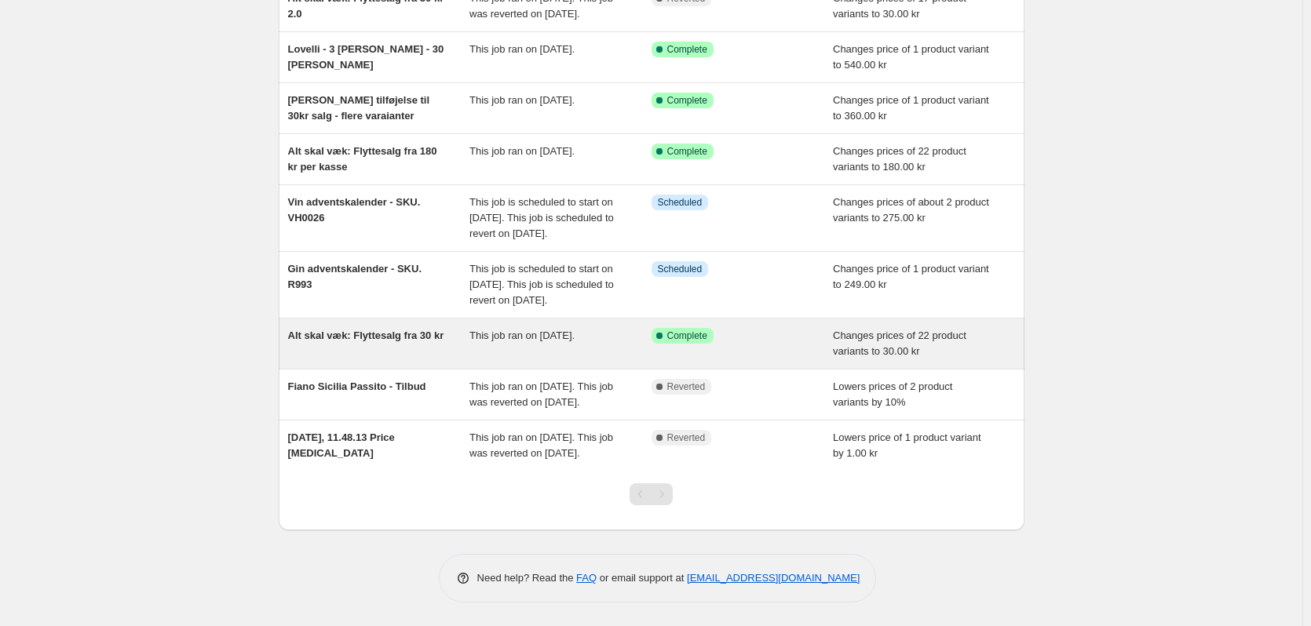
drag, startPoint x: 440, startPoint y: 315, endPoint x: 411, endPoint y: 307, distance: 30.1
click at [411, 330] on span "Alt skal væk: Flyttesalg fra 30 kr" at bounding box center [366, 336] width 156 height 12
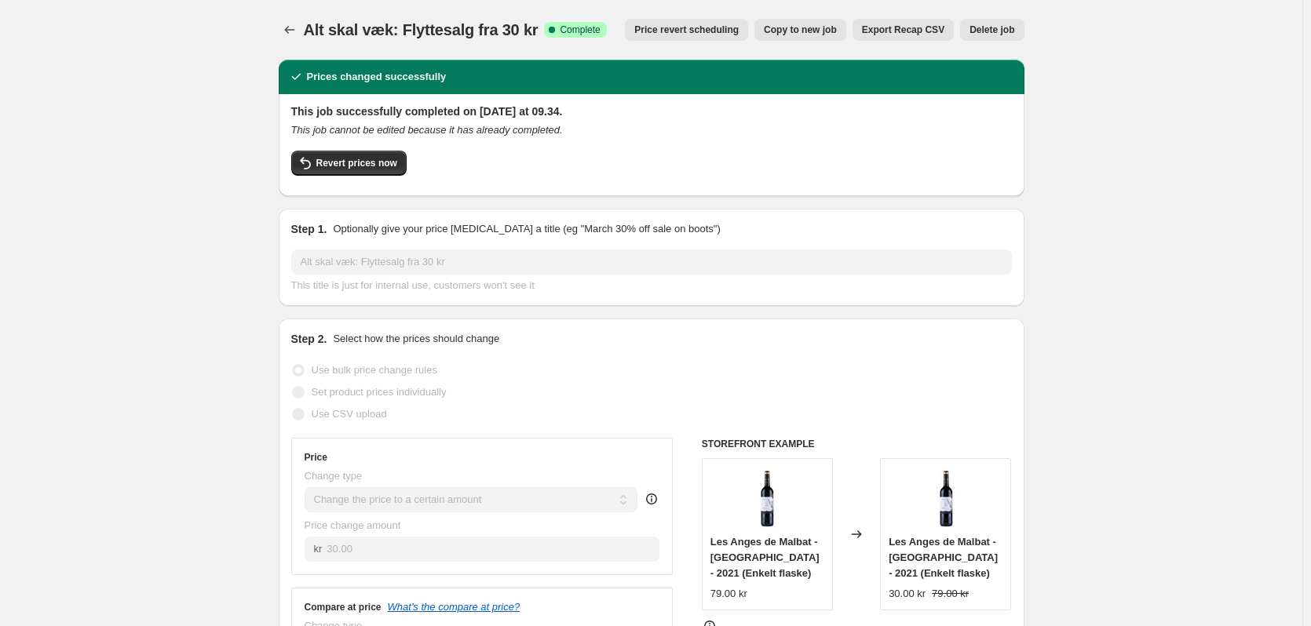
click at [830, 34] on span "Copy to new job" at bounding box center [800, 30] width 73 height 13
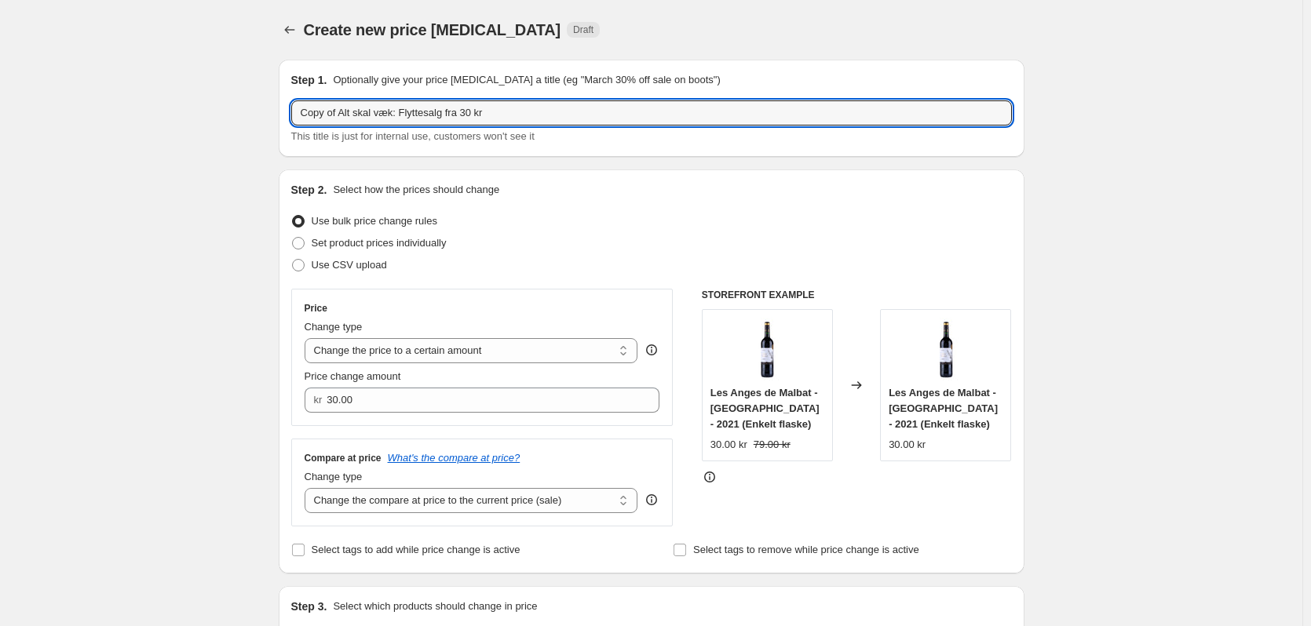
drag, startPoint x: 345, startPoint y: 116, endPoint x: 259, endPoint y: 115, distance: 86.4
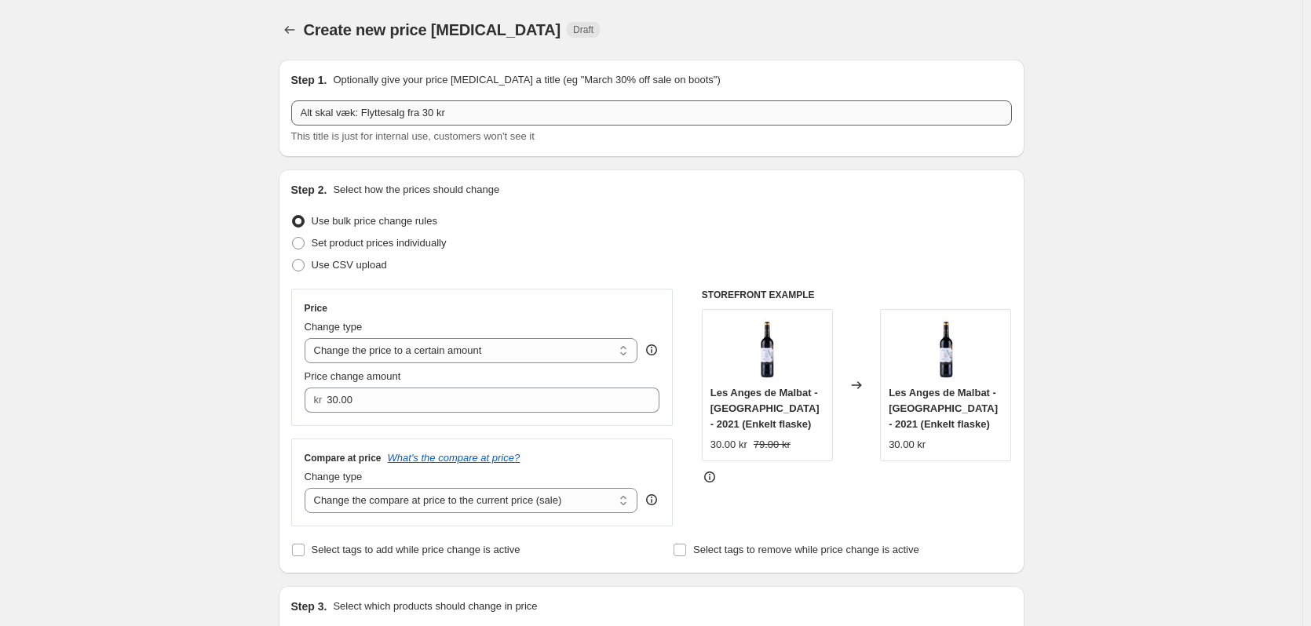
drag, startPoint x: 573, startPoint y: 93, endPoint x: 568, endPoint y: 104, distance: 12.7
click at [573, 100] on div "Step 1. Optionally give your price change job a title (eg "March 30% off sale o…" at bounding box center [651, 108] width 721 height 72
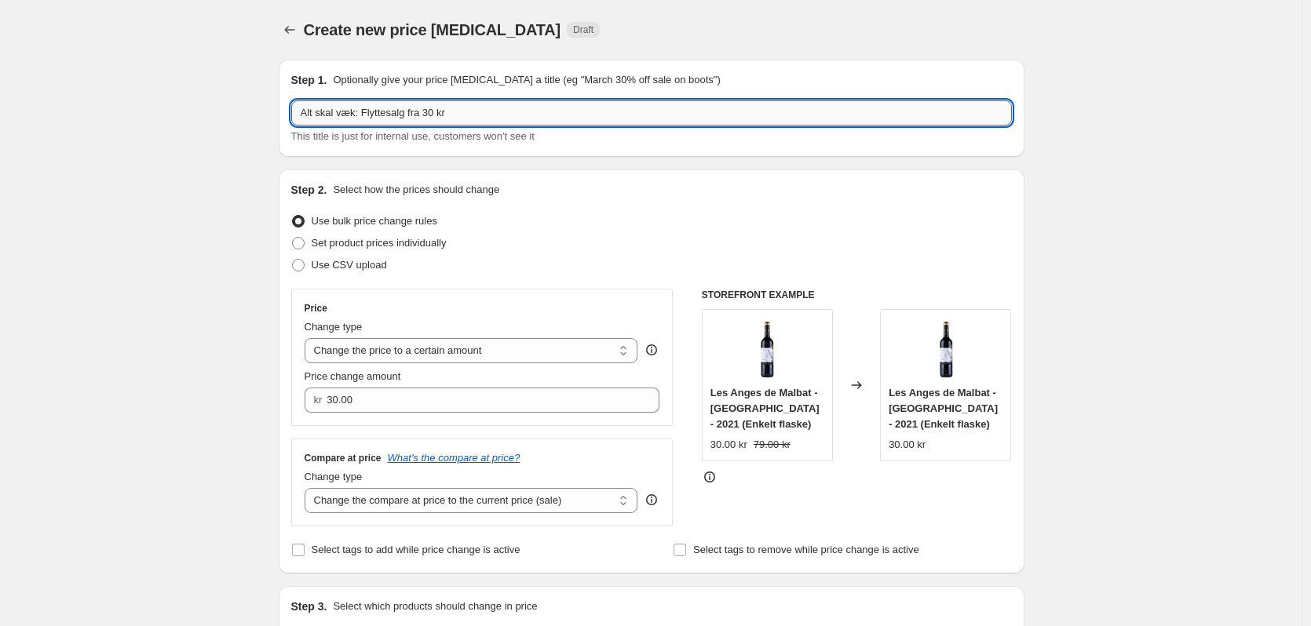
click at [568, 105] on input "Alt skal væk: Flyttesalg fra 30 kr" at bounding box center [651, 112] width 721 height 25
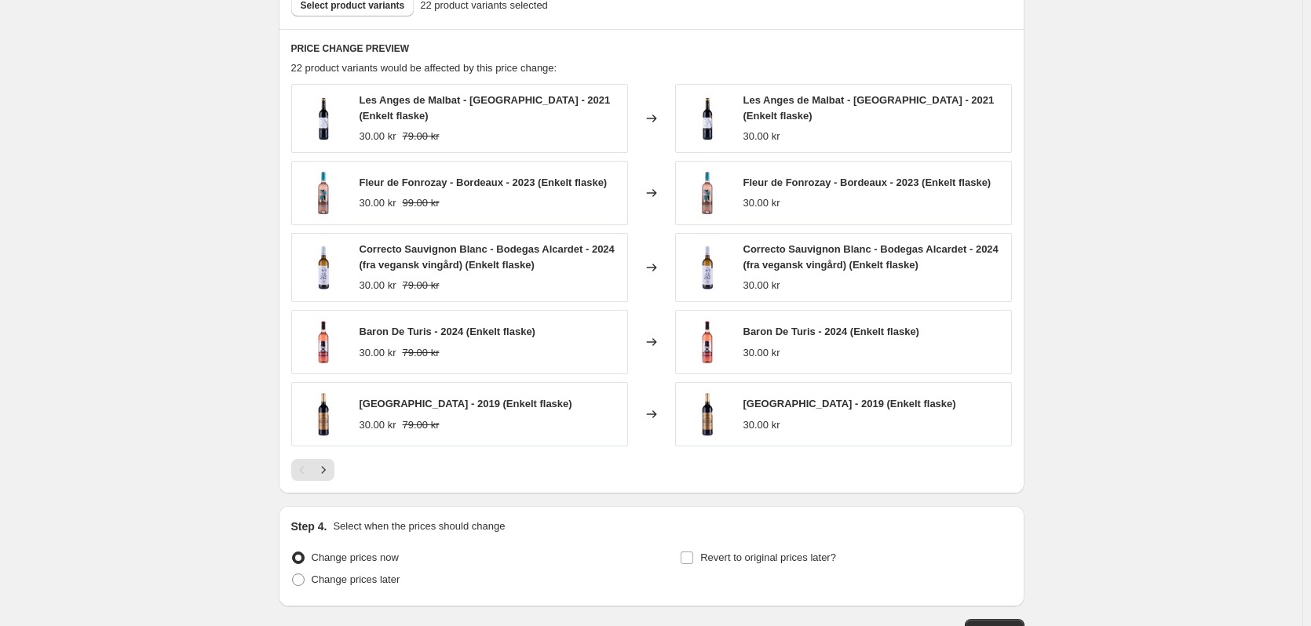
scroll to position [705, 0]
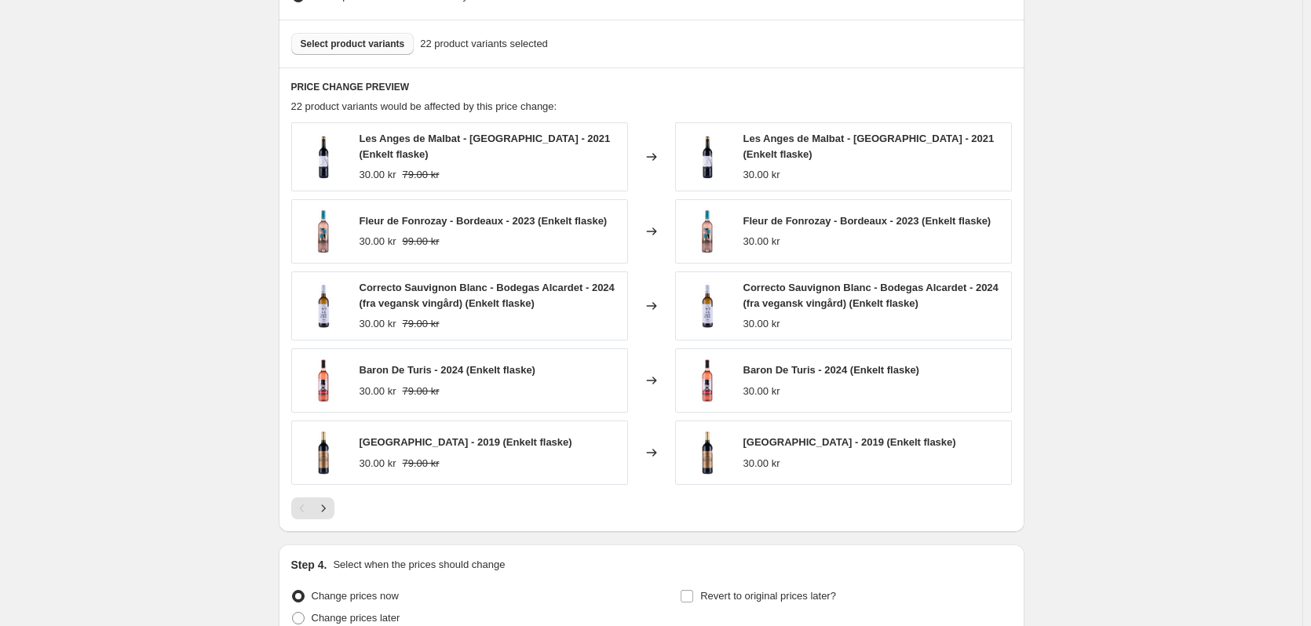
type input "Alt skal væk: Flyttesalg fra 30 kr 2.1"
click at [400, 48] on span "Select product variants" at bounding box center [353, 44] width 104 height 13
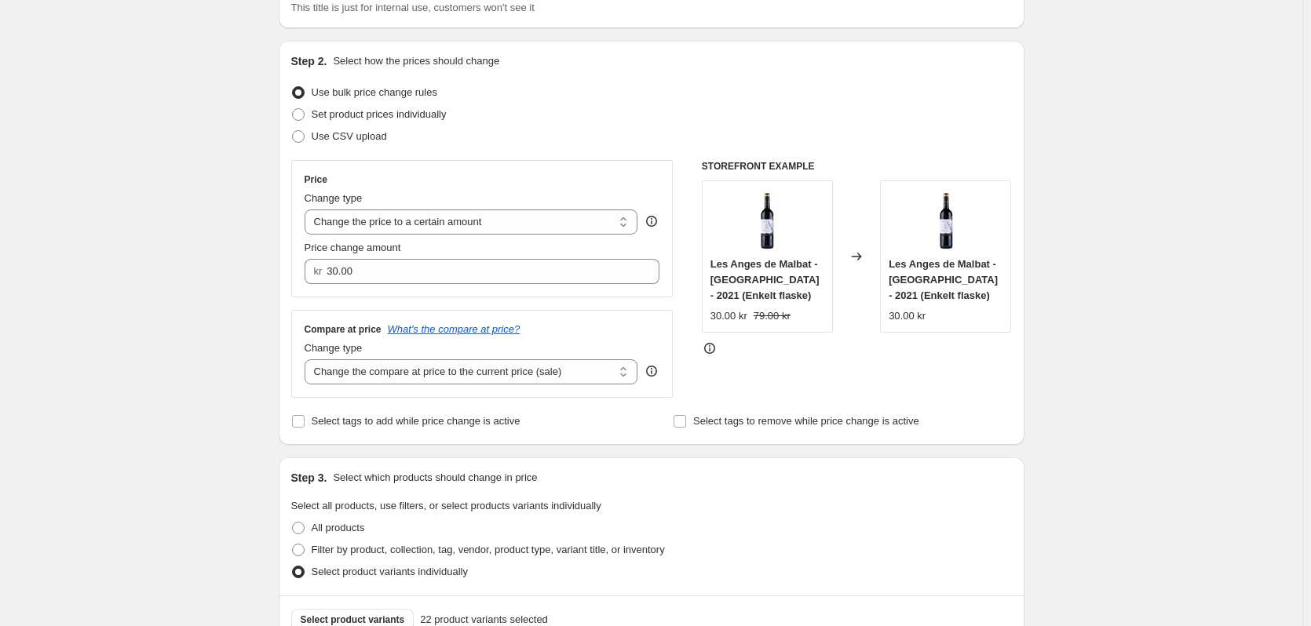
scroll to position [0, 0]
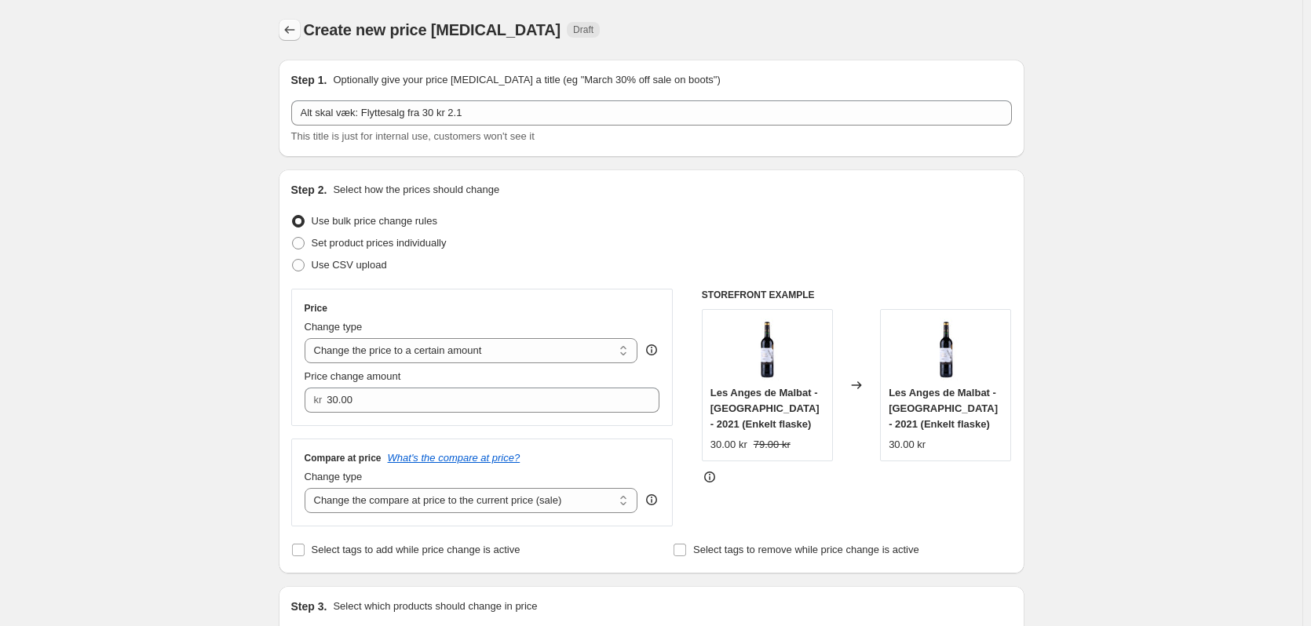
click at [294, 28] on icon "Price change jobs" at bounding box center [290, 30] width 16 height 16
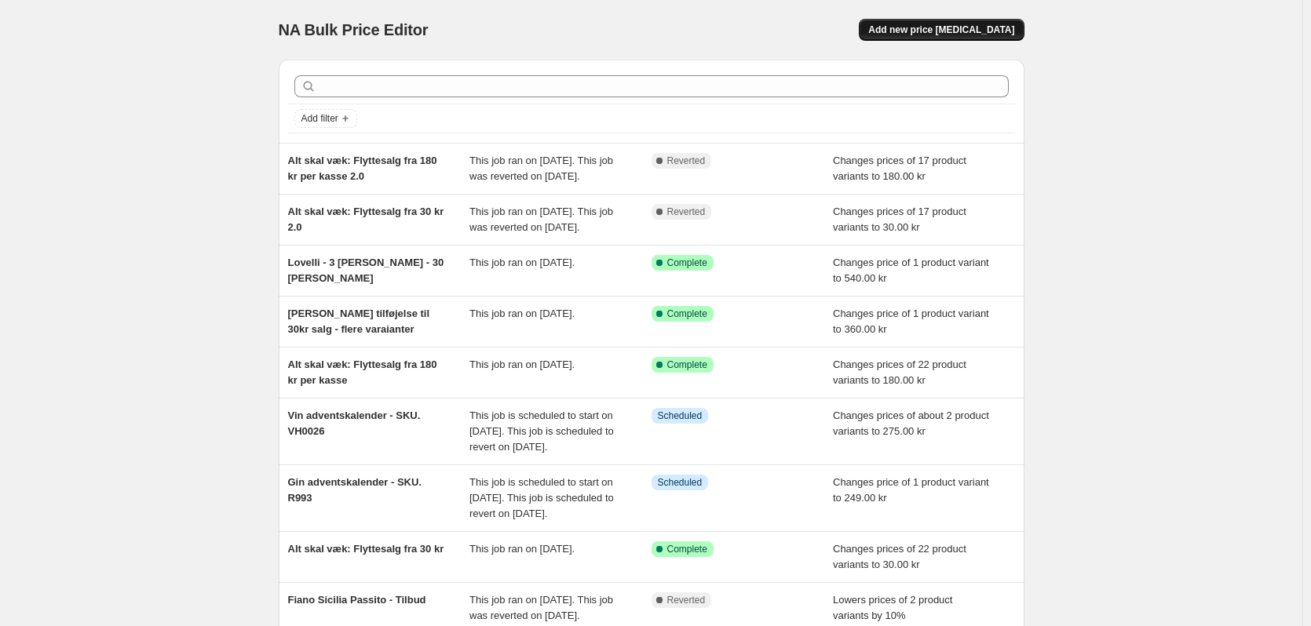
click at [976, 31] on span "Add new price [MEDICAL_DATA]" at bounding box center [941, 30] width 146 height 13
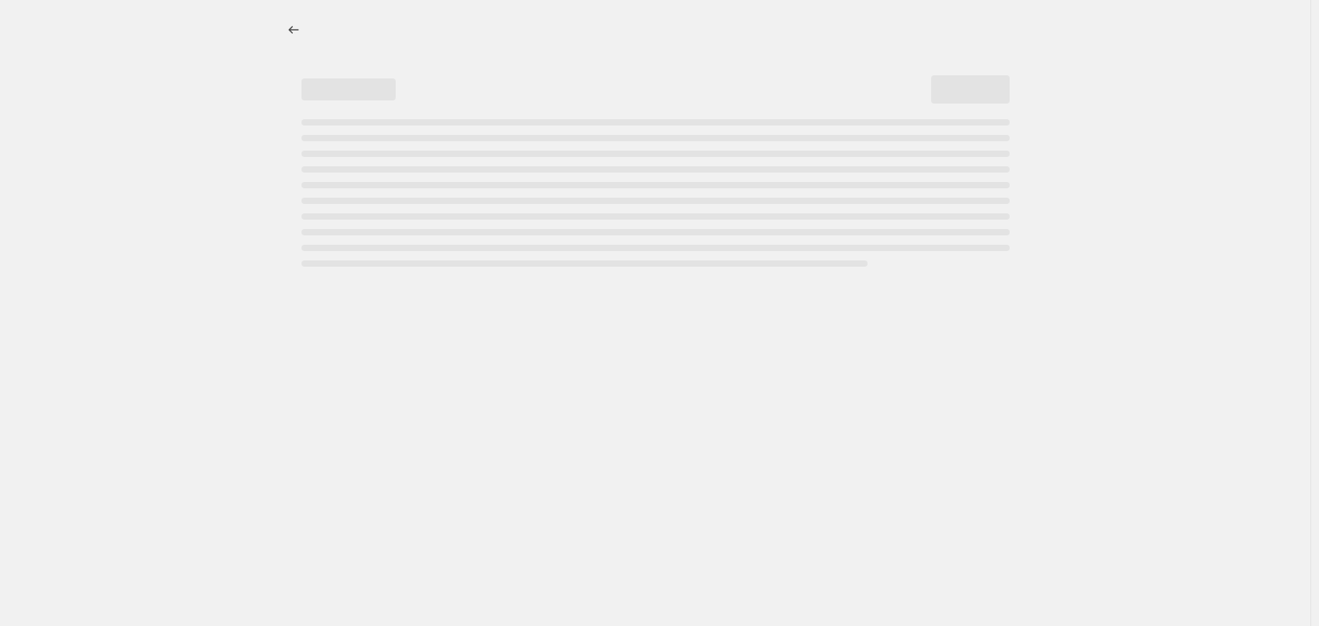
select select "percentage"
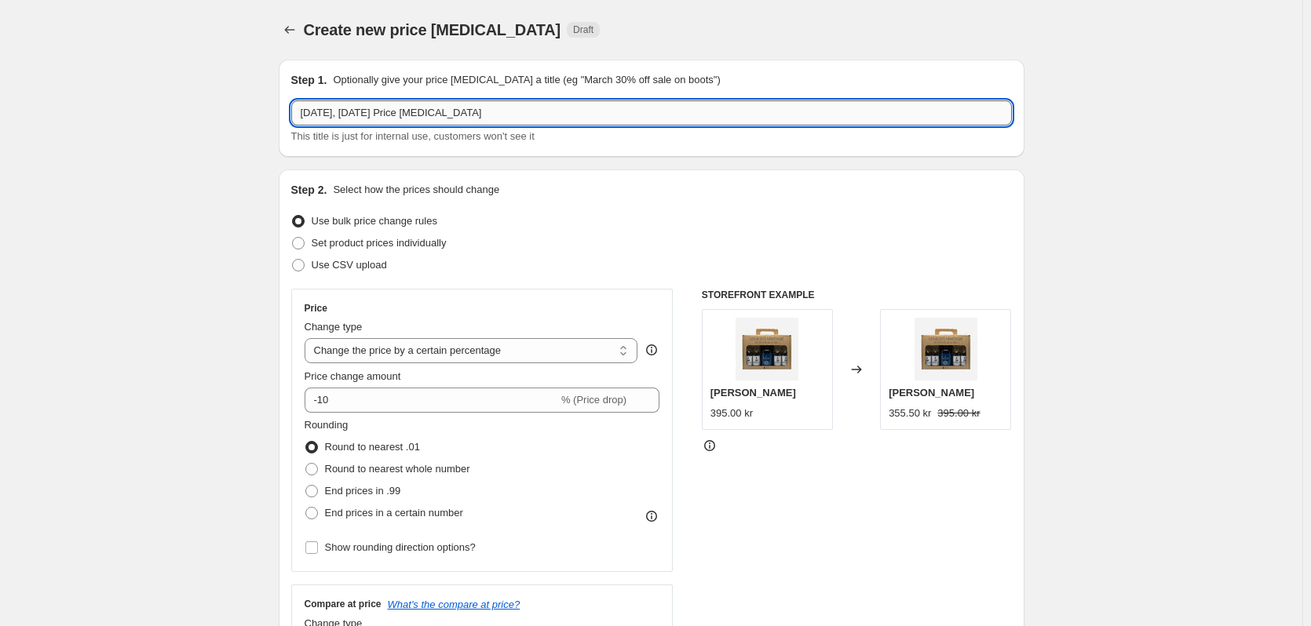
click at [487, 119] on input "18. sep. 2025, 08.24.54 Price change job" at bounding box center [651, 112] width 721 height 25
type input "Alt skal væk: 30 kr salg! 2.1"
click at [484, 392] on input "-10" at bounding box center [432, 400] width 254 height 25
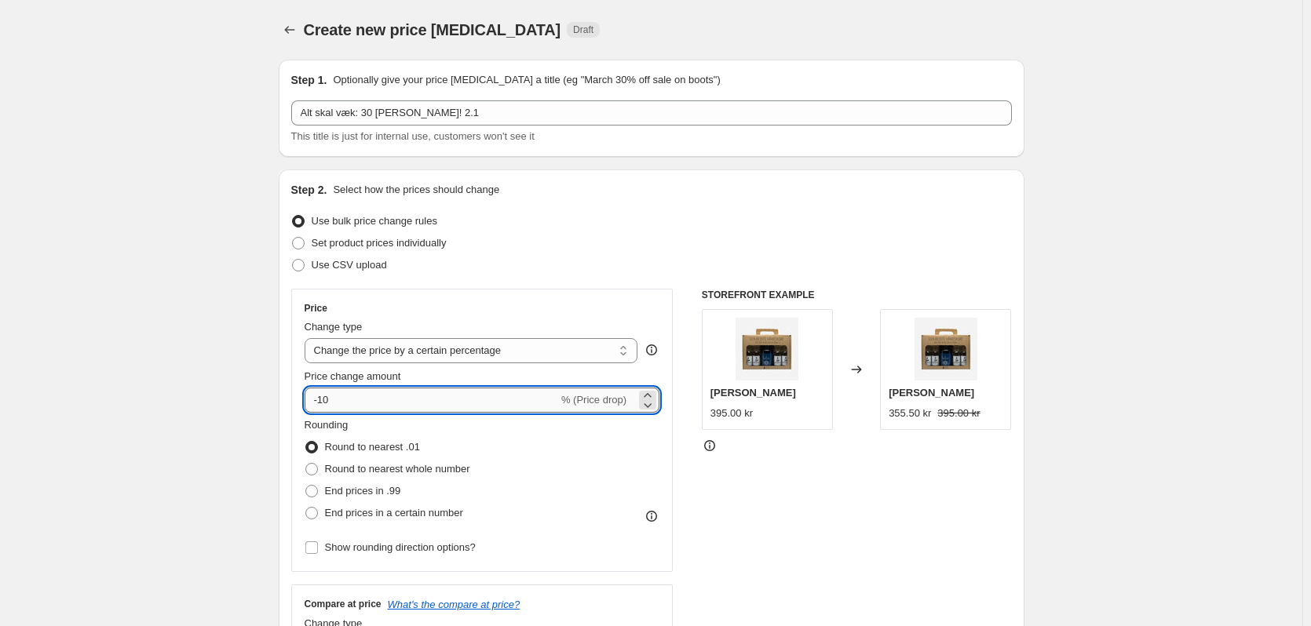
click at [484, 392] on input "-10" at bounding box center [432, 400] width 254 height 25
click at [483, 392] on input "-10" at bounding box center [432, 400] width 254 height 25
type input "30"
drag, startPoint x: 901, startPoint y: 524, endPoint x: 757, endPoint y: 448, distance: 162.9
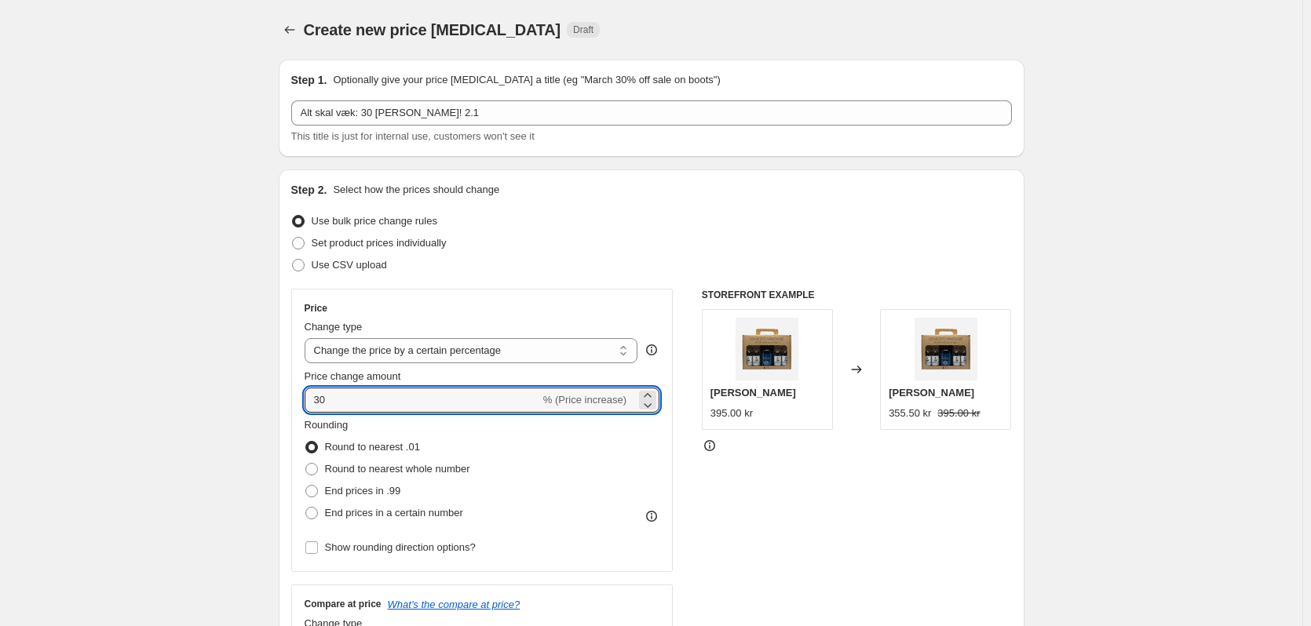
click at [901, 526] on div "STOREFRONT EXAMPLE Hernö Gin Gaveæske 395.00 kr Changed to Hernö Gin Gaveæske 3…" at bounding box center [857, 481] width 310 height 385
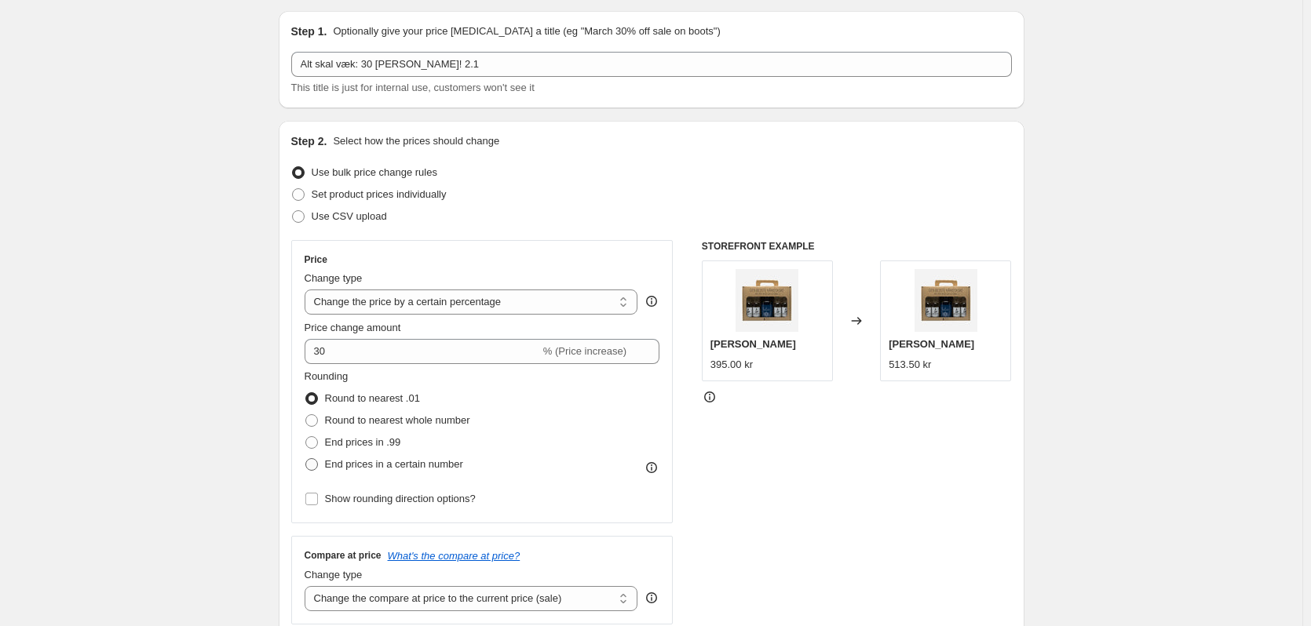
scroll to position [157, 0]
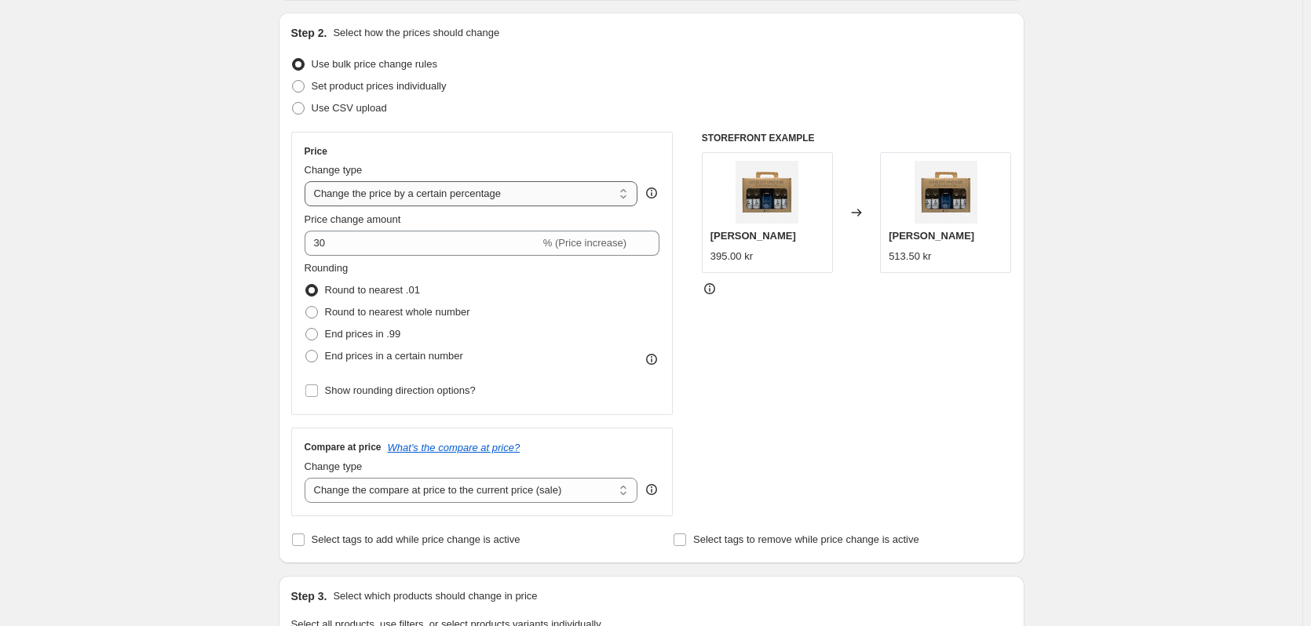
click at [545, 203] on select "Change the price to a certain amount Change the price by a certain amount Chang…" at bounding box center [472, 193] width 334 height 25
select select "to"
click at [308, 181] on select "Change the price to a certain amount Change the price by a certain amount Chang…" at bounding box center [472, 193] width 334 height 25
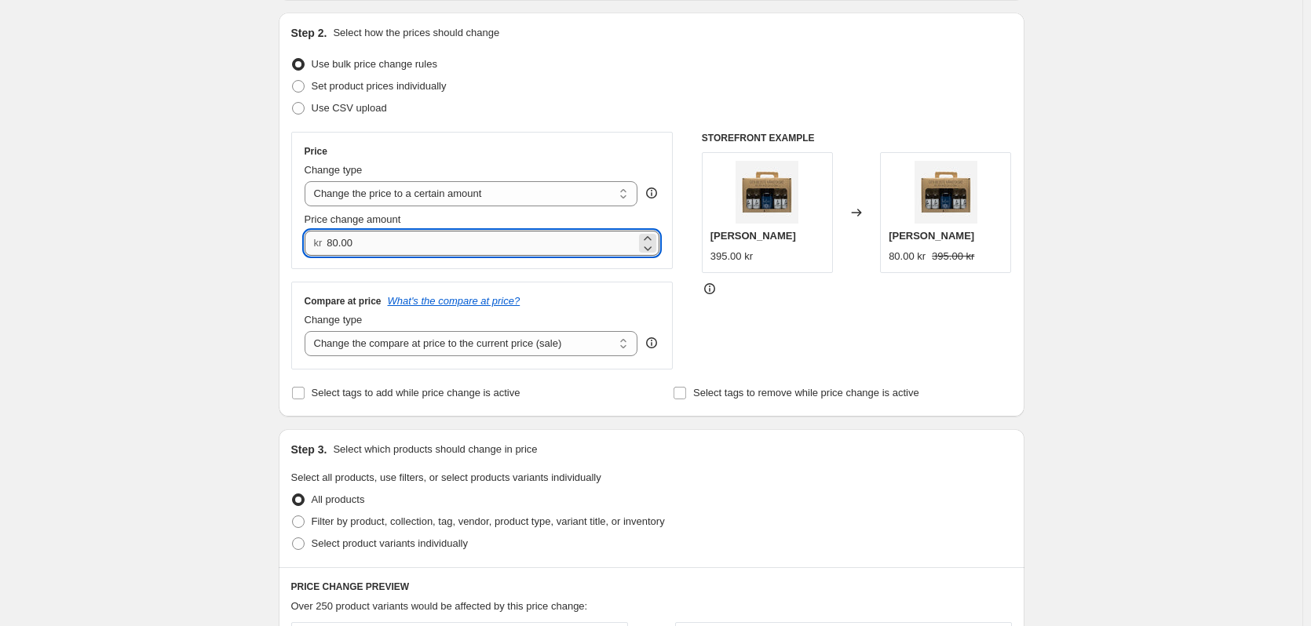
click at [557, 246] on input "80.00" at bounding box center [481, 243] width 309 height 25
type input "8"
type input "3"
type input "30.00"
click at [885, 350] on div "STOREFRONT EXAMPLE Hernö Gin Gaveæske 395.00 kr Changed to Hernö Gin Gaveæske 8…" at bounding box center [857, 251] width 310 height 238
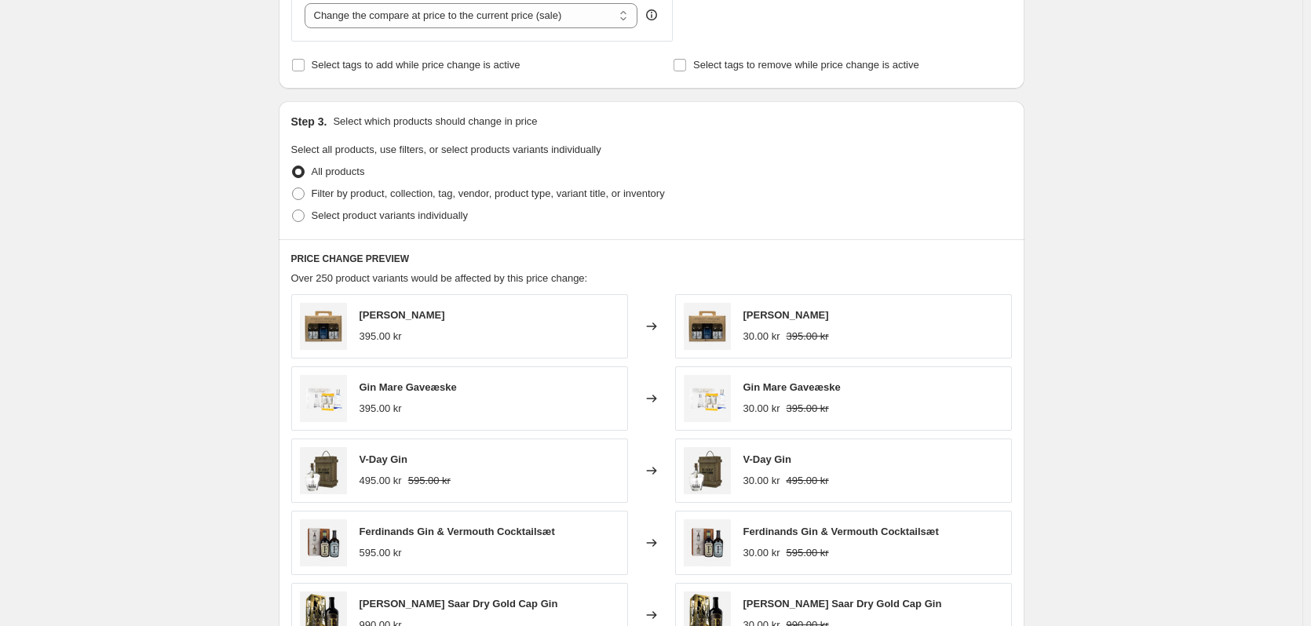
scroll to position [471, 0]
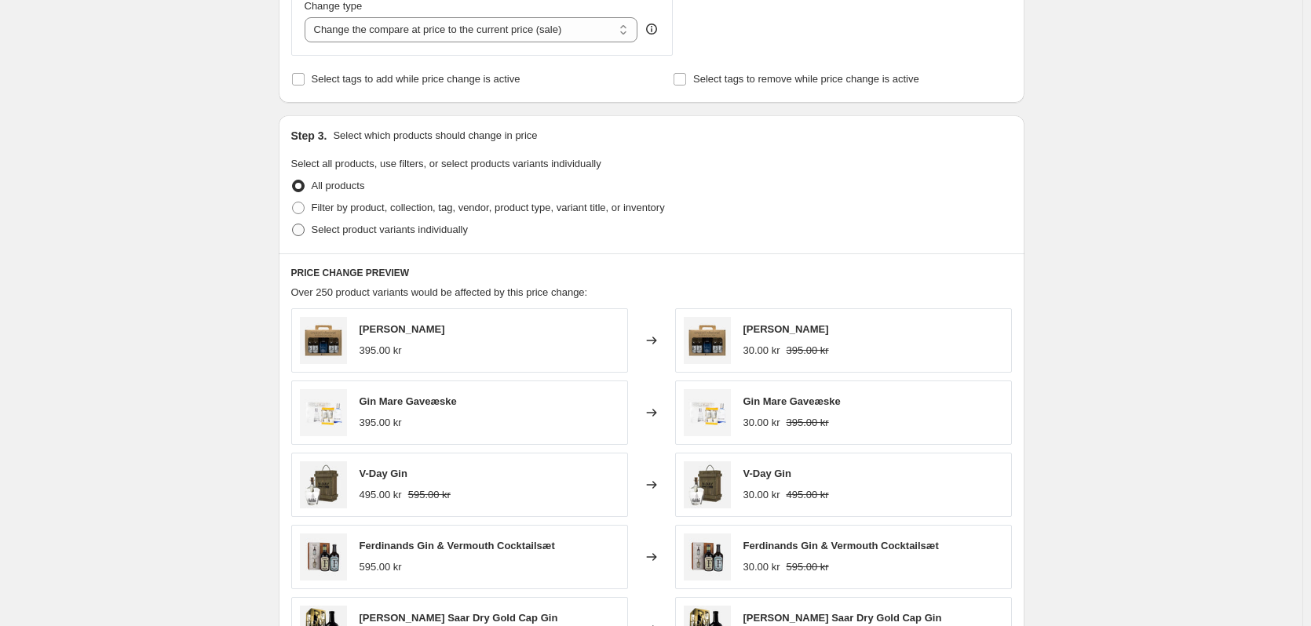
click at [298, 228] on span at bounding box center [298, 230] width 13 height 13
click at [293, 224] on input "Select product variants individually" at bounding box center [292, 224] width 1 height 1
radio input "true"
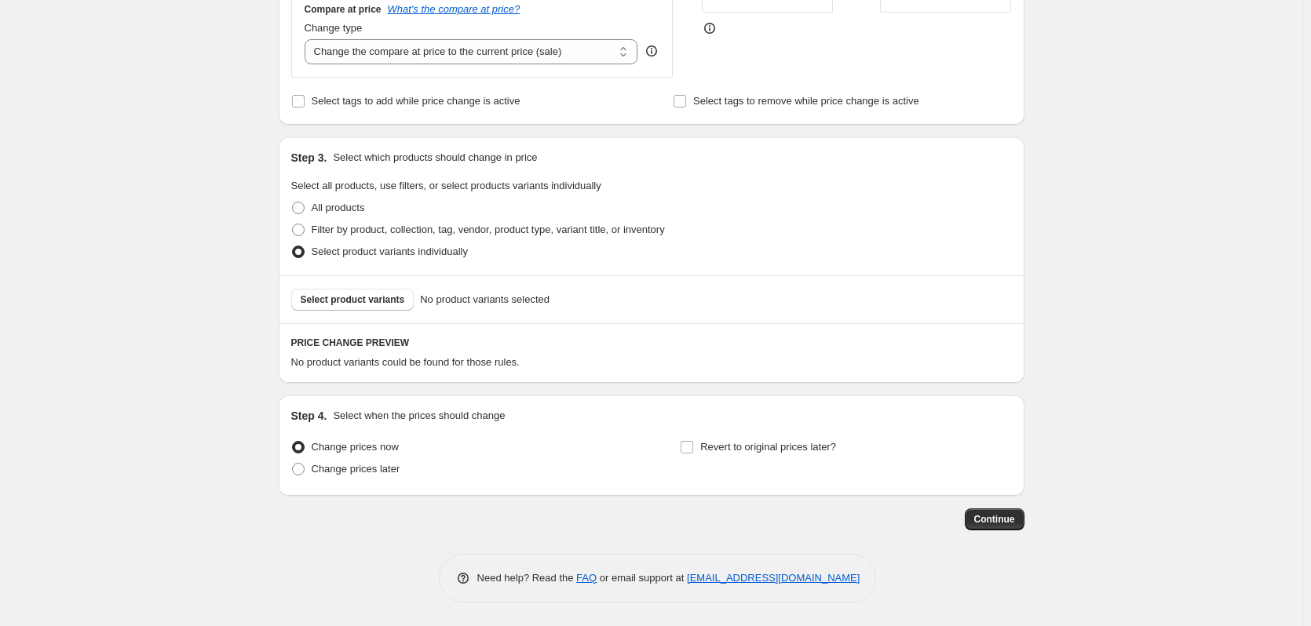
scroll to position [450, 0]
click at [364, 308] on button "Select product variants" at bounding box center [352, 300] width 123 height 22
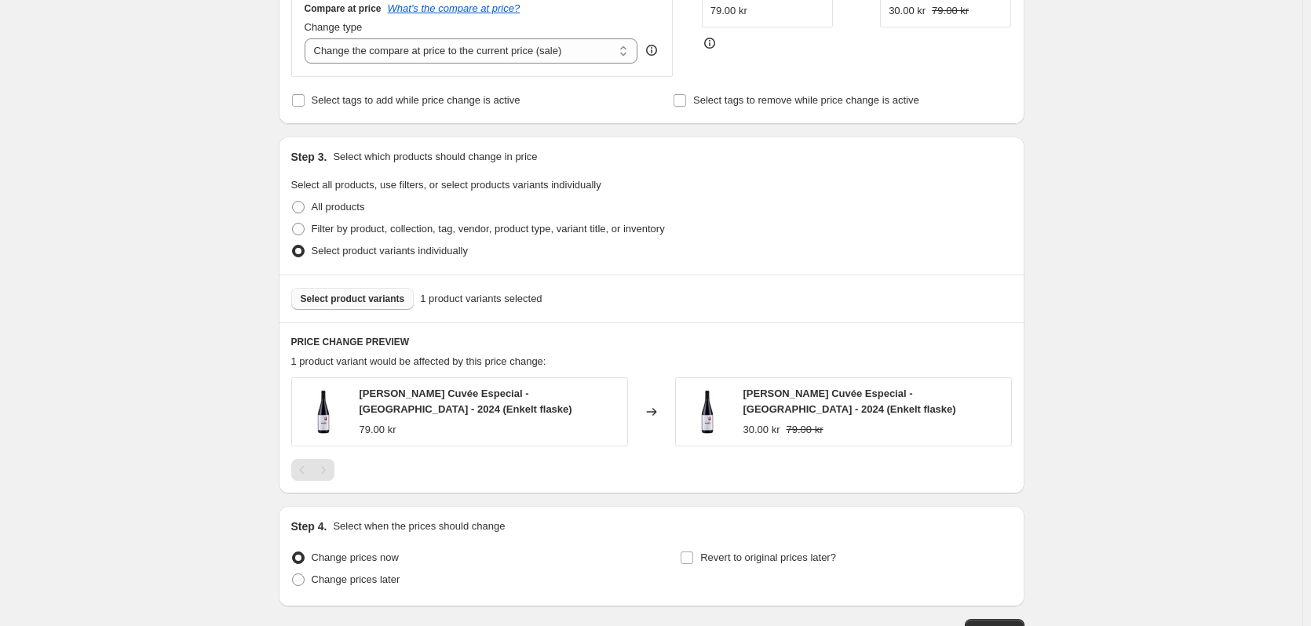
click at [354, 295] on span "Select product variants" at bounding box center [353, 299] width 104 height 13
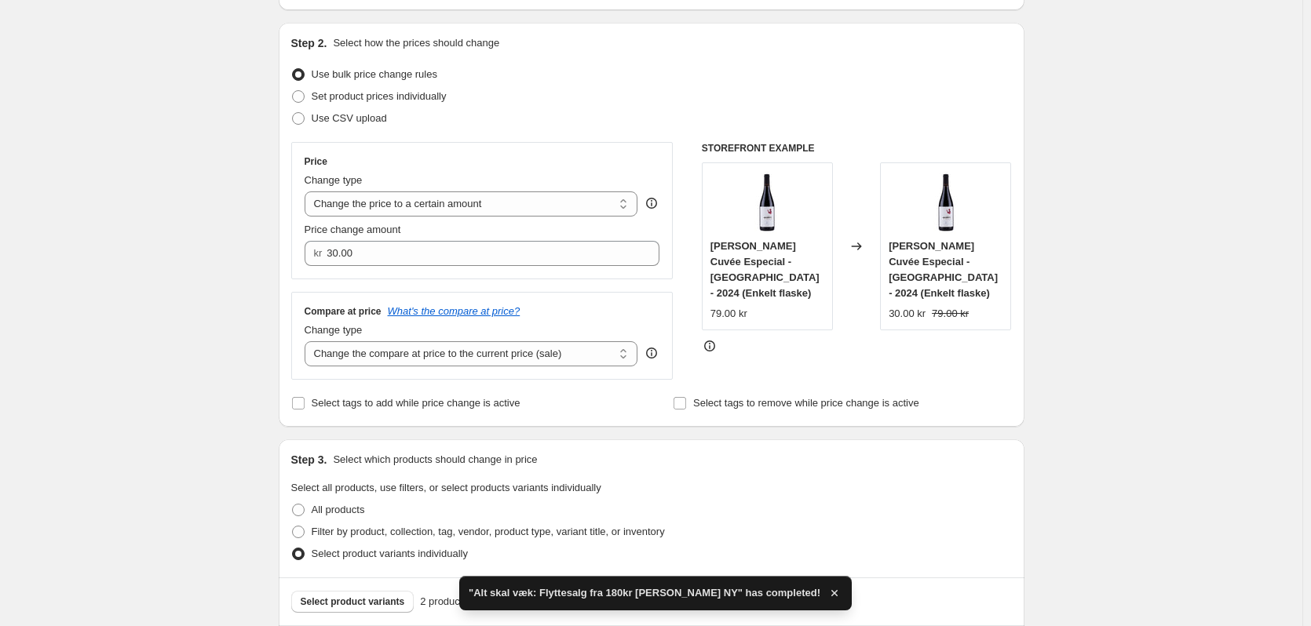
scroll to position [471, 0]
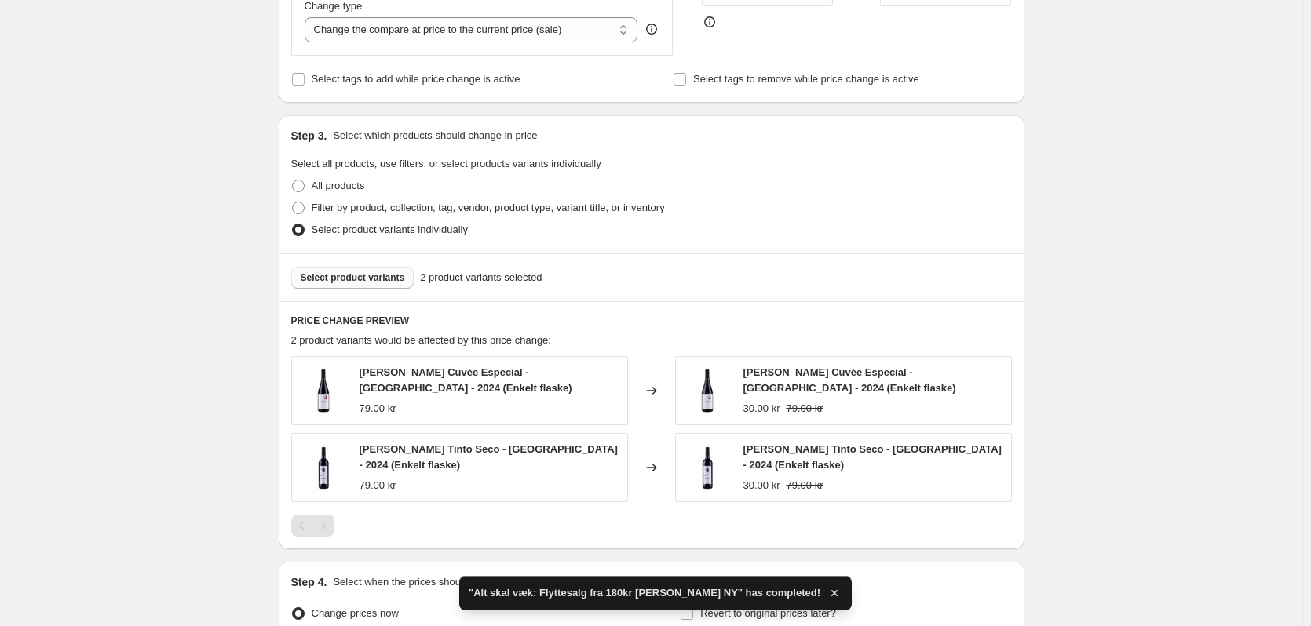
click at [375, 280] on span "Select product variants" at bounding box center [353, 278] width 104 height 13
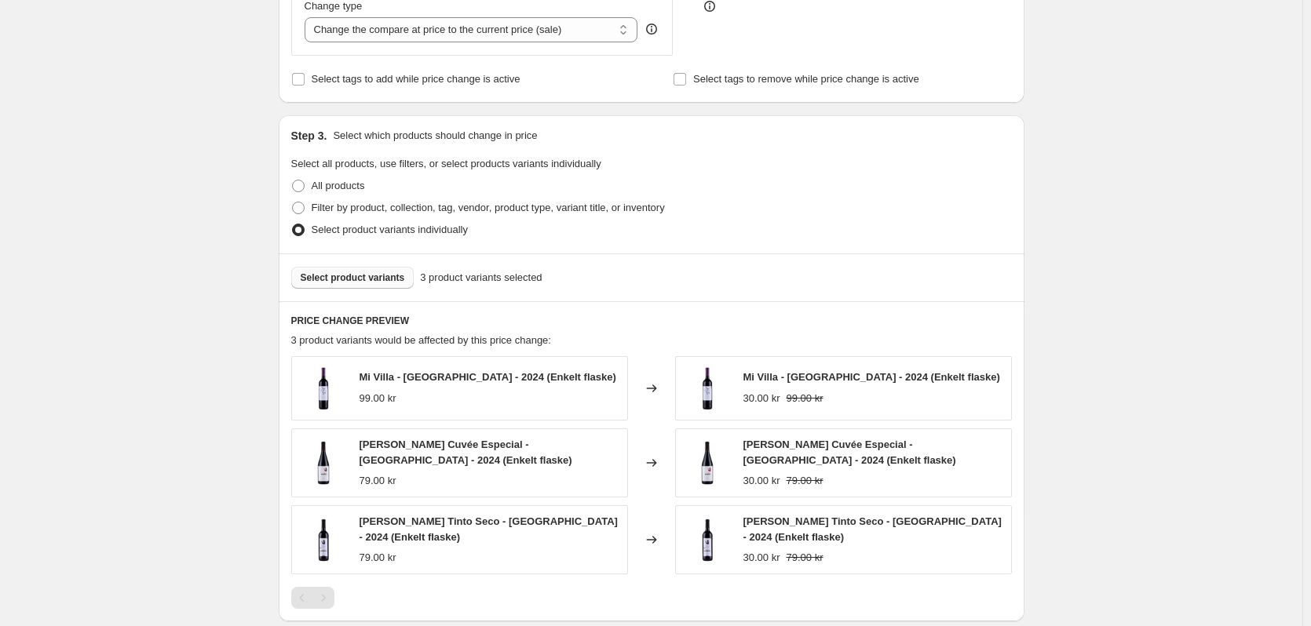
click at [393, 293] on div "Select product variants 3 product variants selected" at bounding box center [652, 278] width 746 height 48
click at [382, 281] on span "Select product variants" at bounding box center [353, 278] width 104 height 13
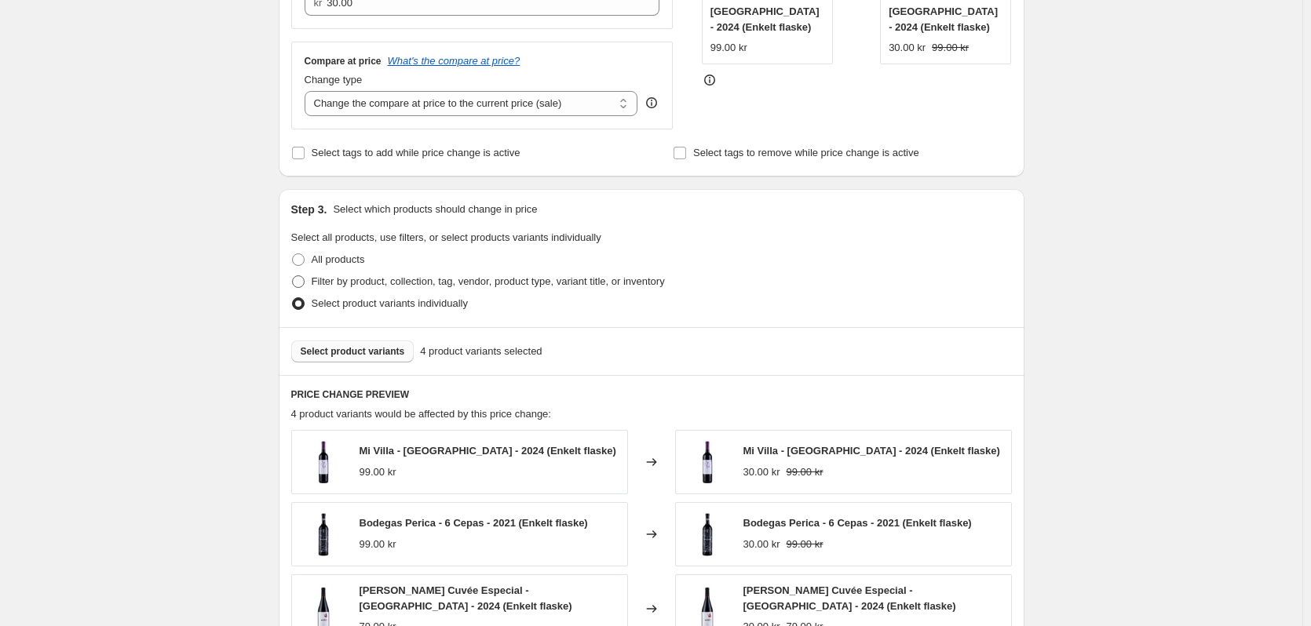
scroll to position [549, 0]
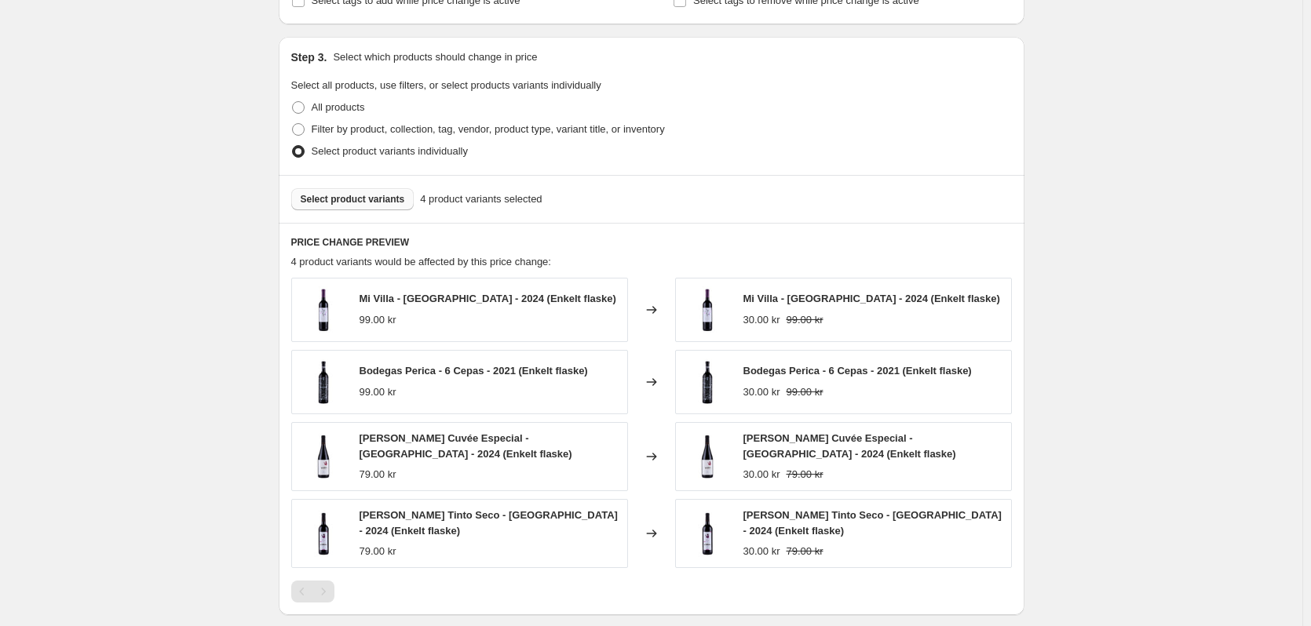
click at [383, 203] on span "Select product variants" at bounding box center [353, 199] width 104 height 13
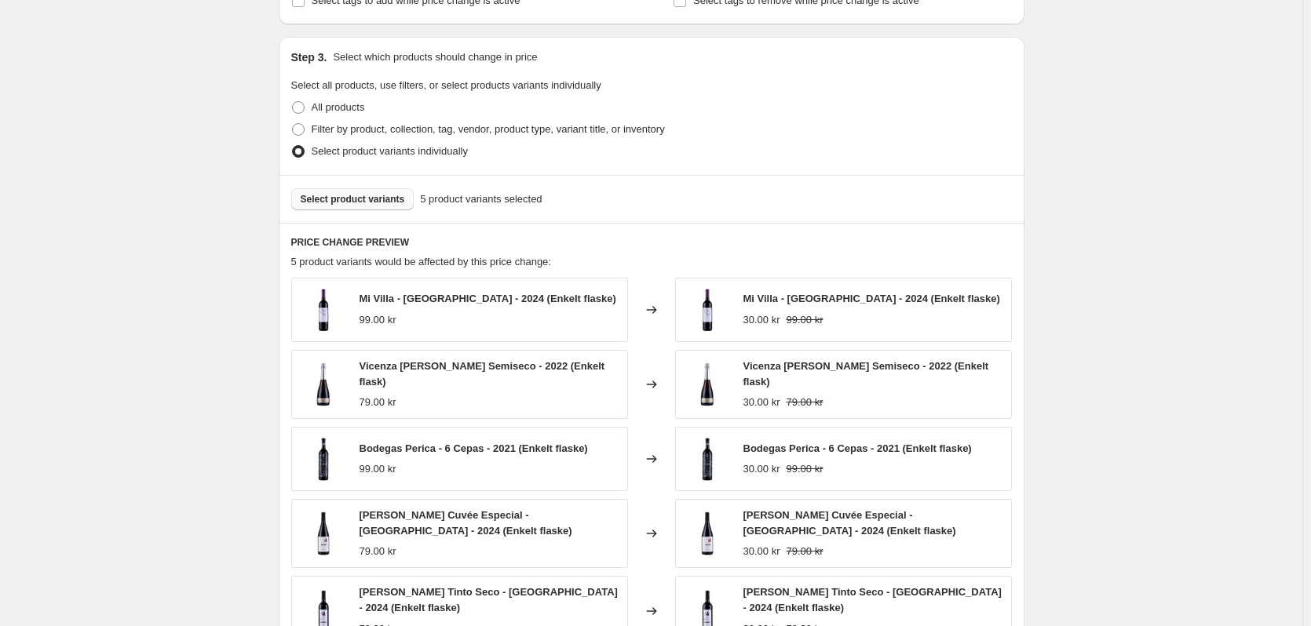
click at [364, 196] on span "Select product variants" at bounding box center [353, 199] width 104 height 13
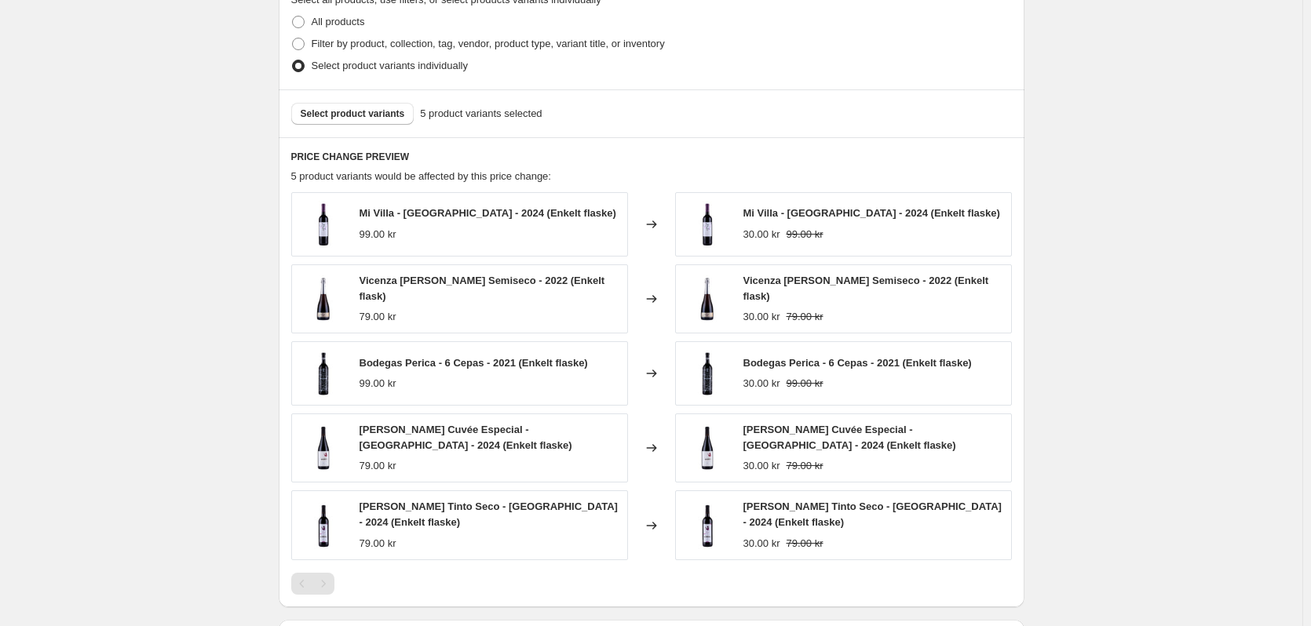
scroll to position [628, 0]
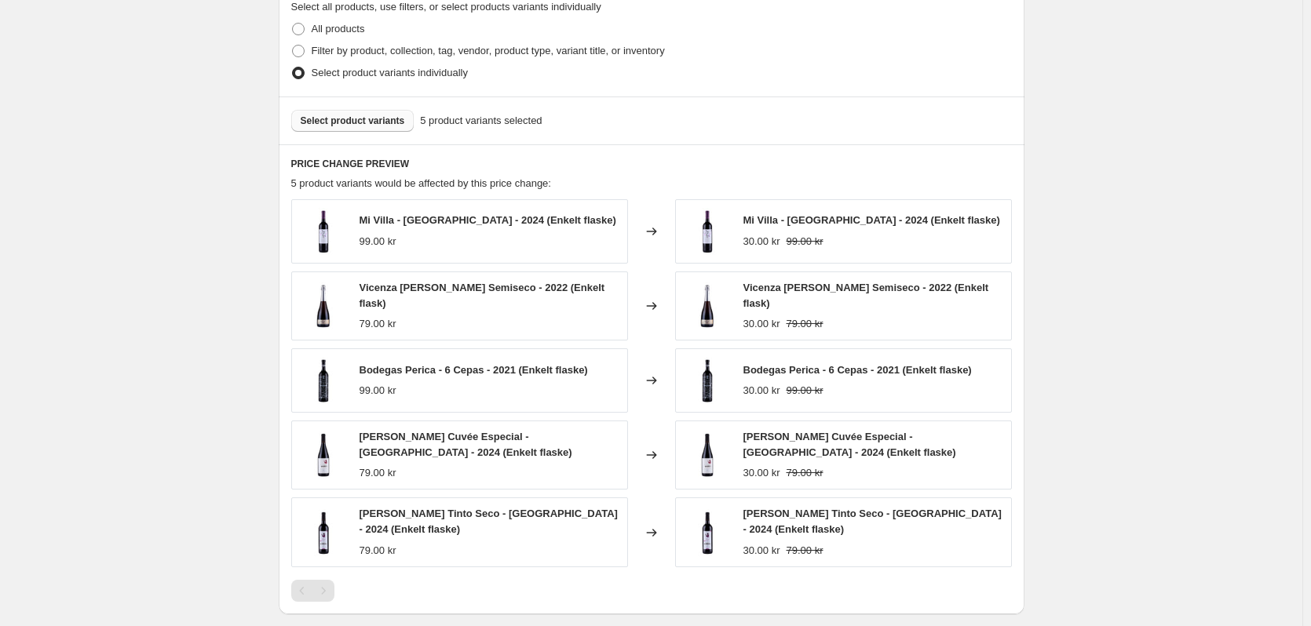
click at [365, 126] on span "Select product variants" at bounding box center [353, 121] width 104 height 13
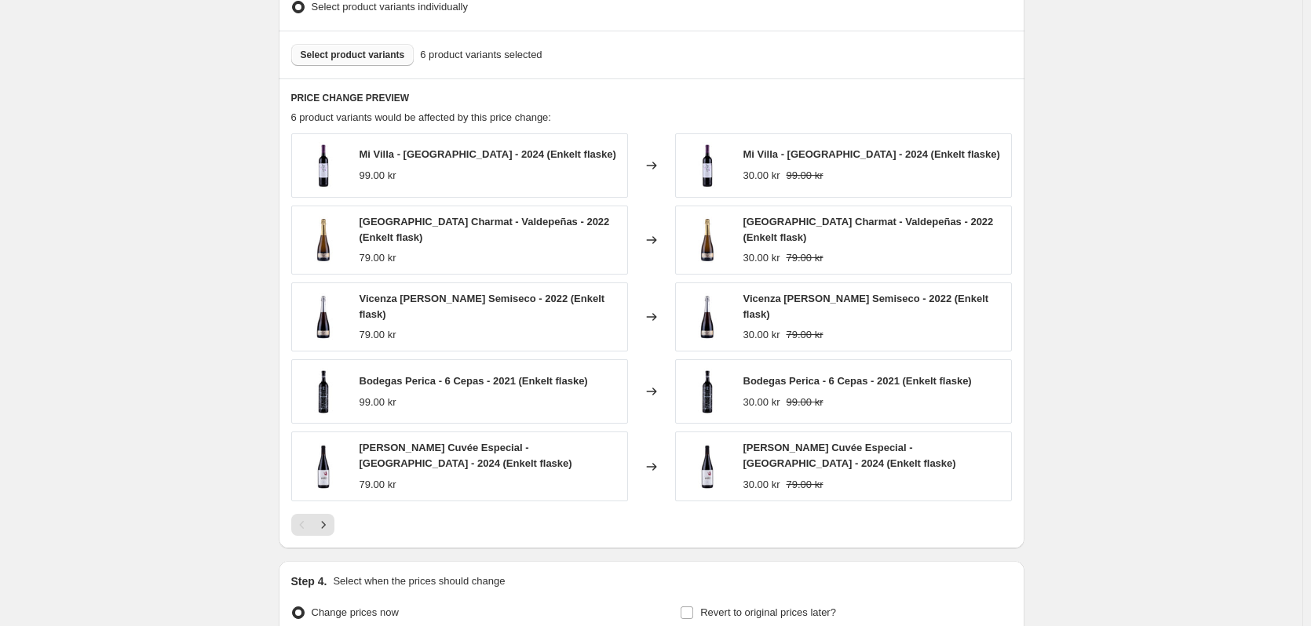
scroll to position [693, 0]
click at [330, 523] on icon "Next" at bounding box center [324, 526] width 16 height 16
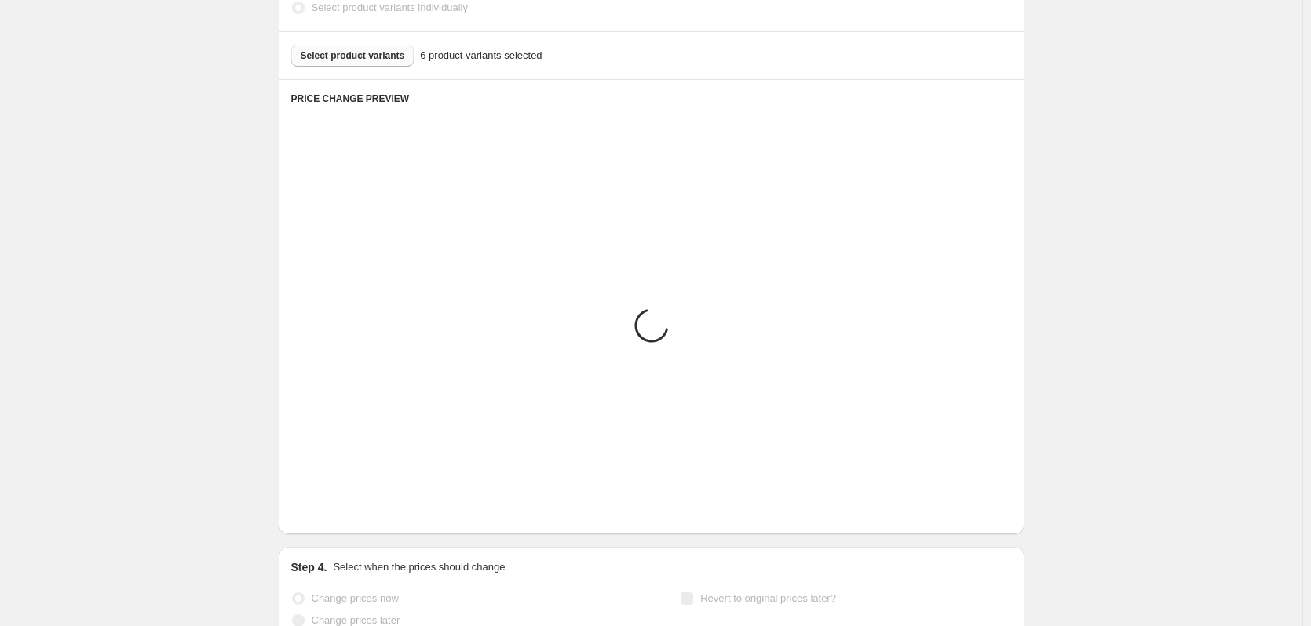
scroll to position [561, 0]
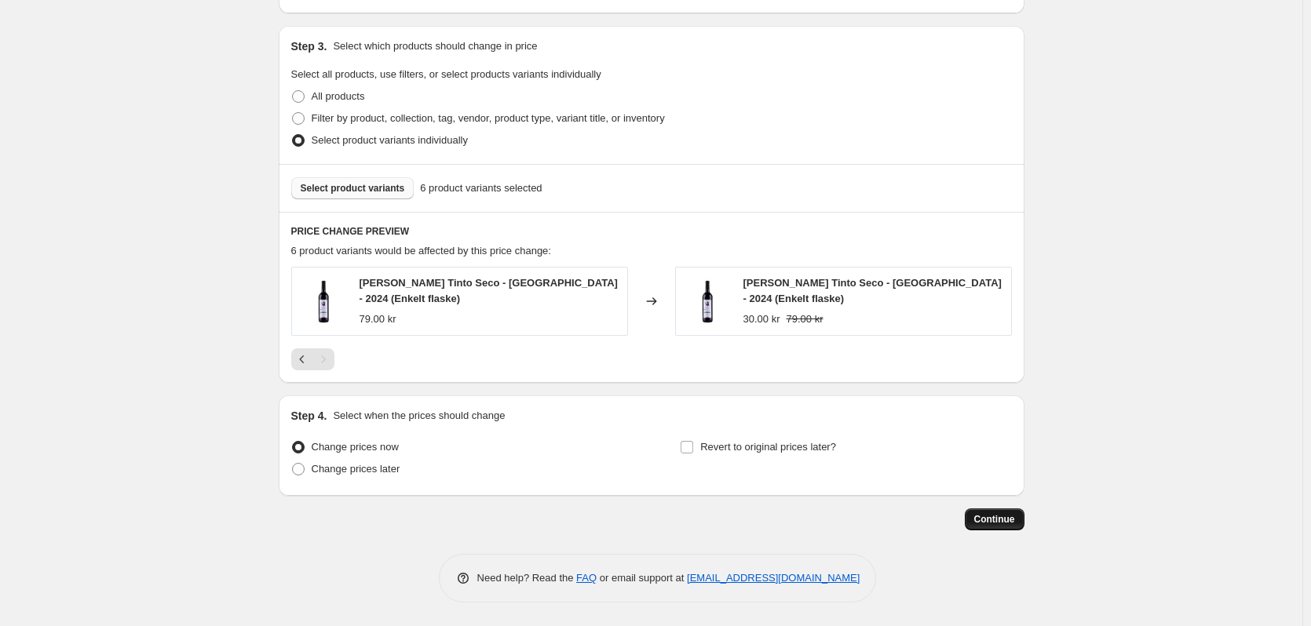
click at [1013, 520] on span "Continue" at bounding box center [994, 519] width 41 height 13
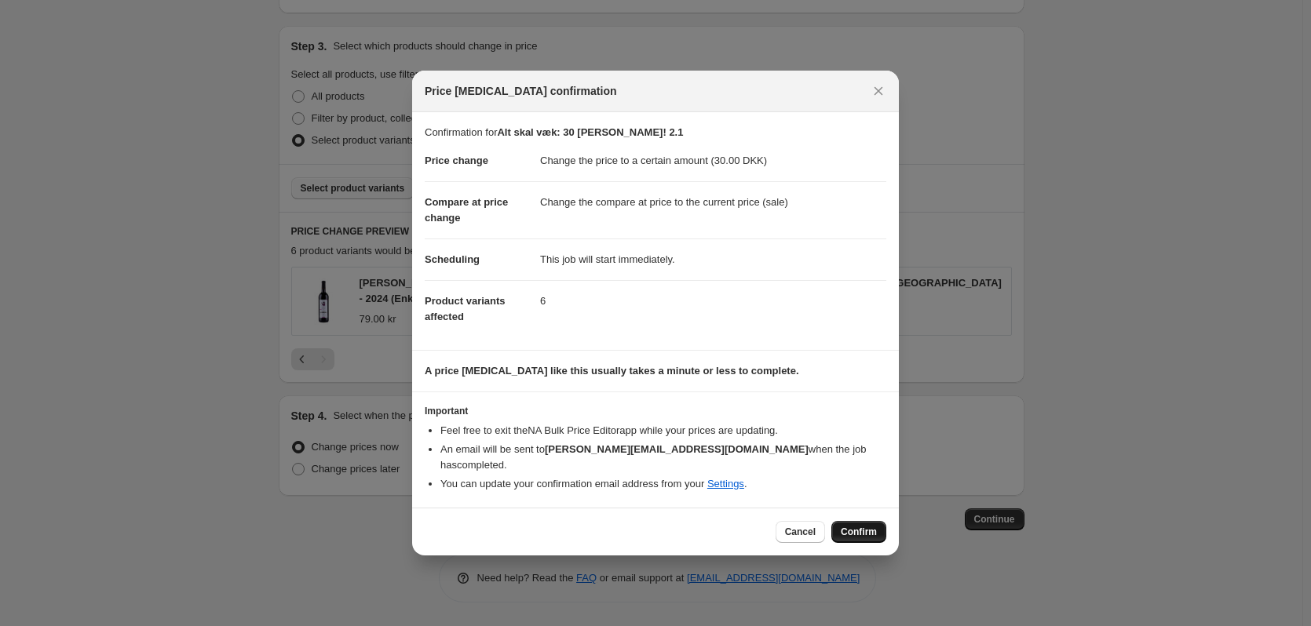
click at [860, 526] on span "Confirm" at bounding box center [859, 532] width 36 height 13
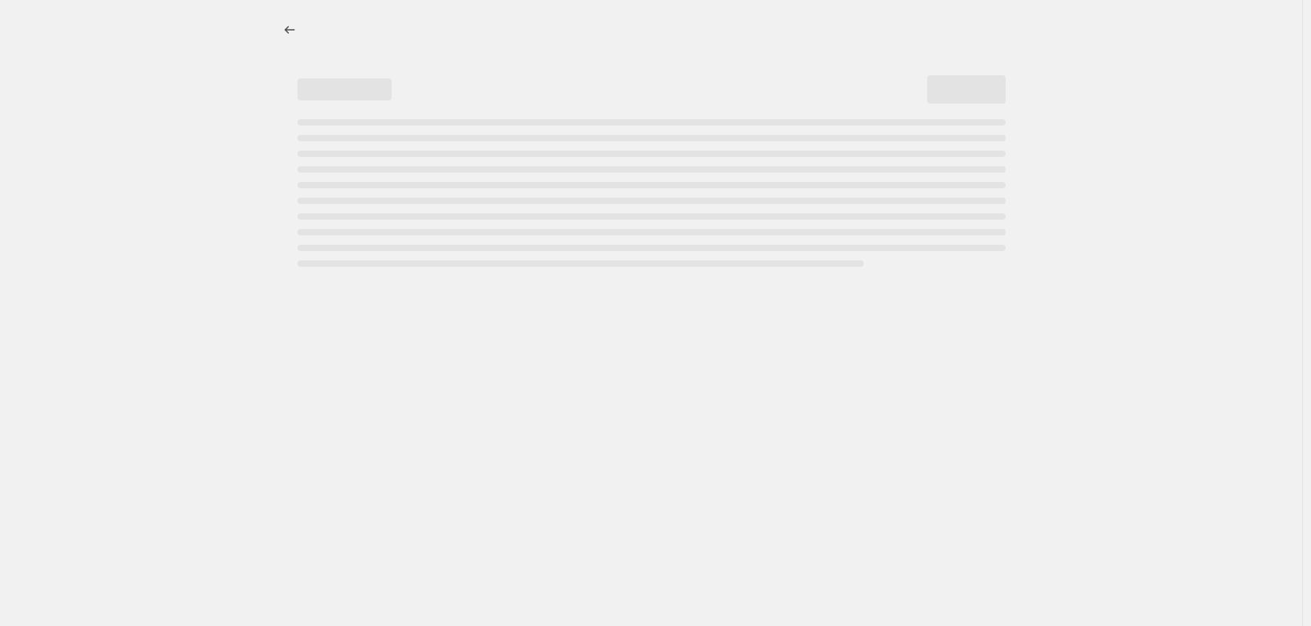
select select "percentage"
